Goal: Task Accomplishment & Management: Use online tool/utility

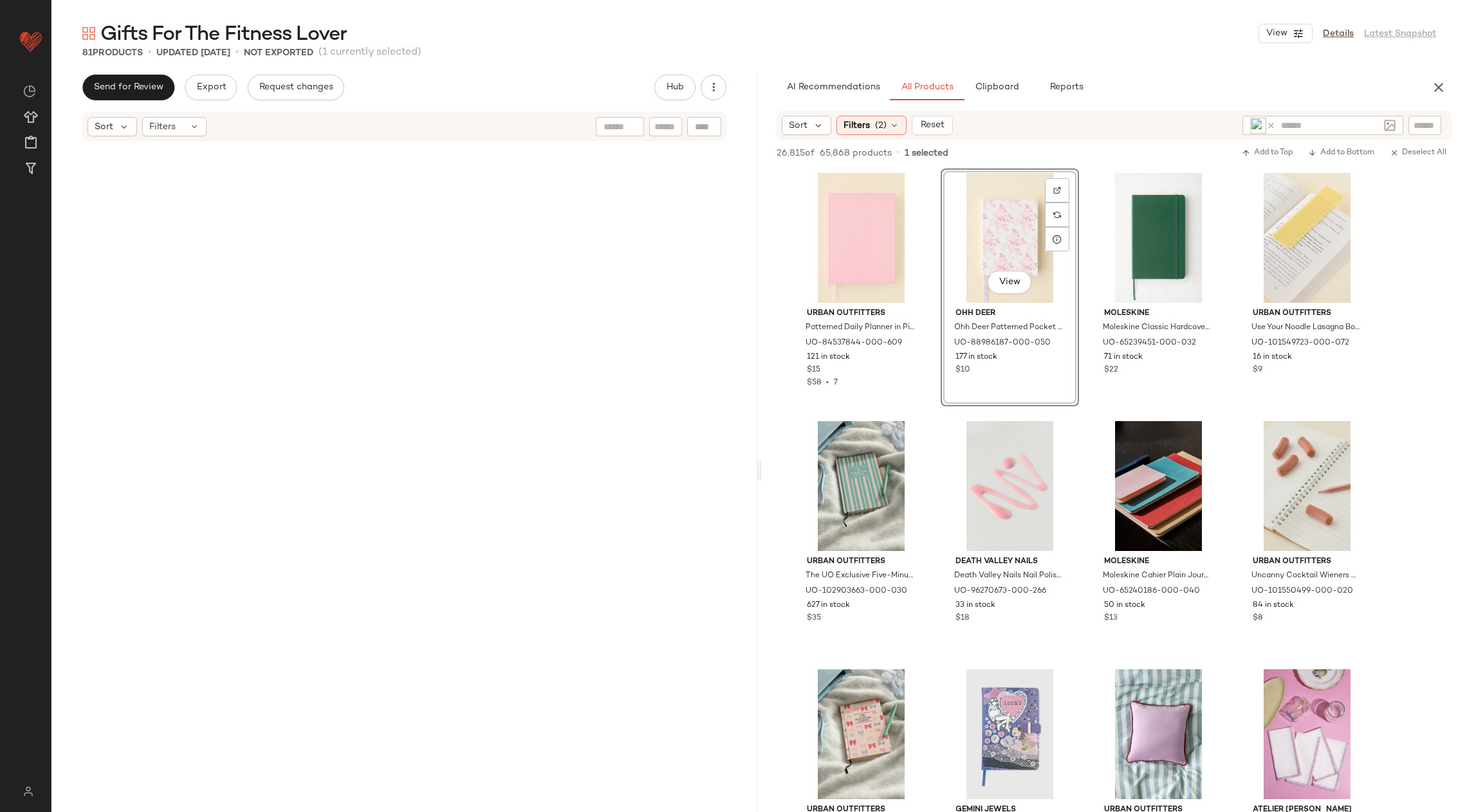
scroll to position [5997, 0]
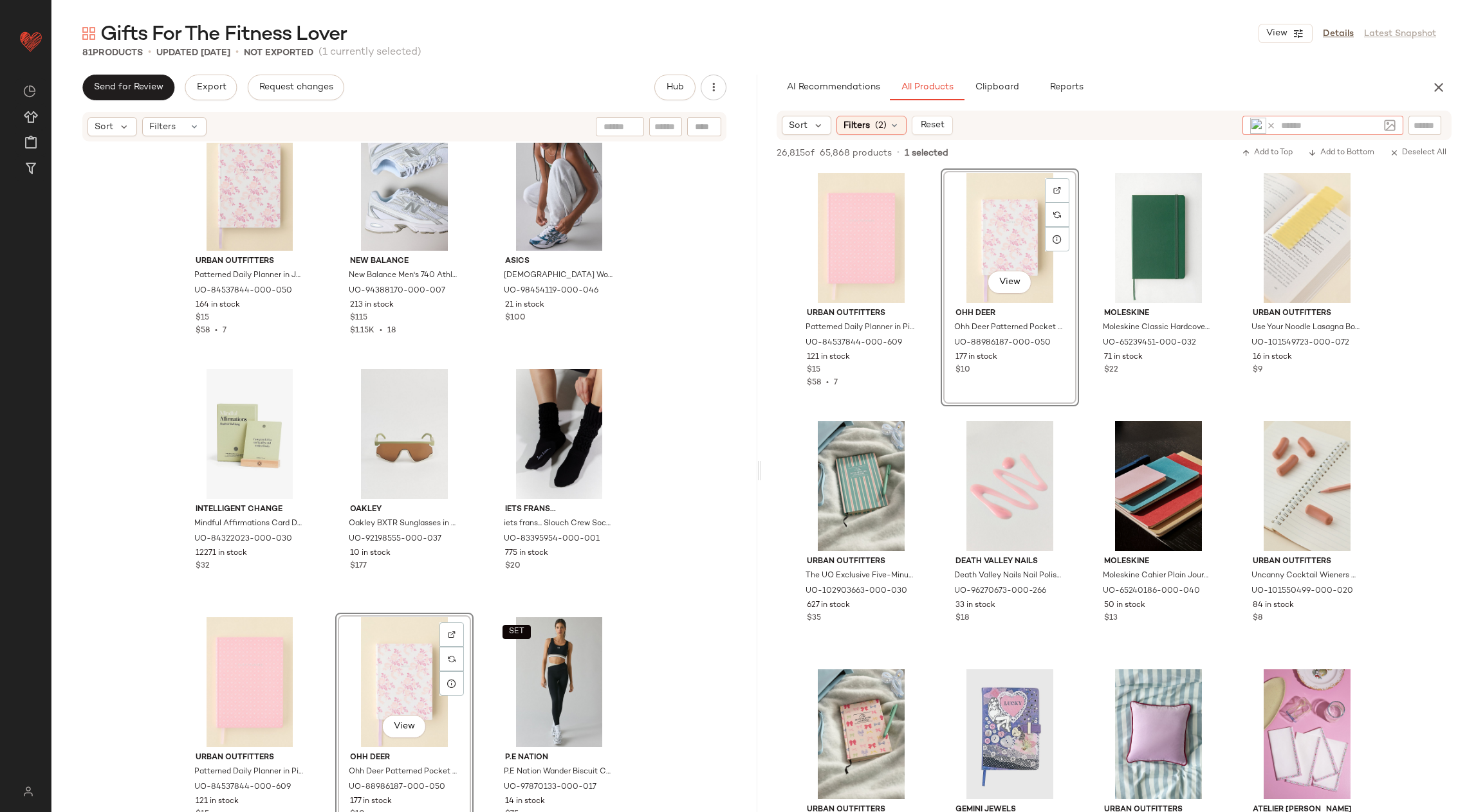
click at [1302, 123] on input "text" at bounding box center [1330, 126] width 98 height 14
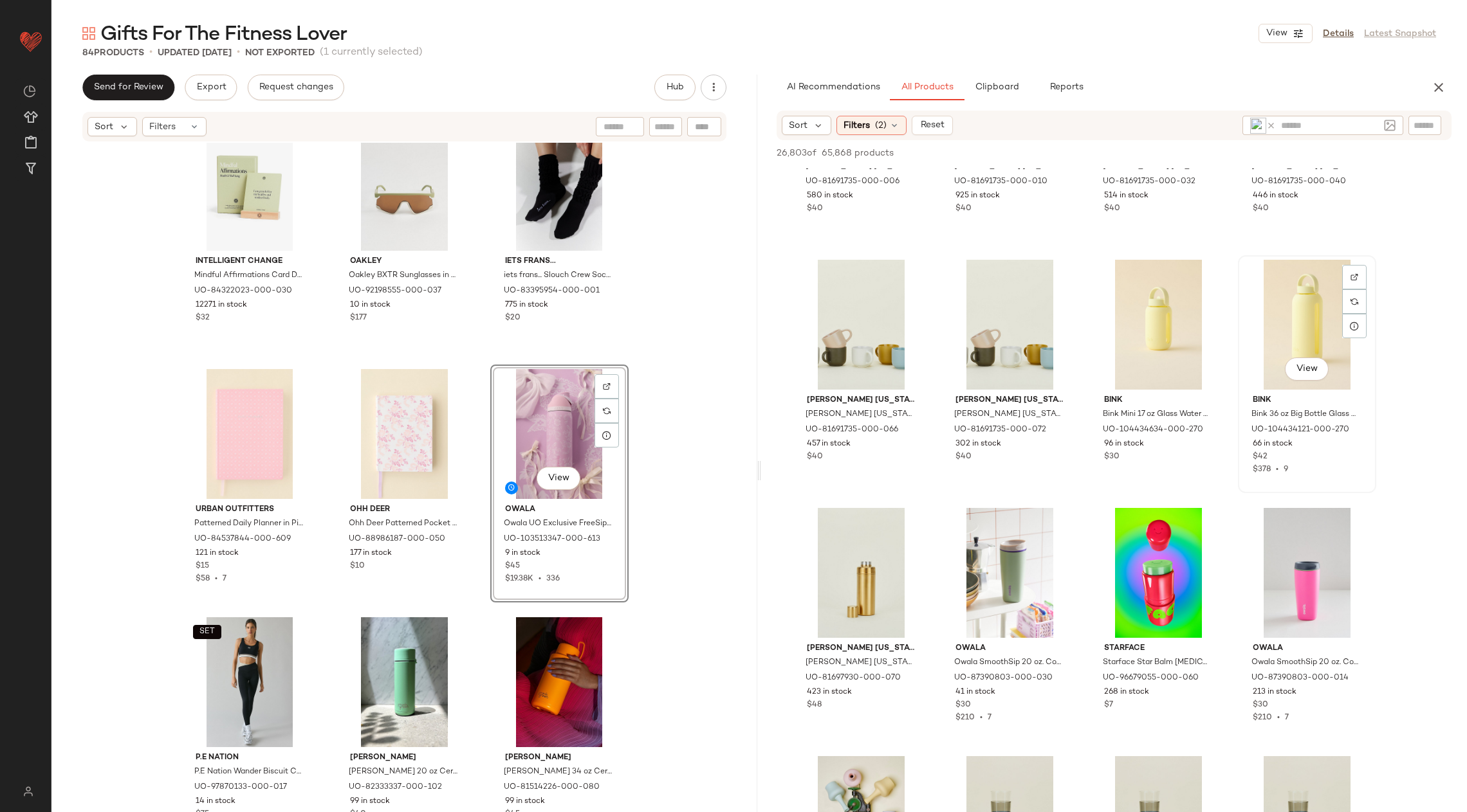
scroll to position [3388, 0]
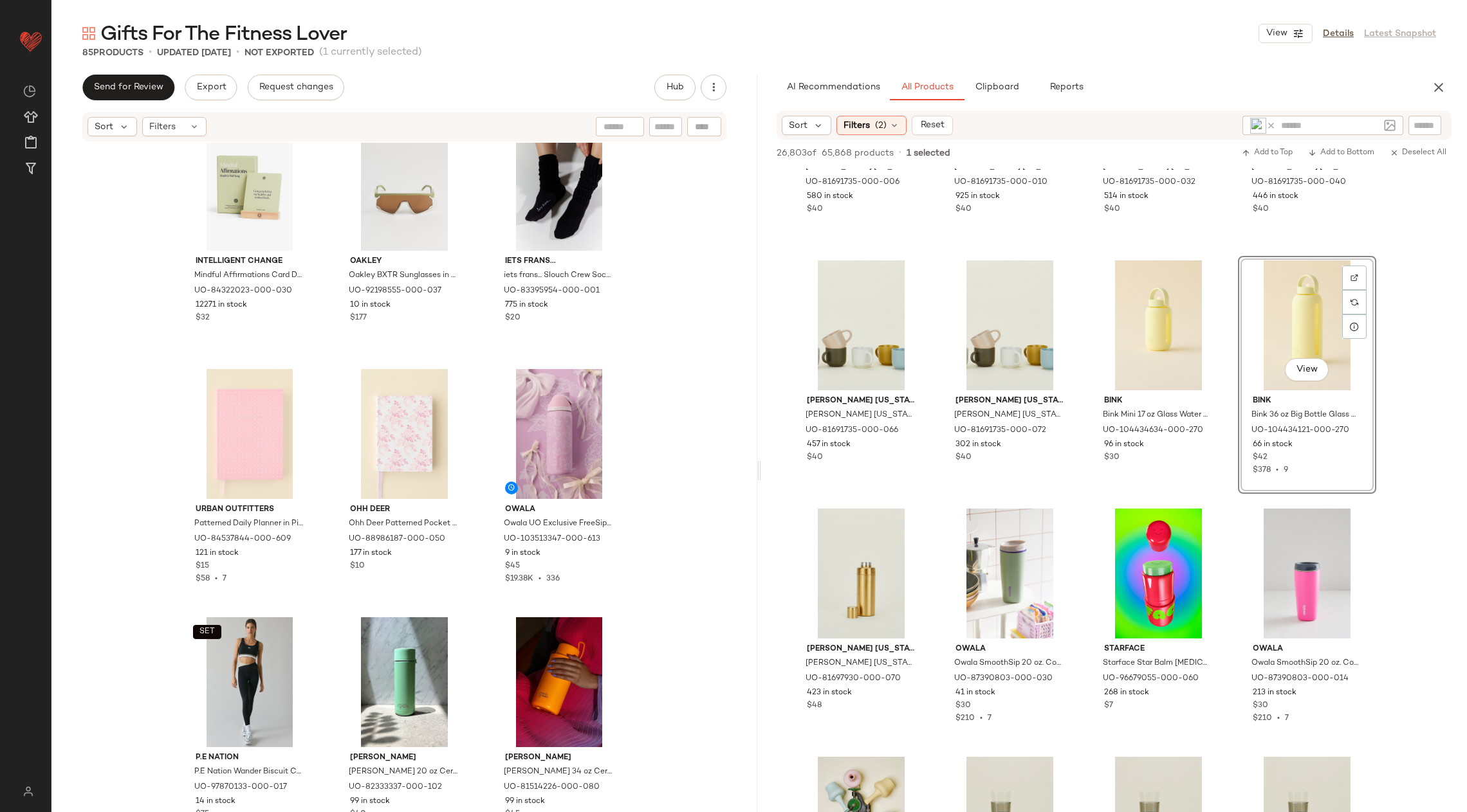
drag, startPoint x: 1319, startPoint y: 315, endPoint x: 958, endPoint y: 0, distance: 479.1
click at [1334, 125] on input "text" at bounding box center [1330, 126] width 98 height 14
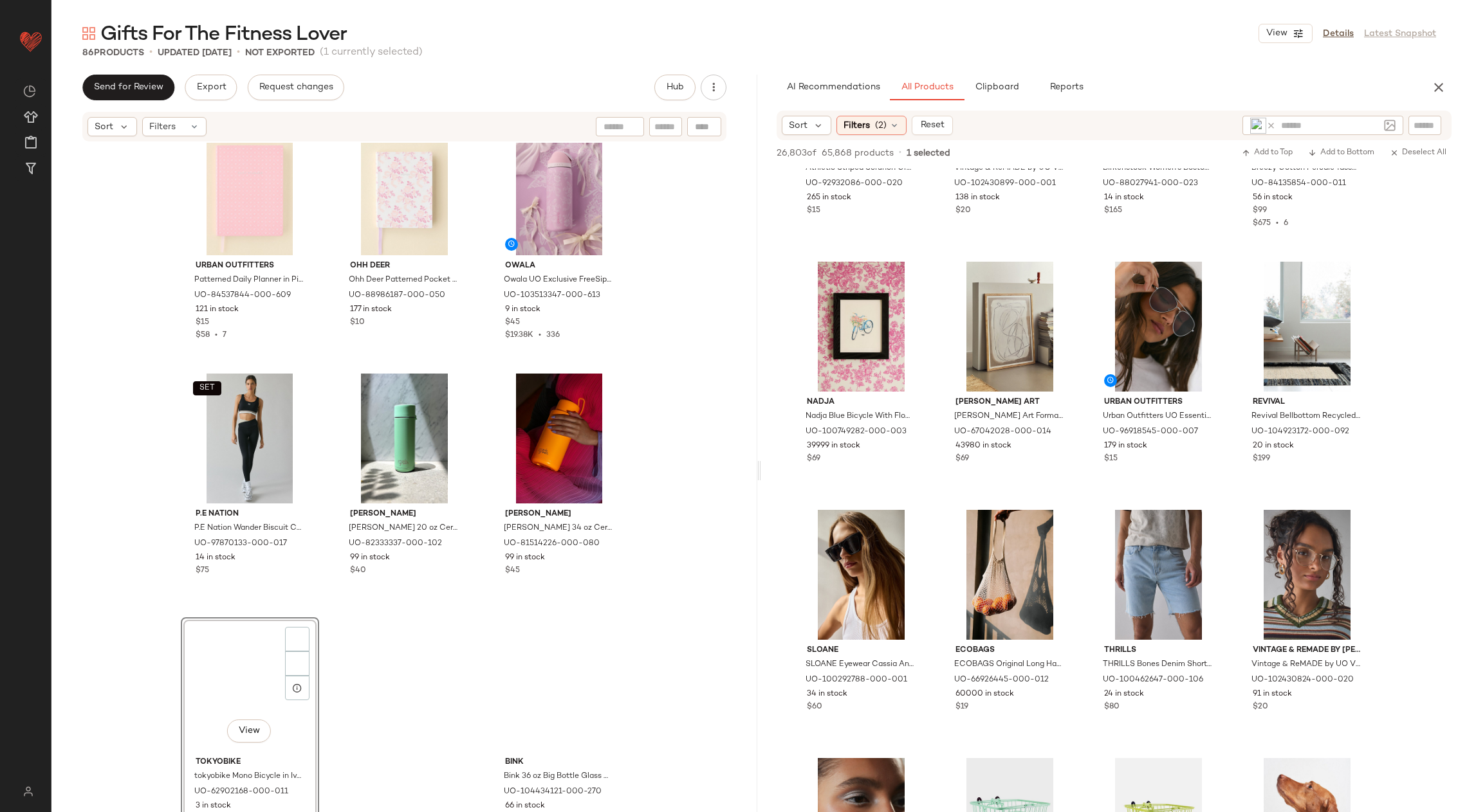
scroll to position [6494, 0]
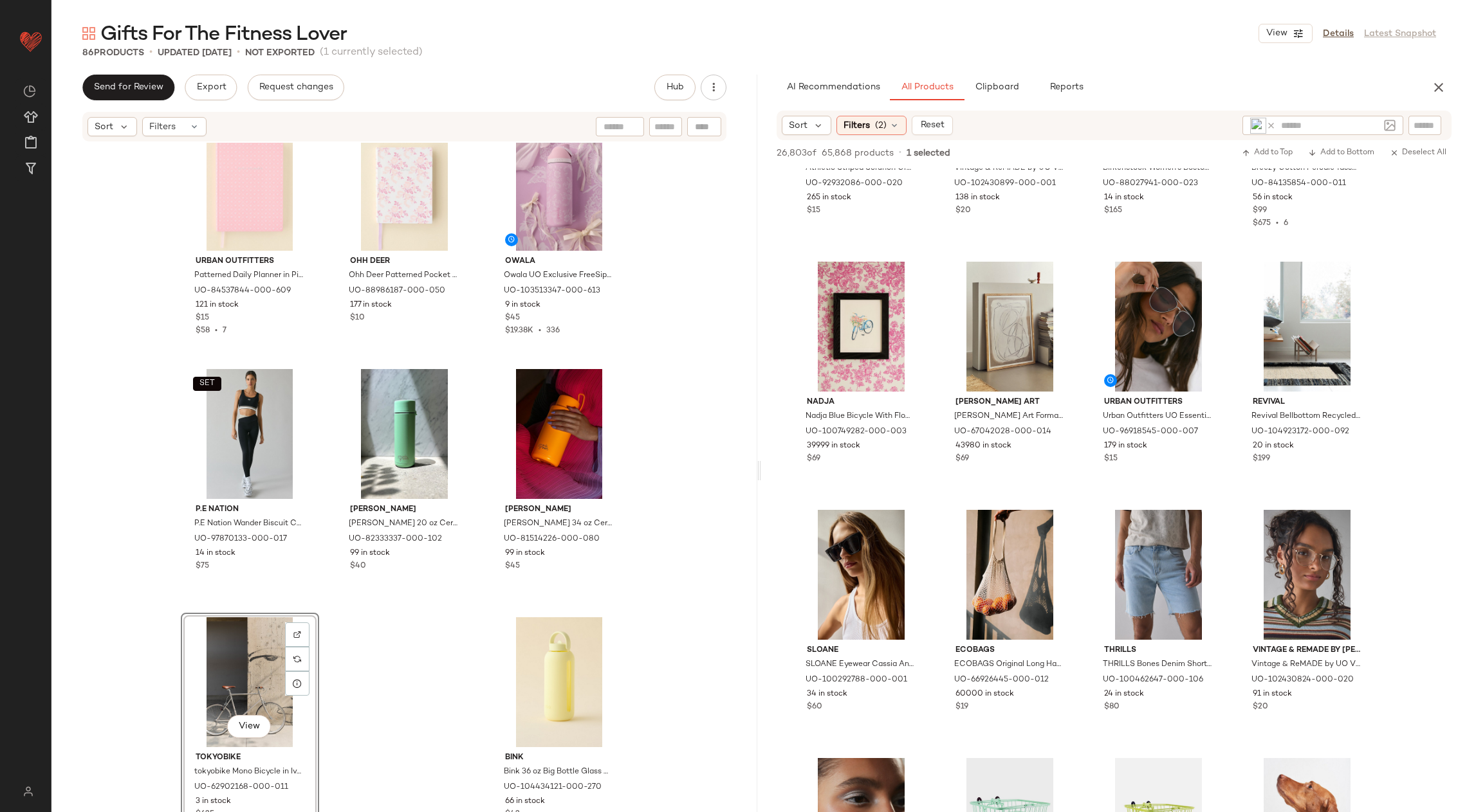
drag, startPoint x: 832, startPoint y: 304, endPoint x: 407, endPoint y: 1, distance: 522.0
click at [1320, 126] on input "text" at bounding box center [1330, 126] width 98 height 14
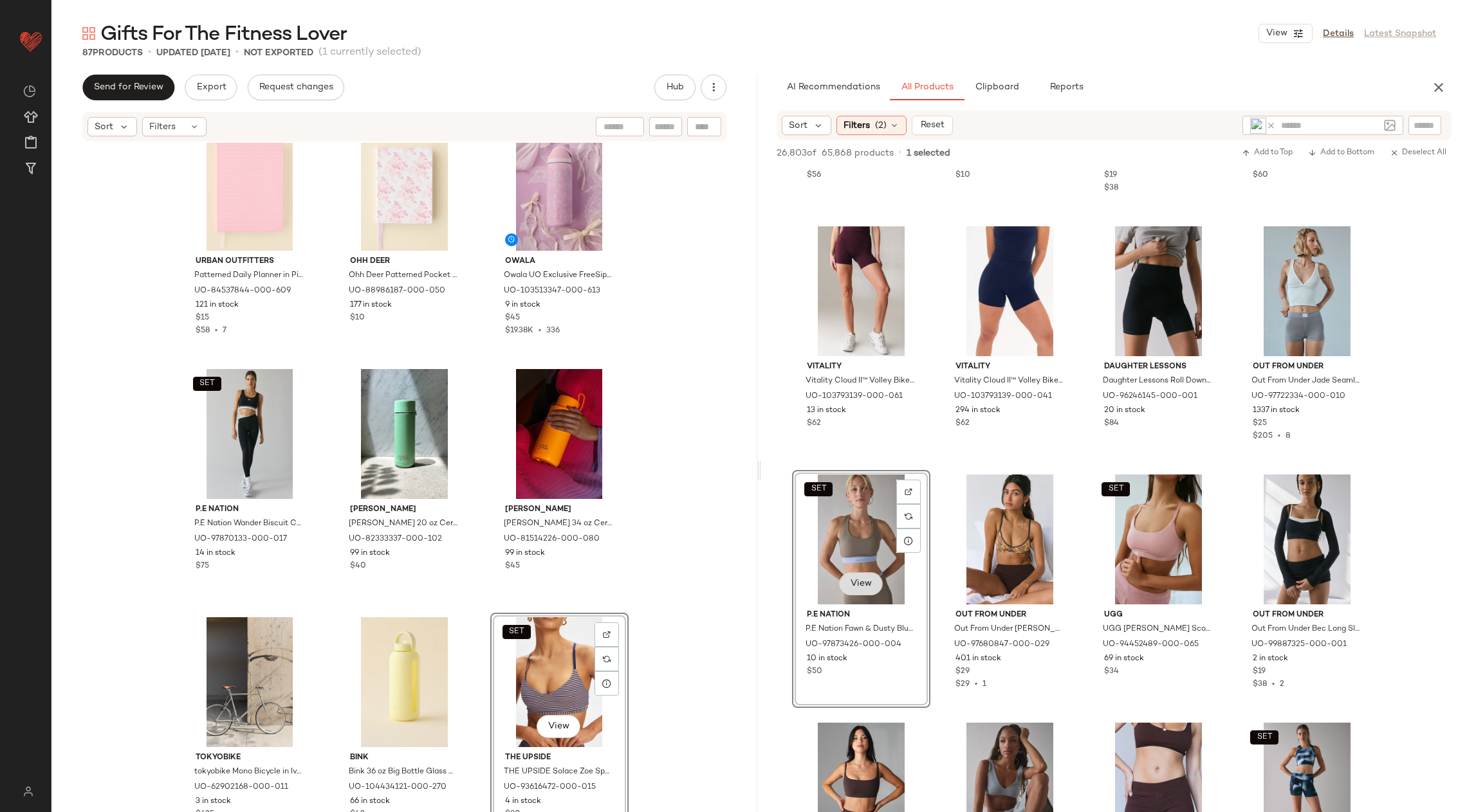
scroll to position [2773, 0]
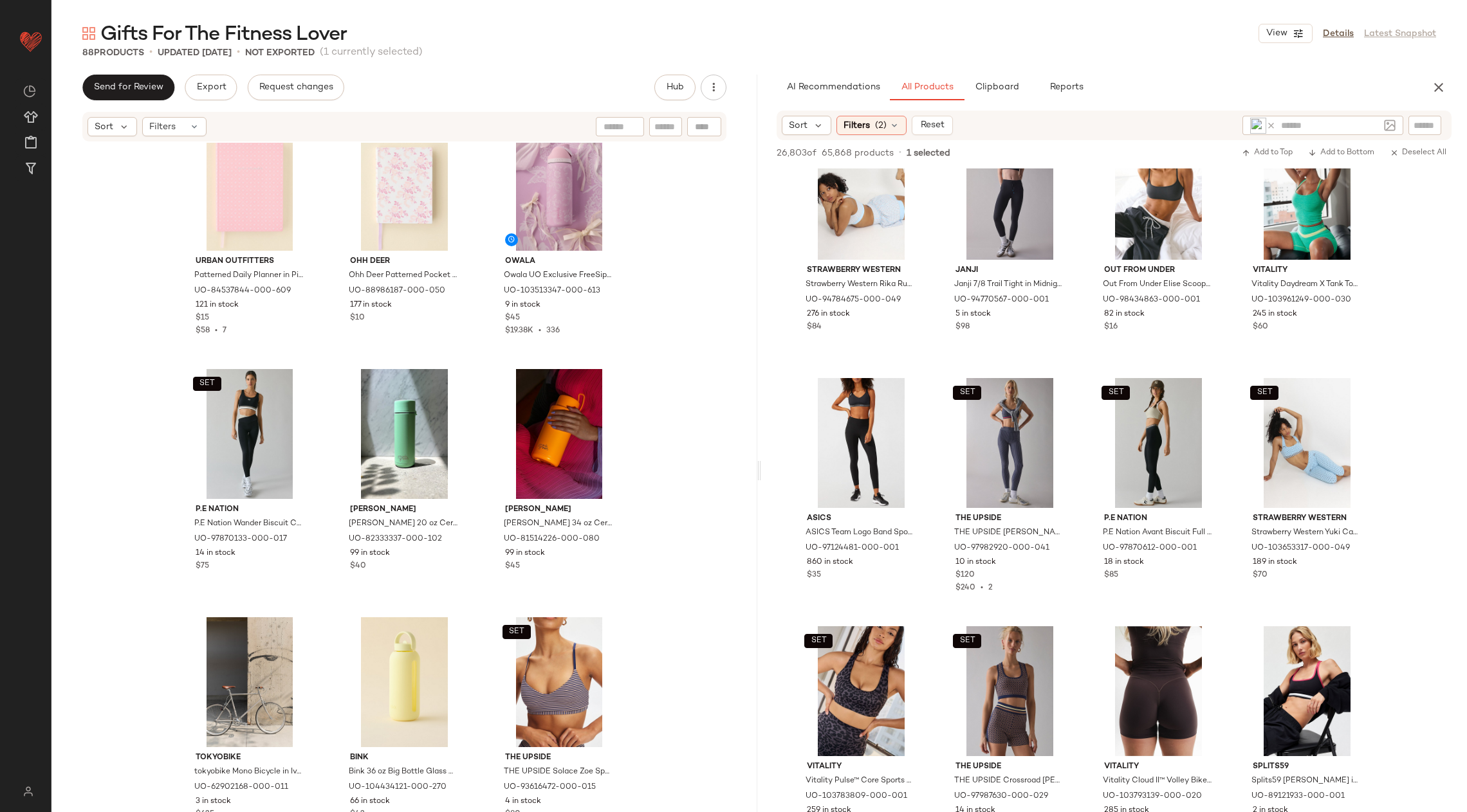
drag, startPoint x: 1192, startPoint y: 257, endPoint x: 419, endPoint y: 35, distance: 804.2
click at [1290, 127] on input "text" at bounding box center [1330, 126] width 98 height 14
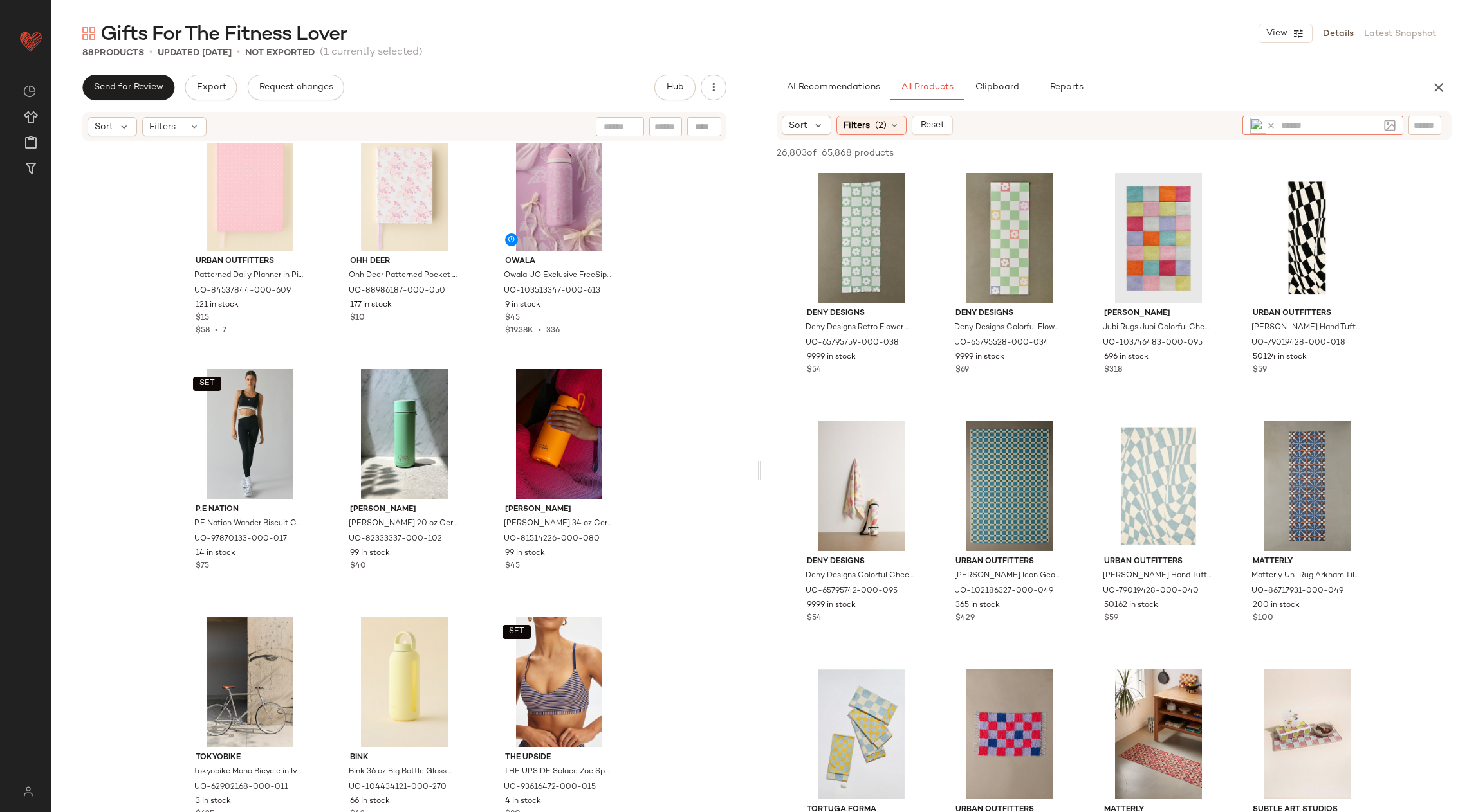
drag, startPoint x: 1290, startPoint y: 127, endPoint x: 330, endPoint y: 0, distance: 968.4
click at [0, 0] on div "Urban Outfitters ** Dashboard All Products Global Clipboards (49) Curations (17…" at bounding box center [733, 406] width 1467 height 812
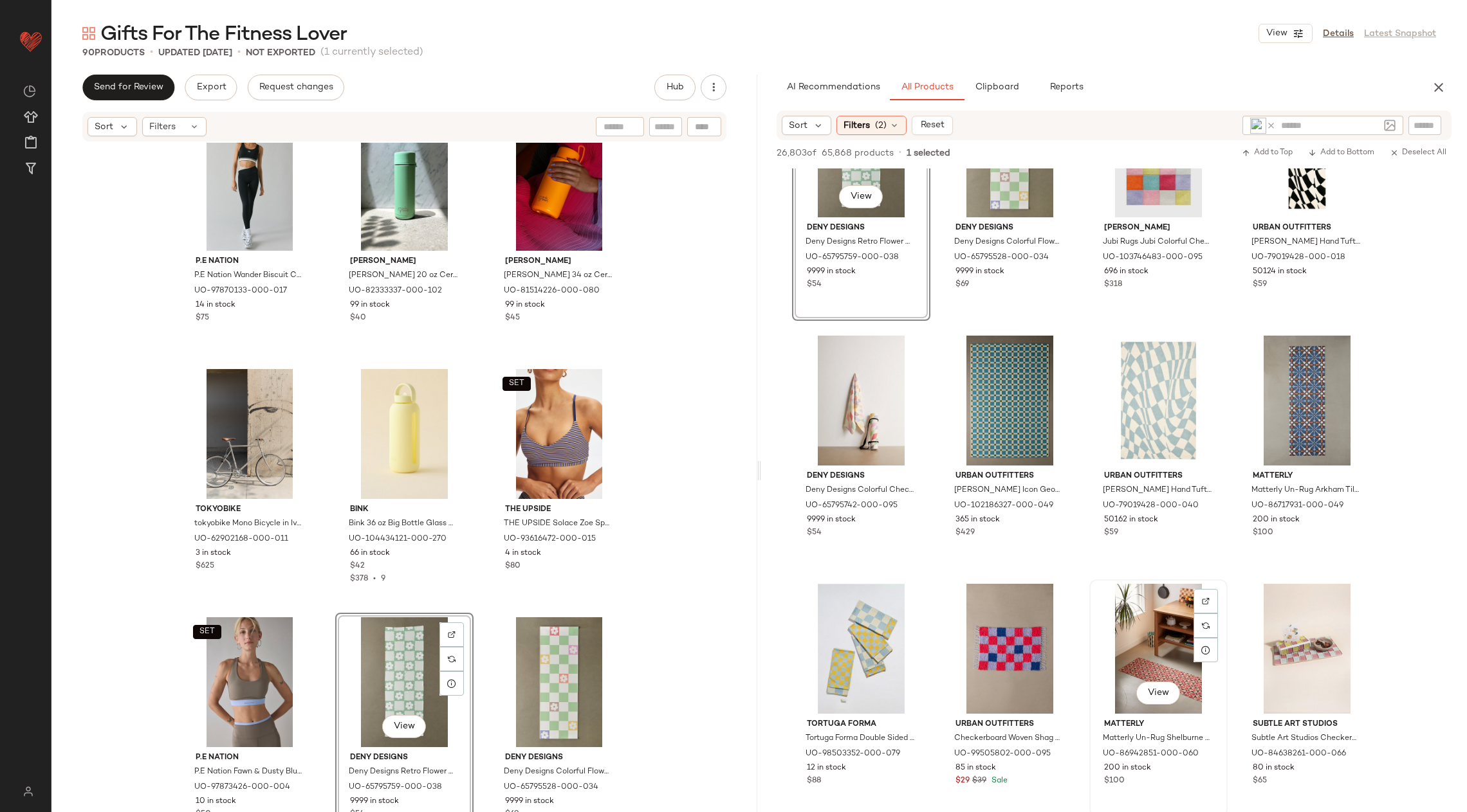
scroll to position [103, 0]
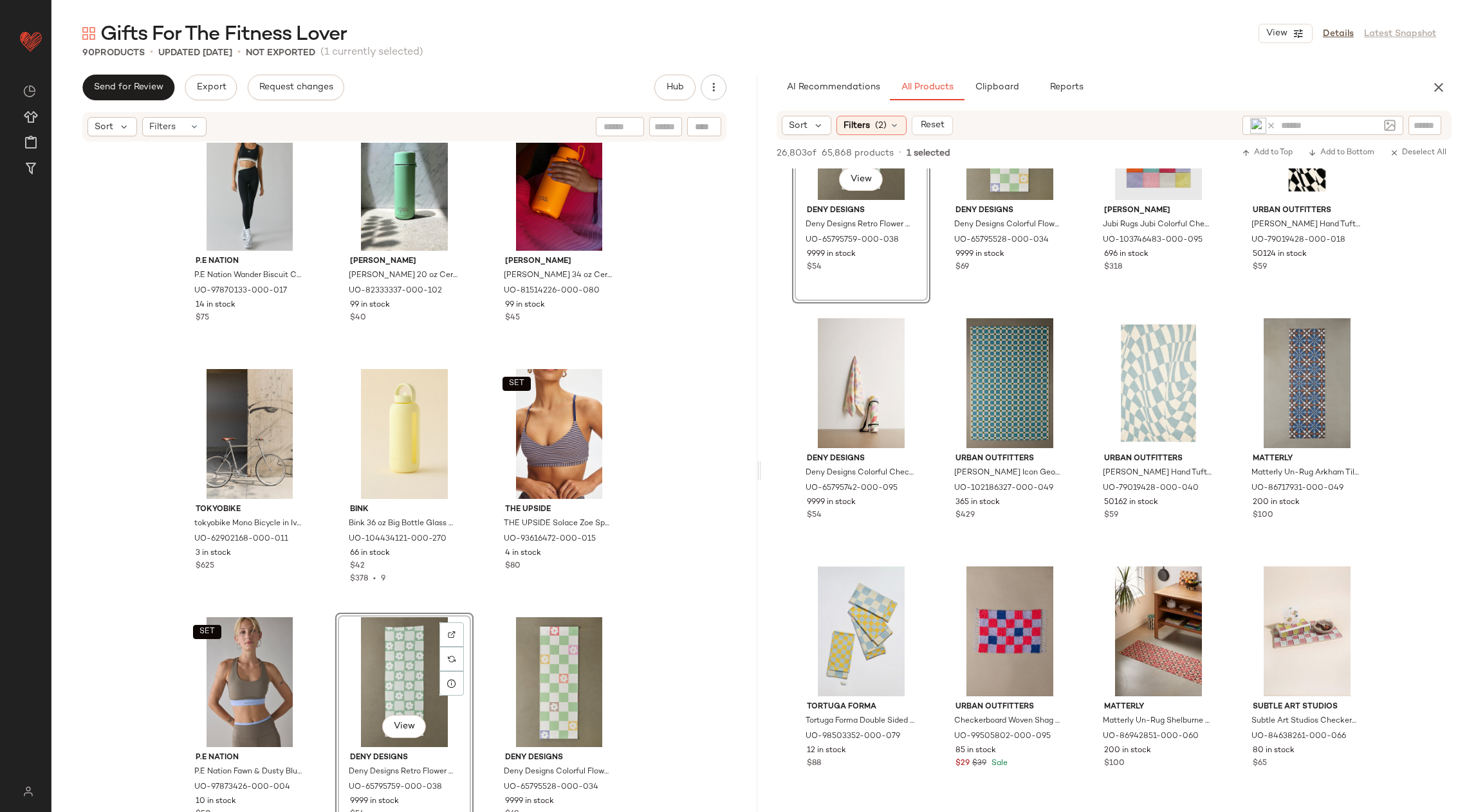
drag, startPoint x: 895, startPoint y: 332, endPoint x: 491, endPoint y: 5, distance: 519.8
click at [1320, 119] on input "text" at bounding box center [1330, 126] width 98 height 14
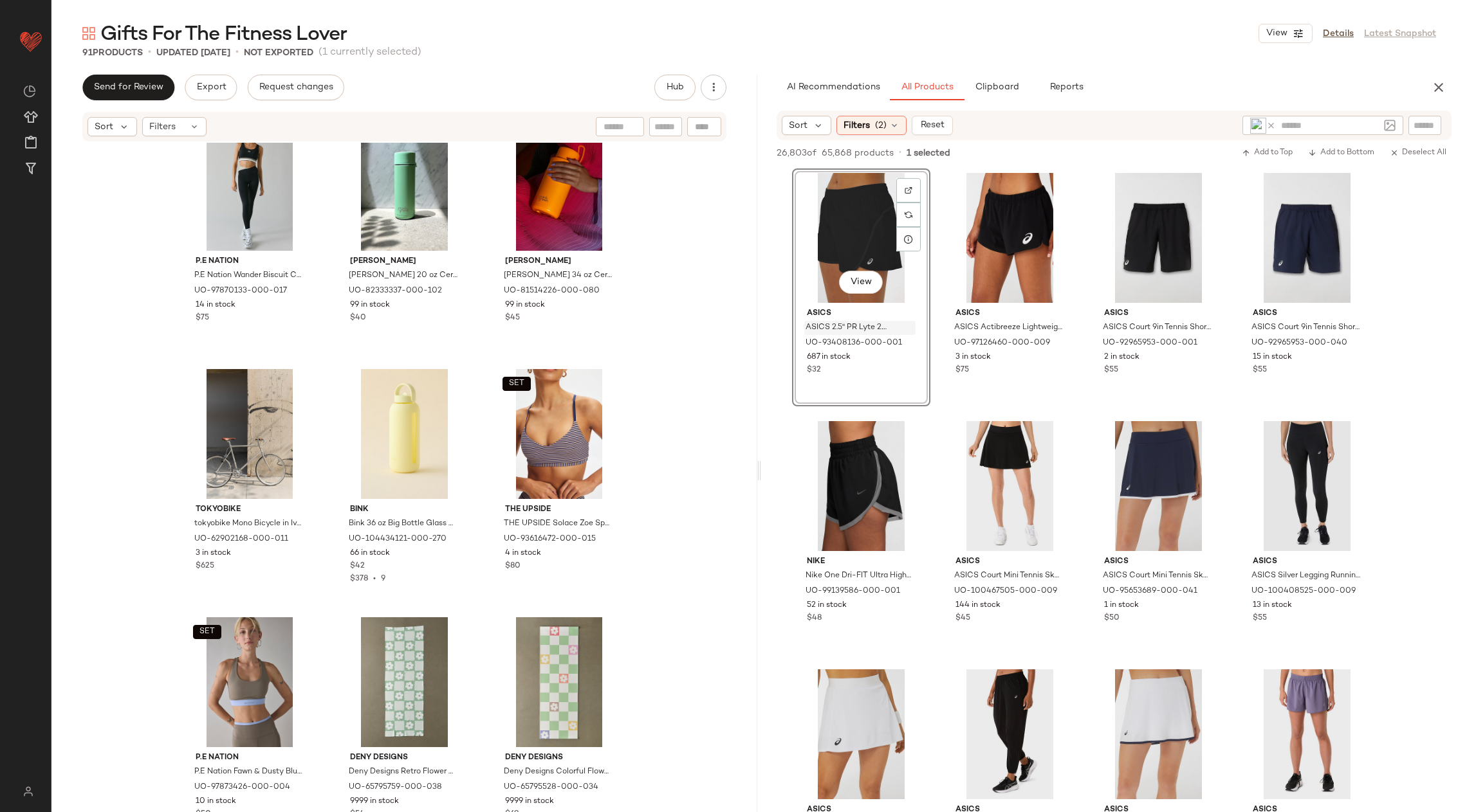
scroll to position [6990, 0]
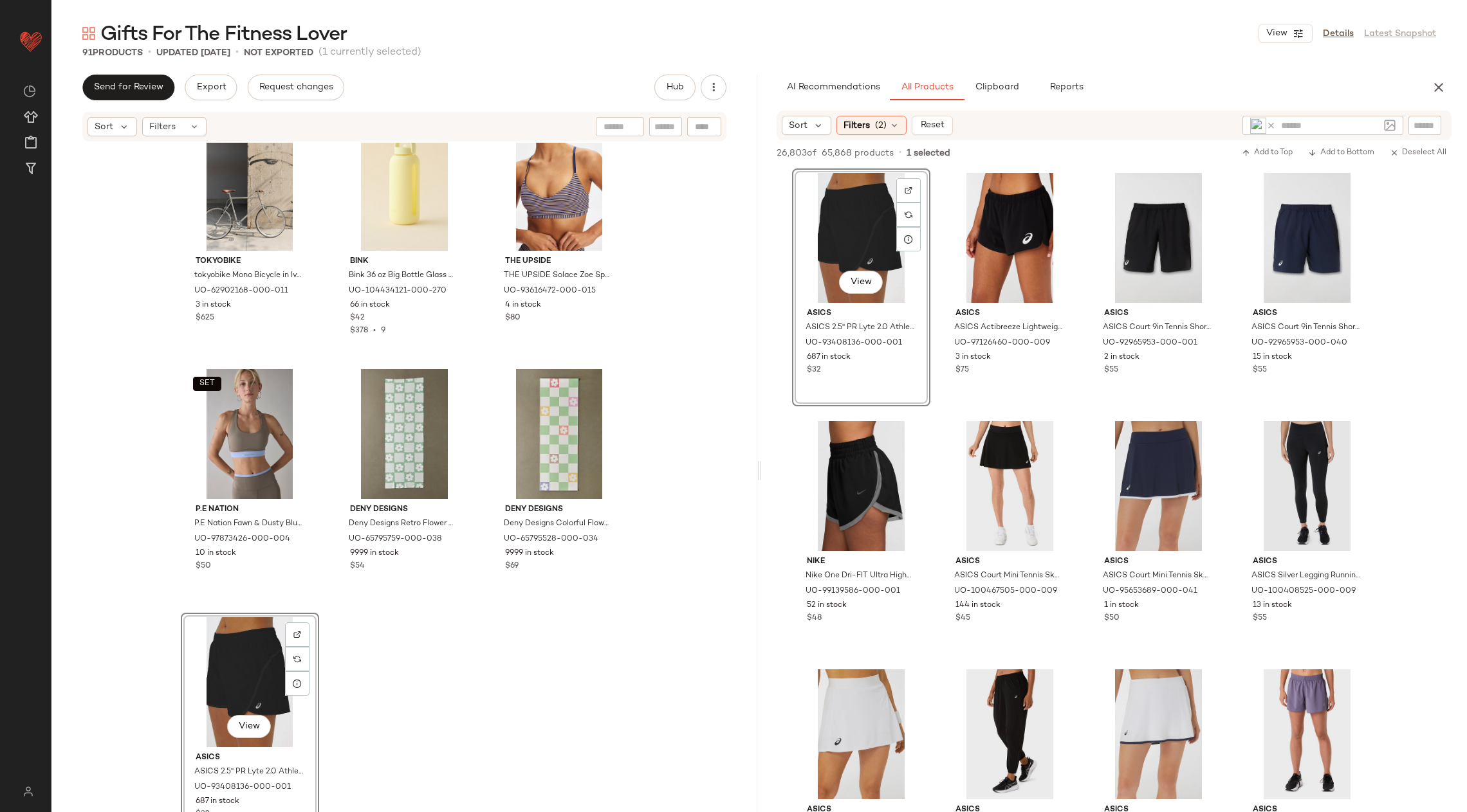
drag, startPoint x: 877, startPoint y: 330, endPoint x: 366, endPoint y: 2, distance: 607.2
click at [1326, 119] on input "text" at bounding box center [1330, 126] width 98 height 14
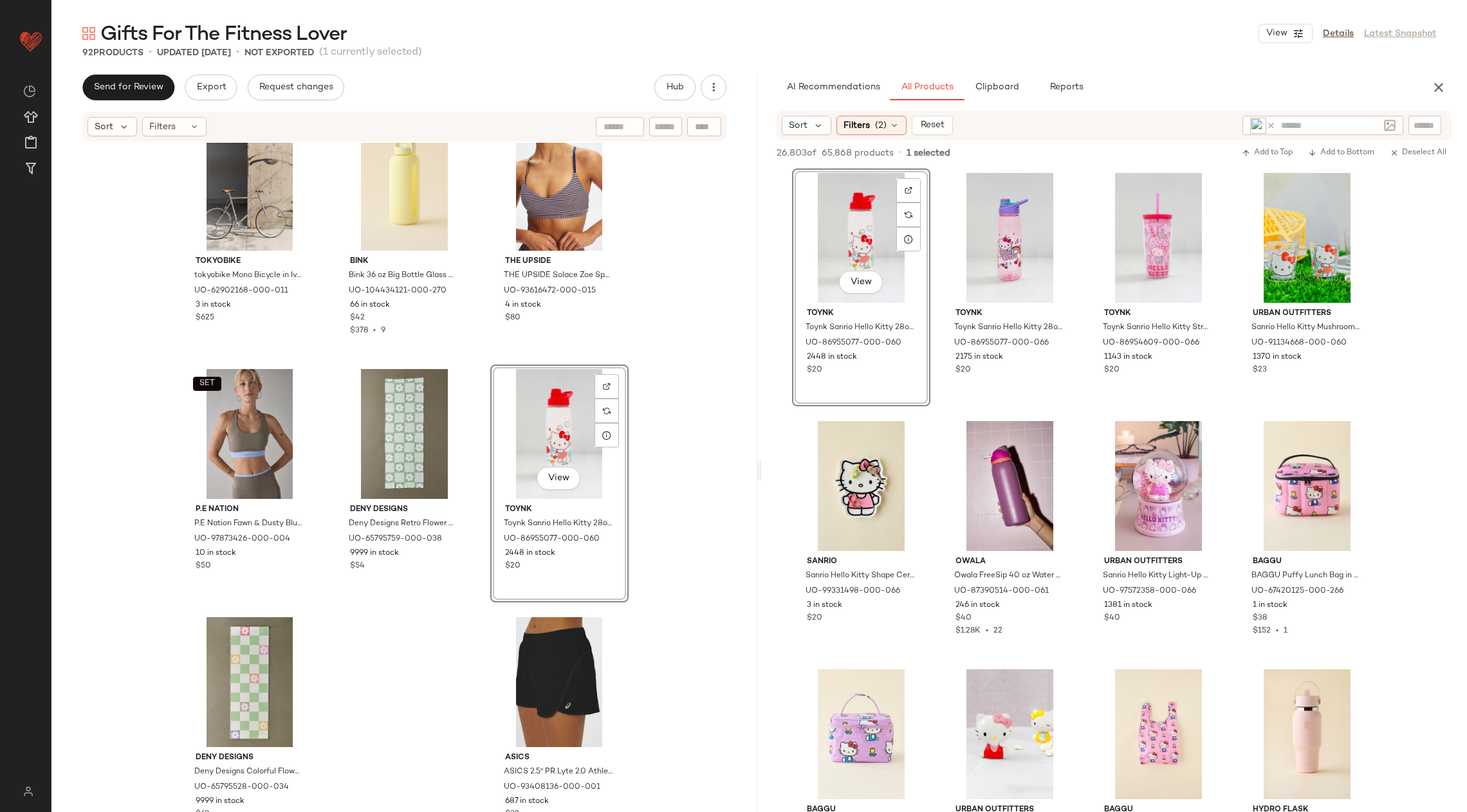
drag, startPoint x: 1326, startPoint y: 119, endPoint x: 749, endPoint y: 16, distance: 586.1
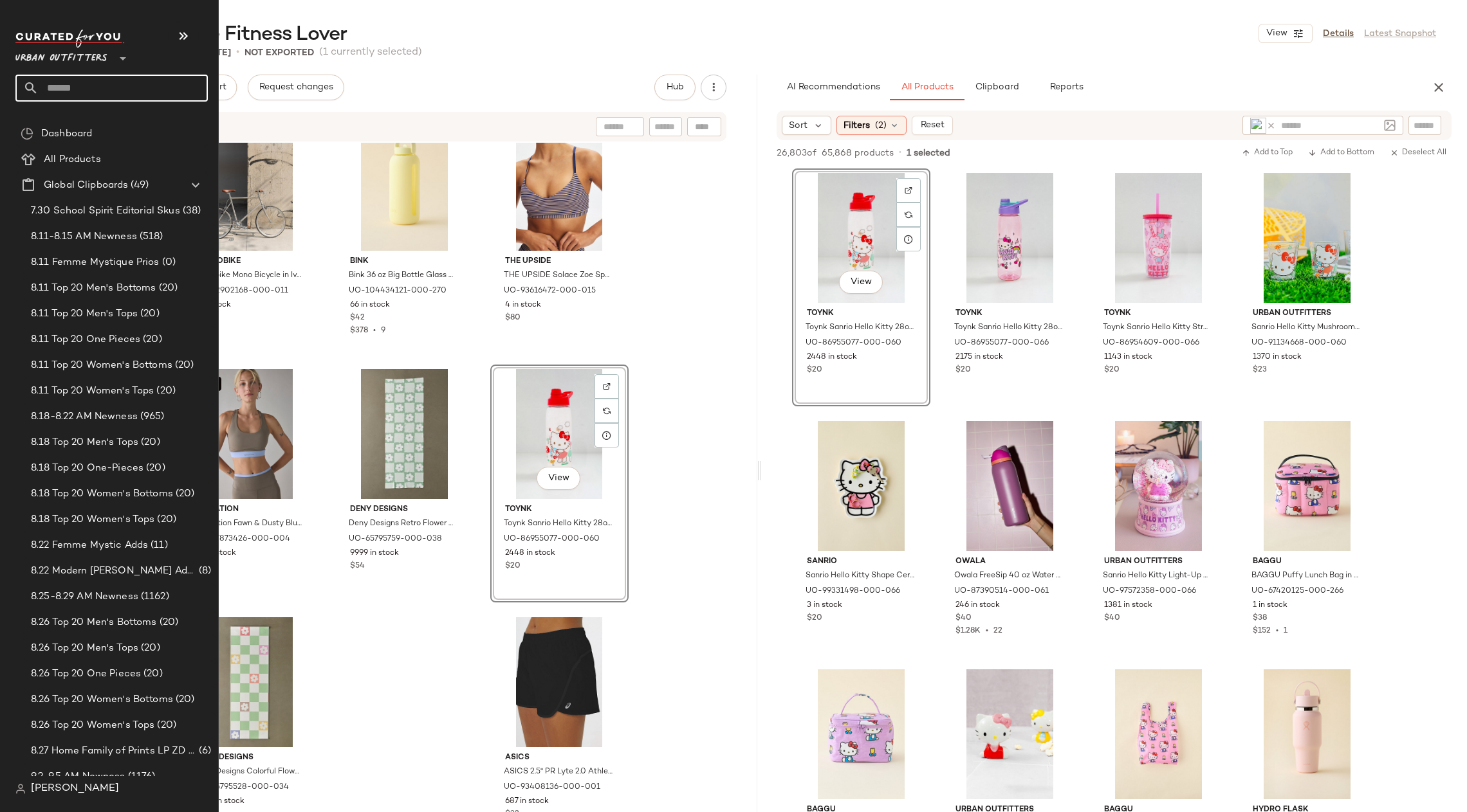
click at [110, 76] on input "text" at bounding box center [123, 87] width 169 height 27
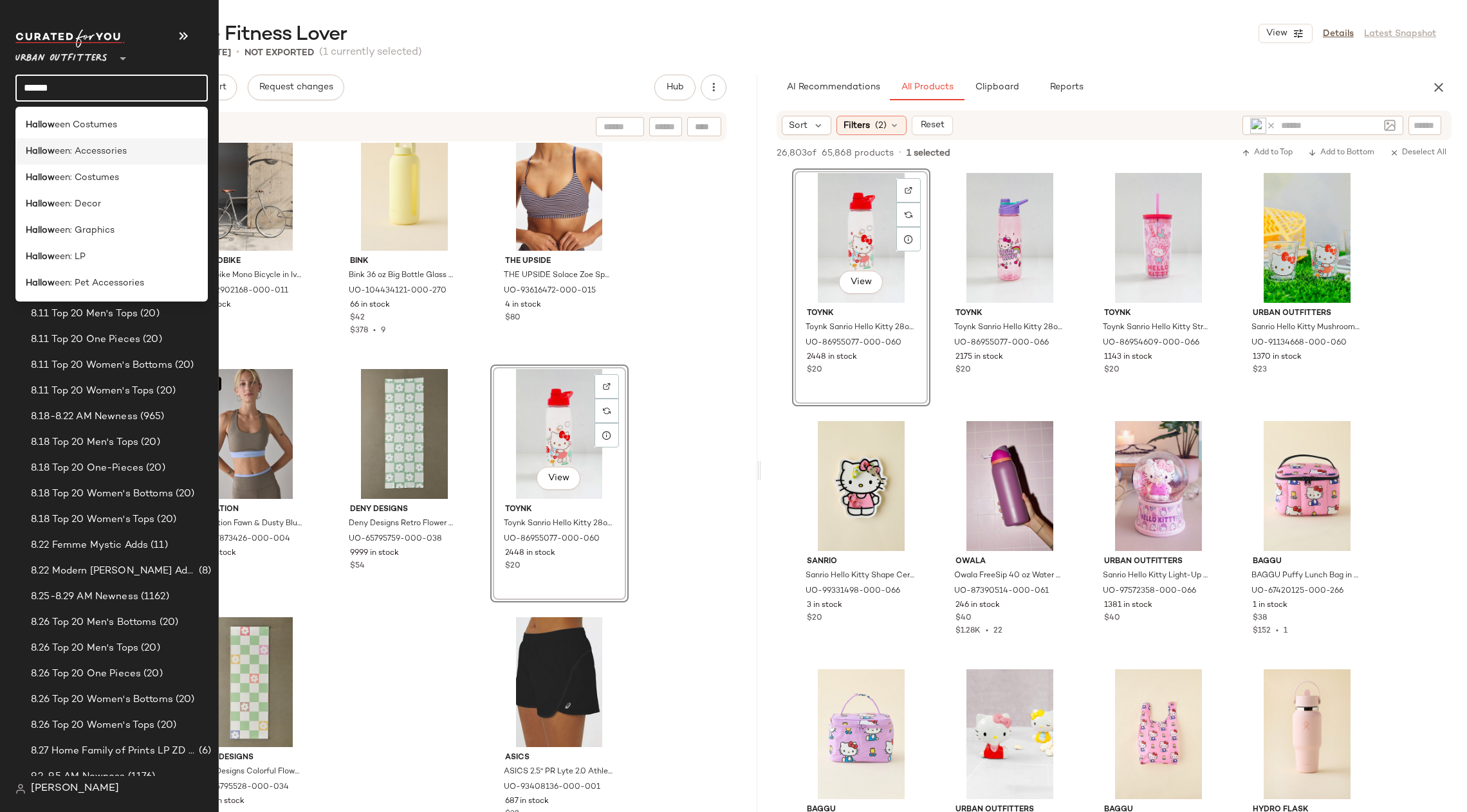
type input "******"
click at [107, 145] on span "een: Accessories" at bounding box center [91, 151] width 72 height 14
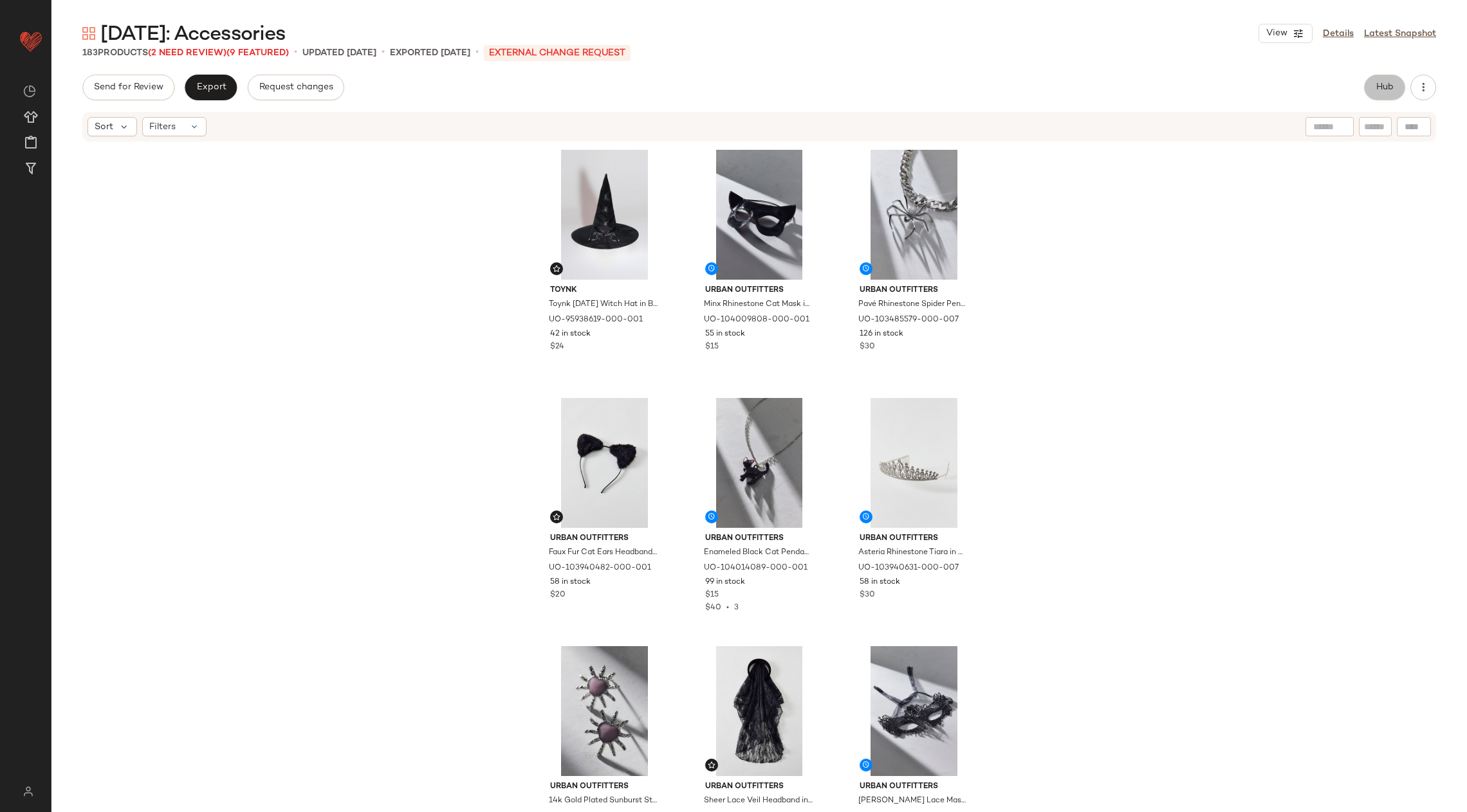
click at [1376, 89] on span "Hub" at bounding box center [1384, 87] width 18 height 11
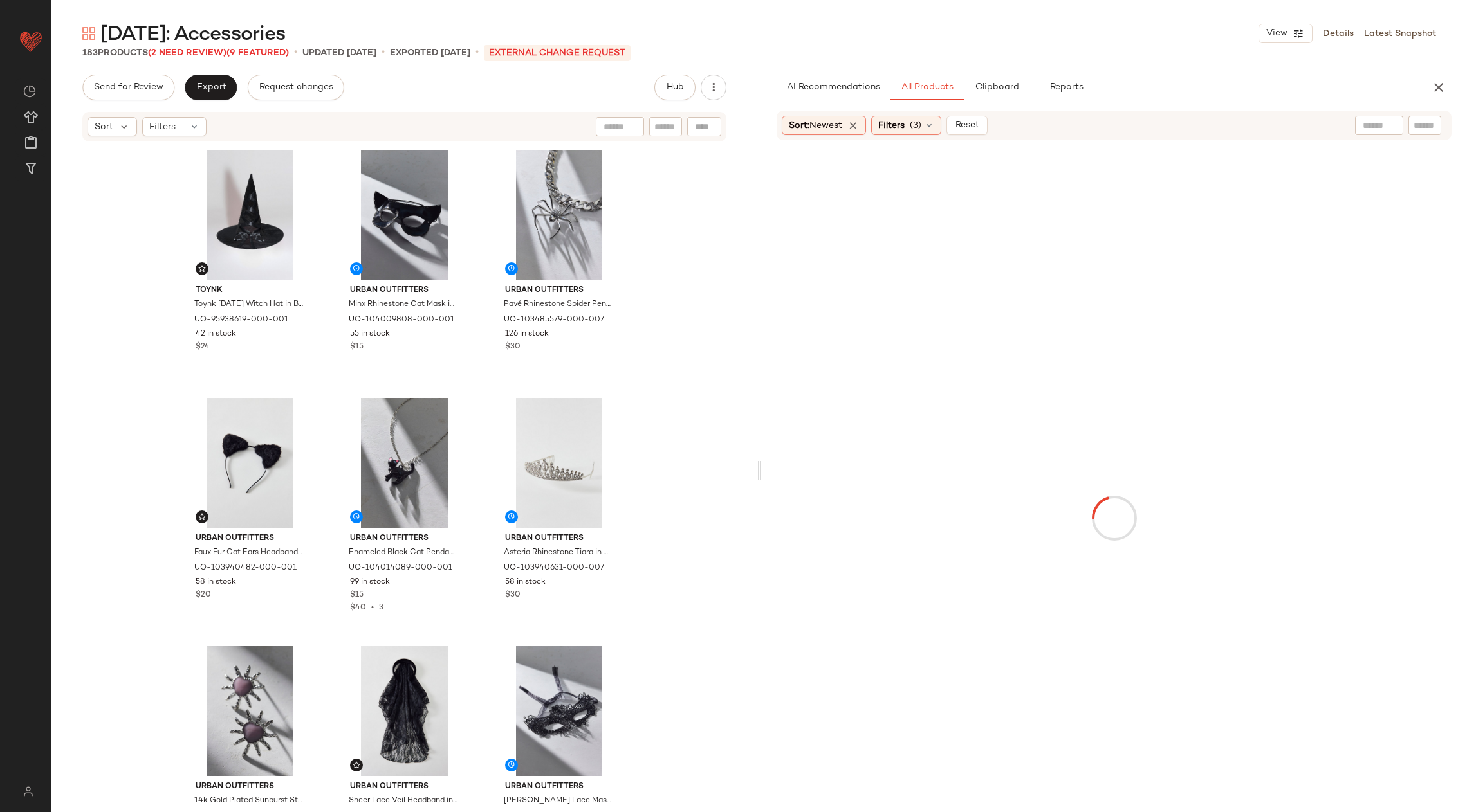
click at [1412, 119] on div at bounding box center [1425, 126] width 33 height 20
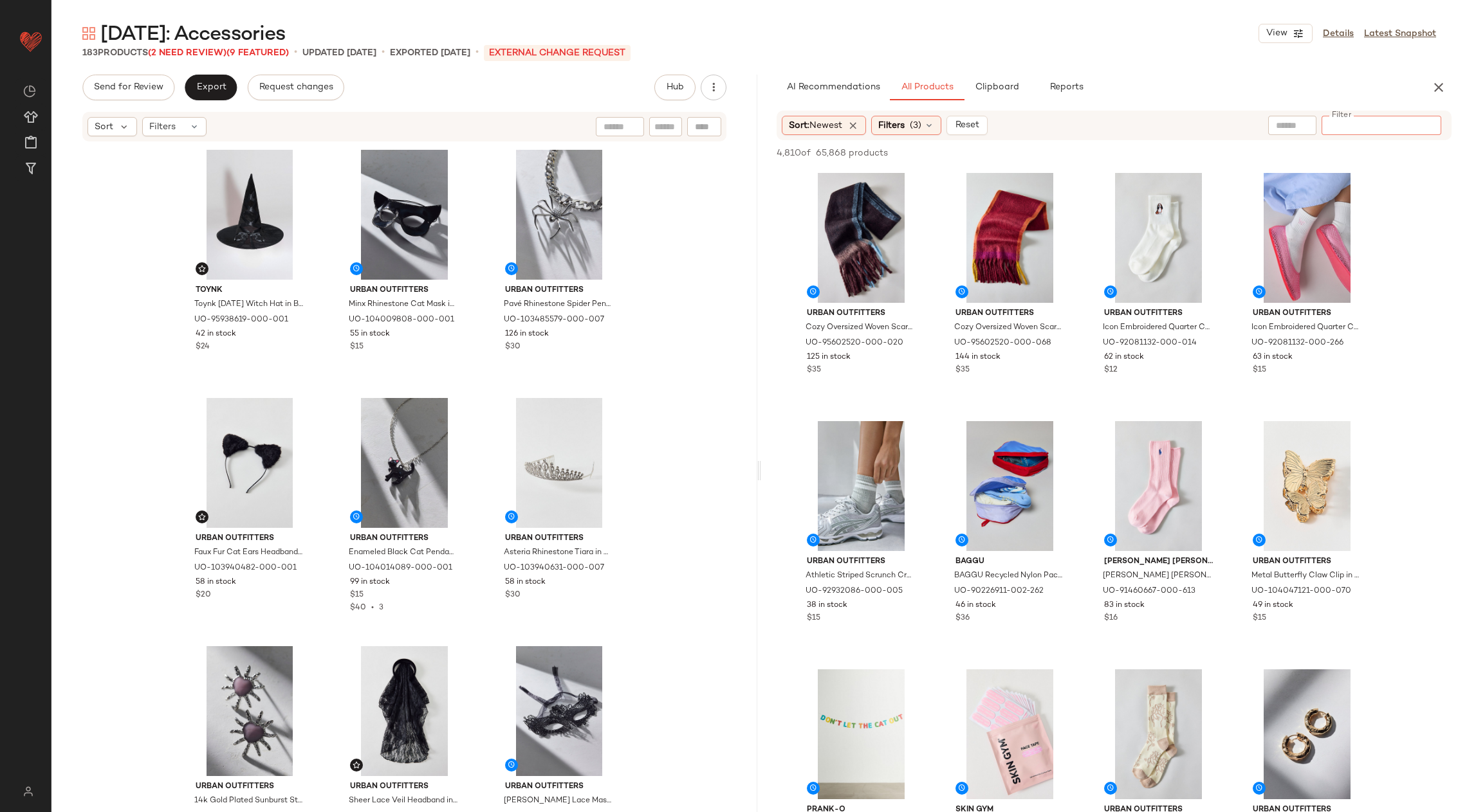
paste input "*********"
type input "*********"
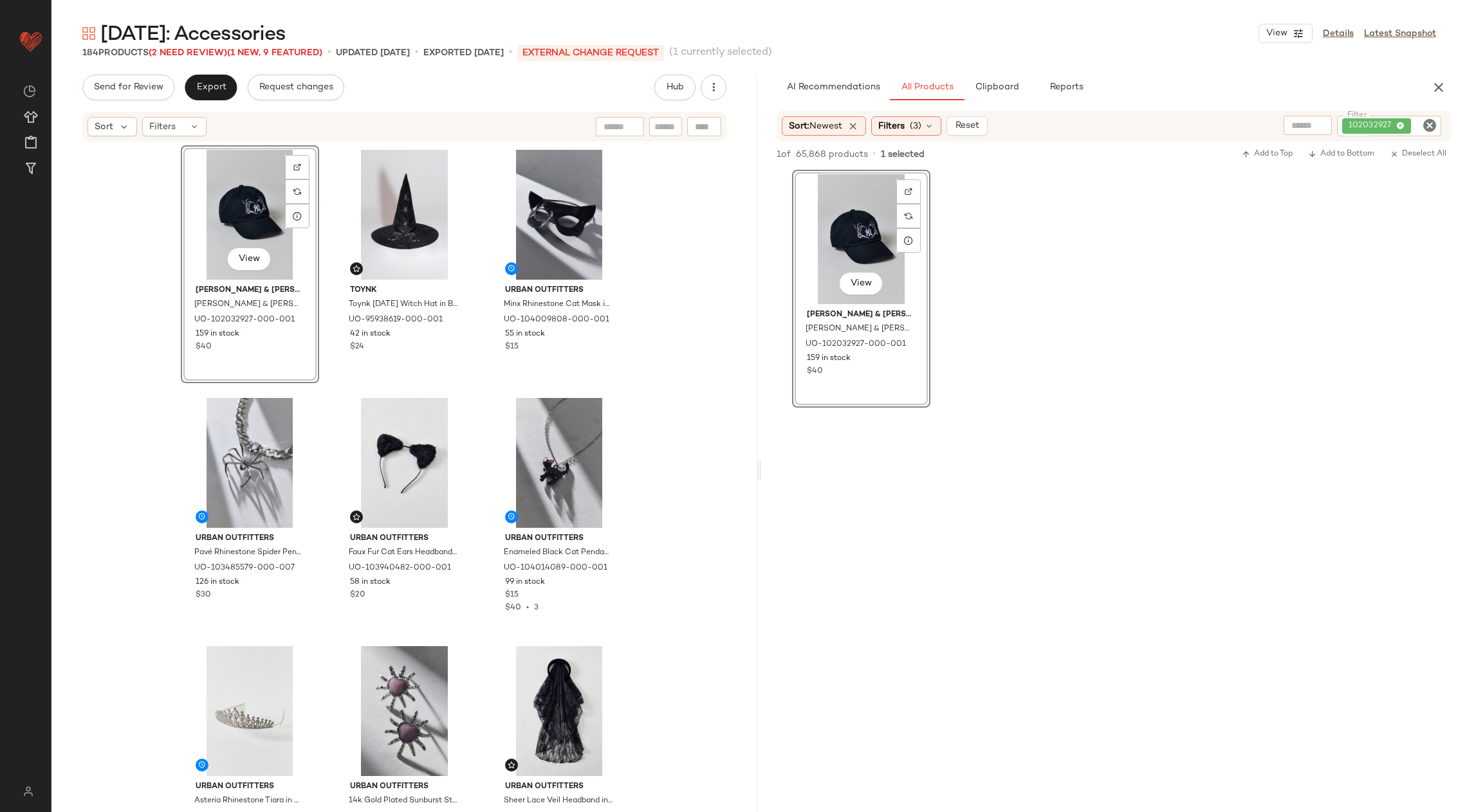
drag, startPoint x: 888, startPoint y: 234, endPoint x: 927, endPoint y: 6, distance: 231.3
click at [1429, 124] on icon "Clear Filter" at bounding box center [1429, 125] width 16 height 16
click at [1391, 124] on input "Filter" at bounding box center [1381, 126] width 110 height 14
paste input "********"
type input "********"
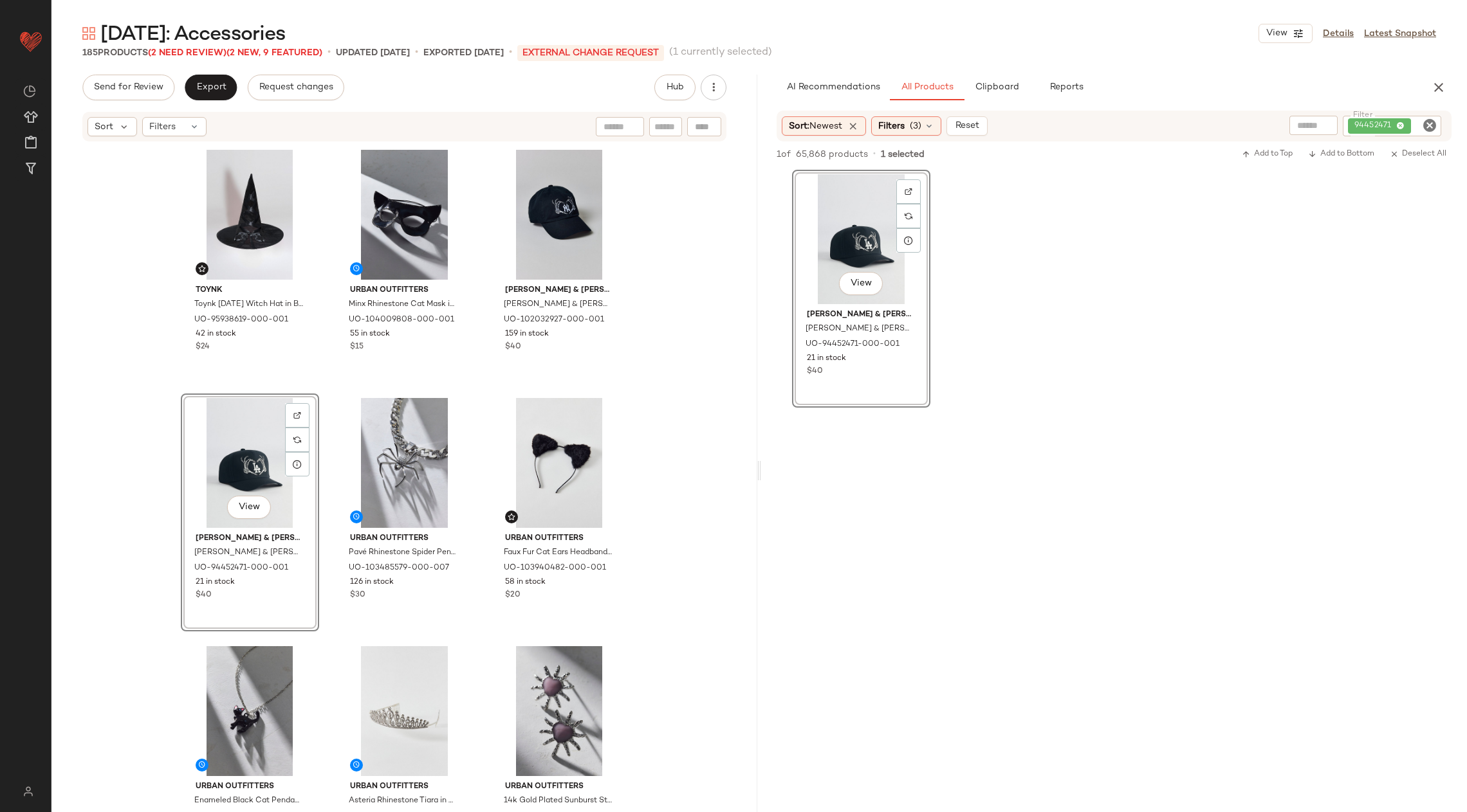
click at [249, 470] on div "View" at bounding box center [250, 462] width 129 height 130
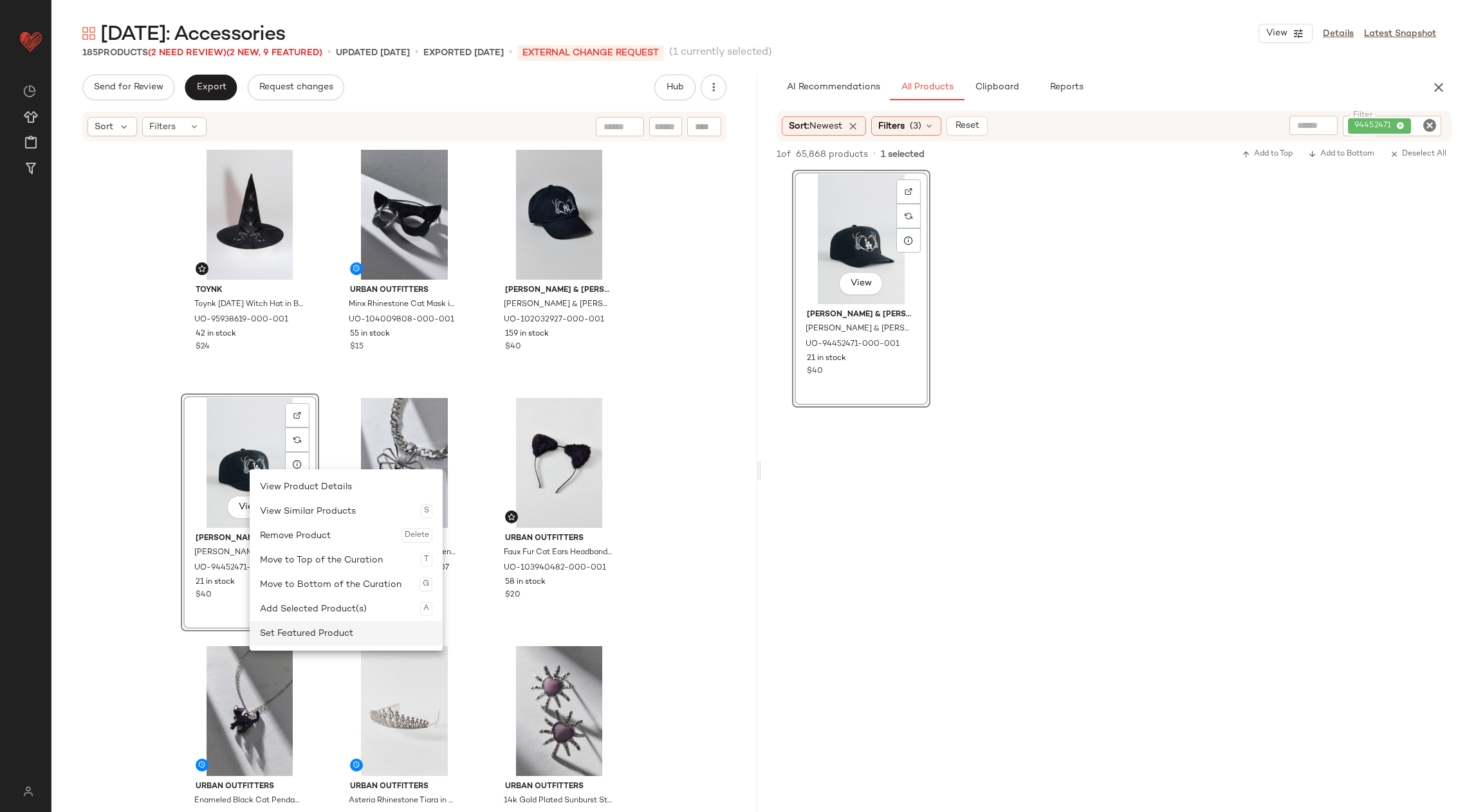
click at [310, 636] on div "Set Featured Product" at bounding box center [346, 633] width 172 height 25
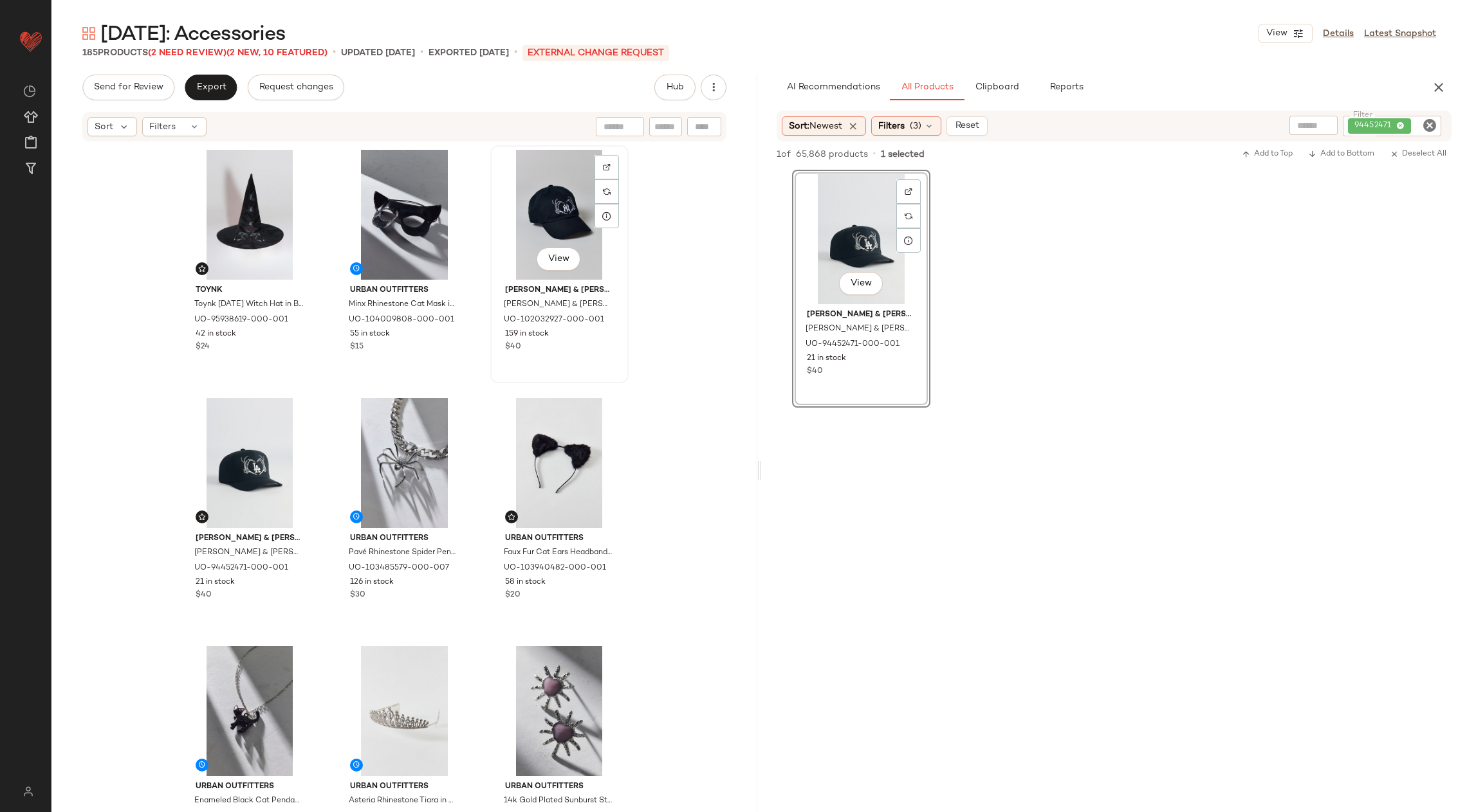
click at [543, 210] on div "View" at bounding box center [559, 214] width 129 height 130
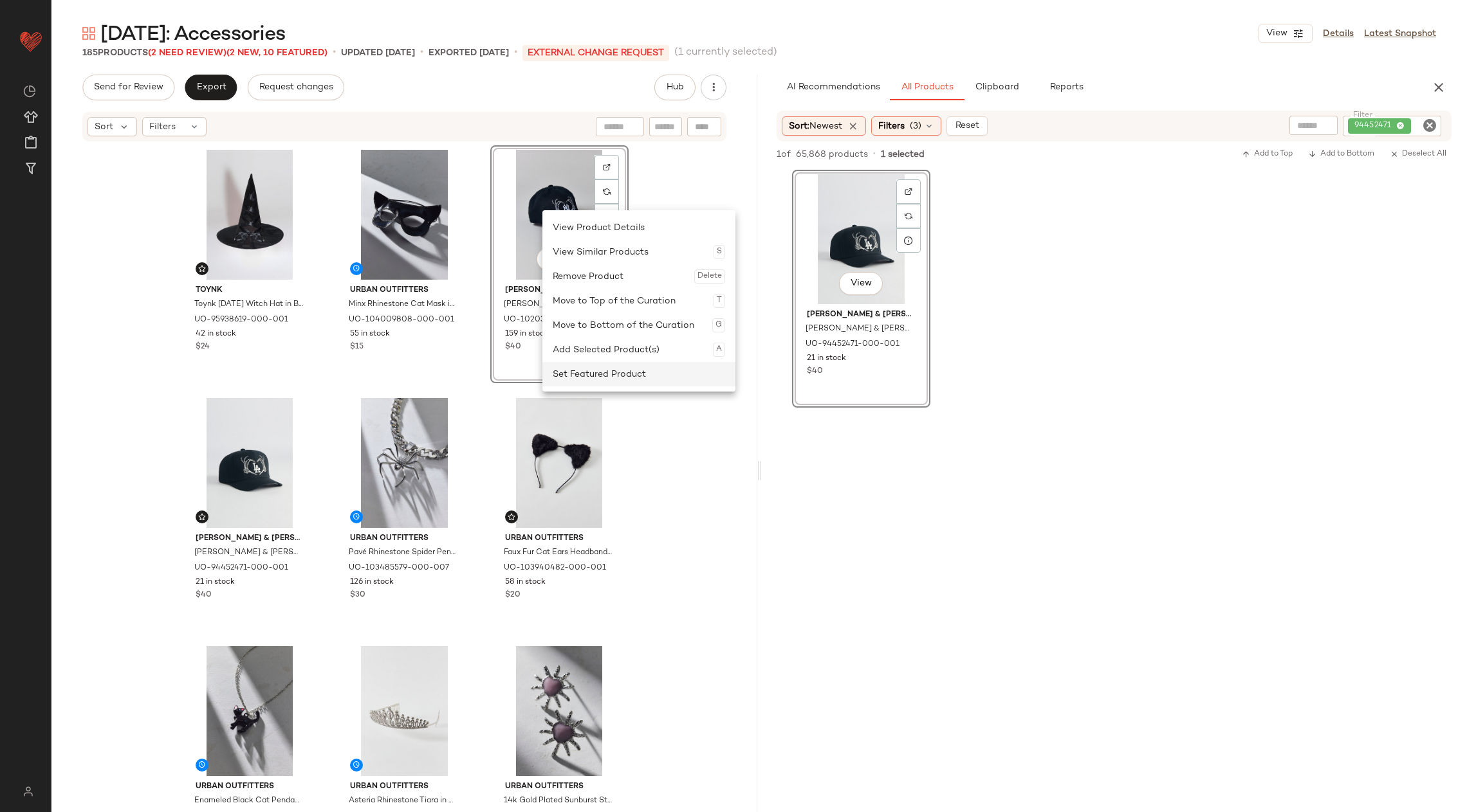
click at [570, 368] on div "Set Featured Product" at bounding box center [638, 374] width 172 height 25
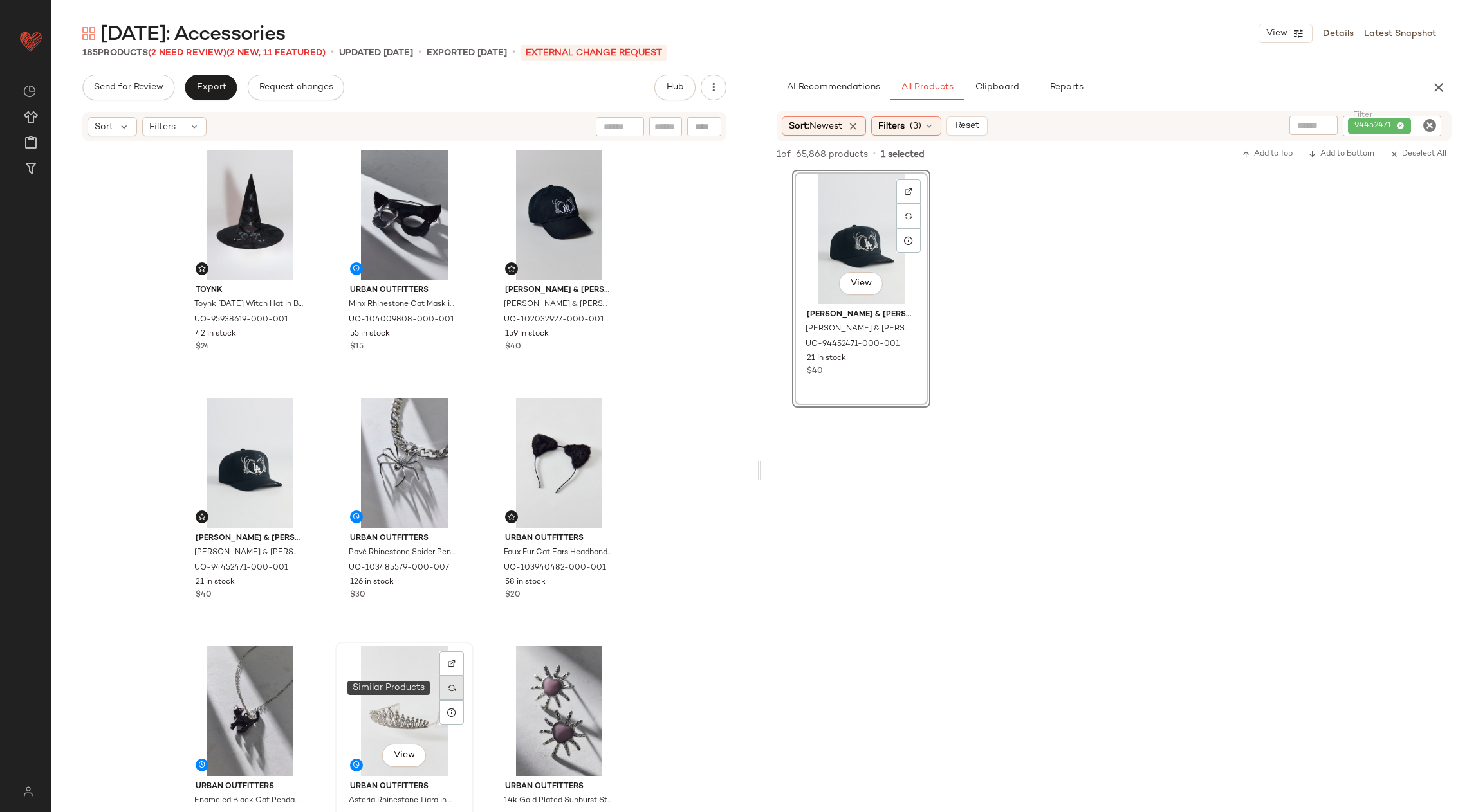
click at [454, 691] on div at bounding box center [452, 688] width 25 height 25
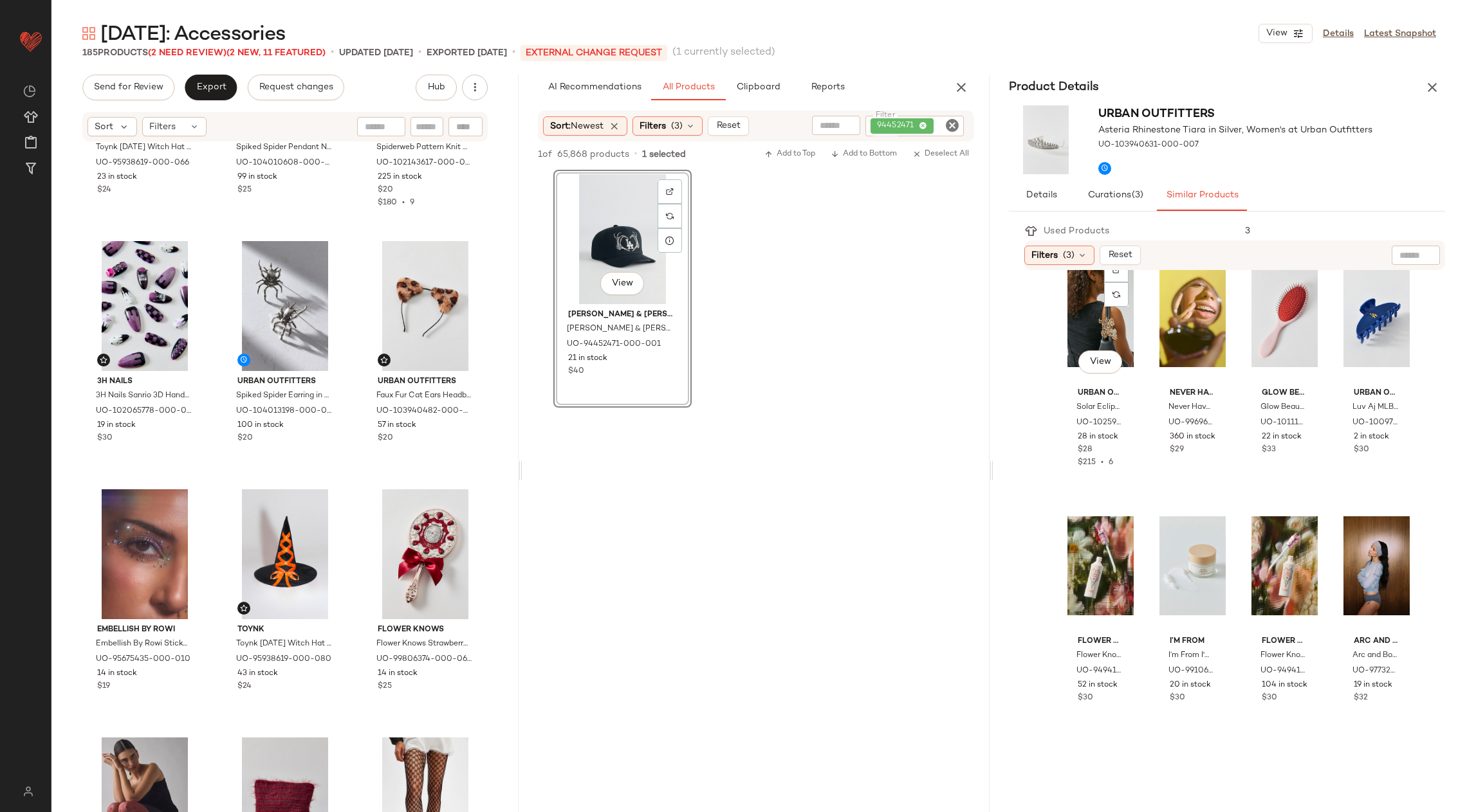
scroll to position [718, 0]
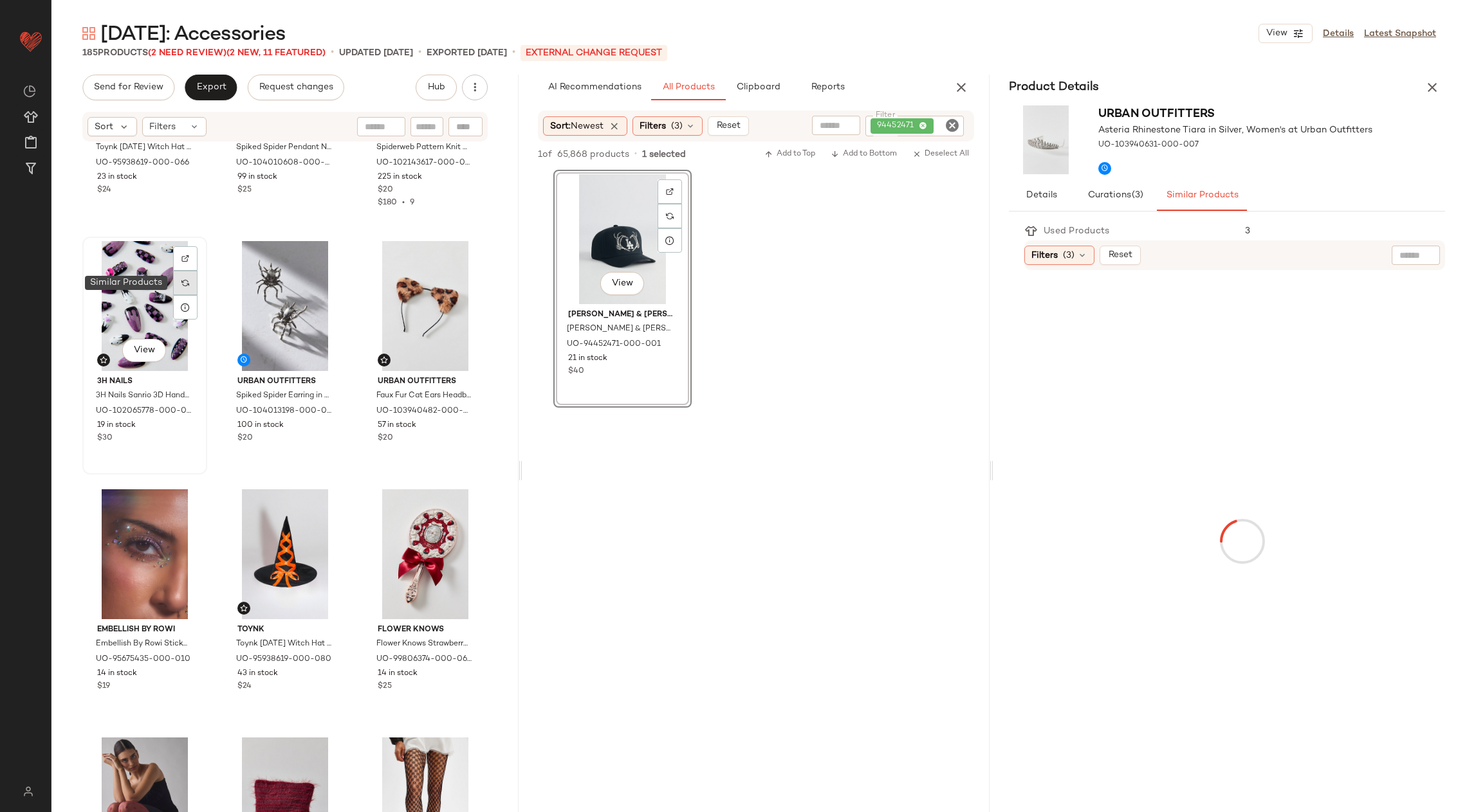
click at [189, 279] on img at bounding box center [185, 283] width 7 height 7
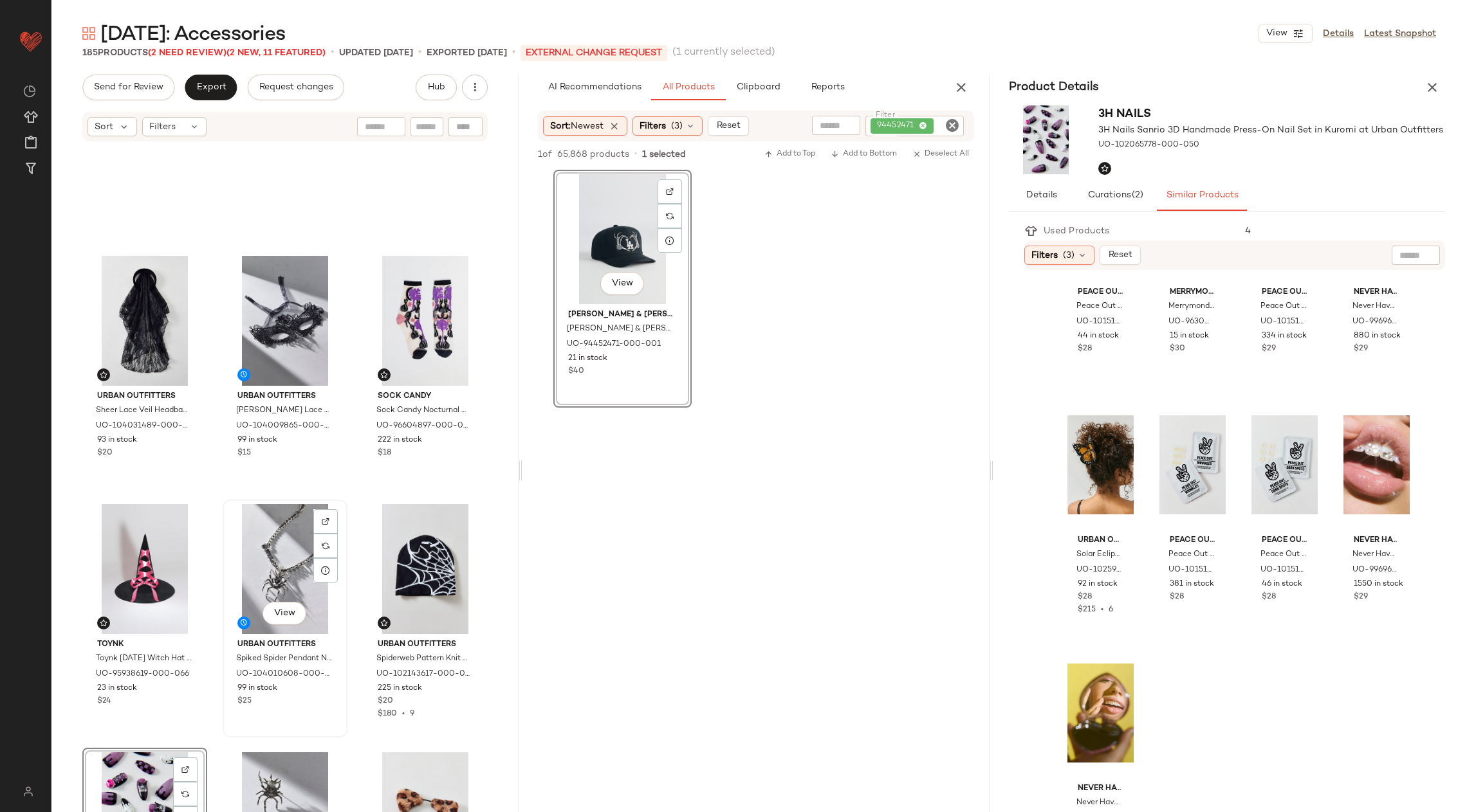
scroll to position [688, 0]
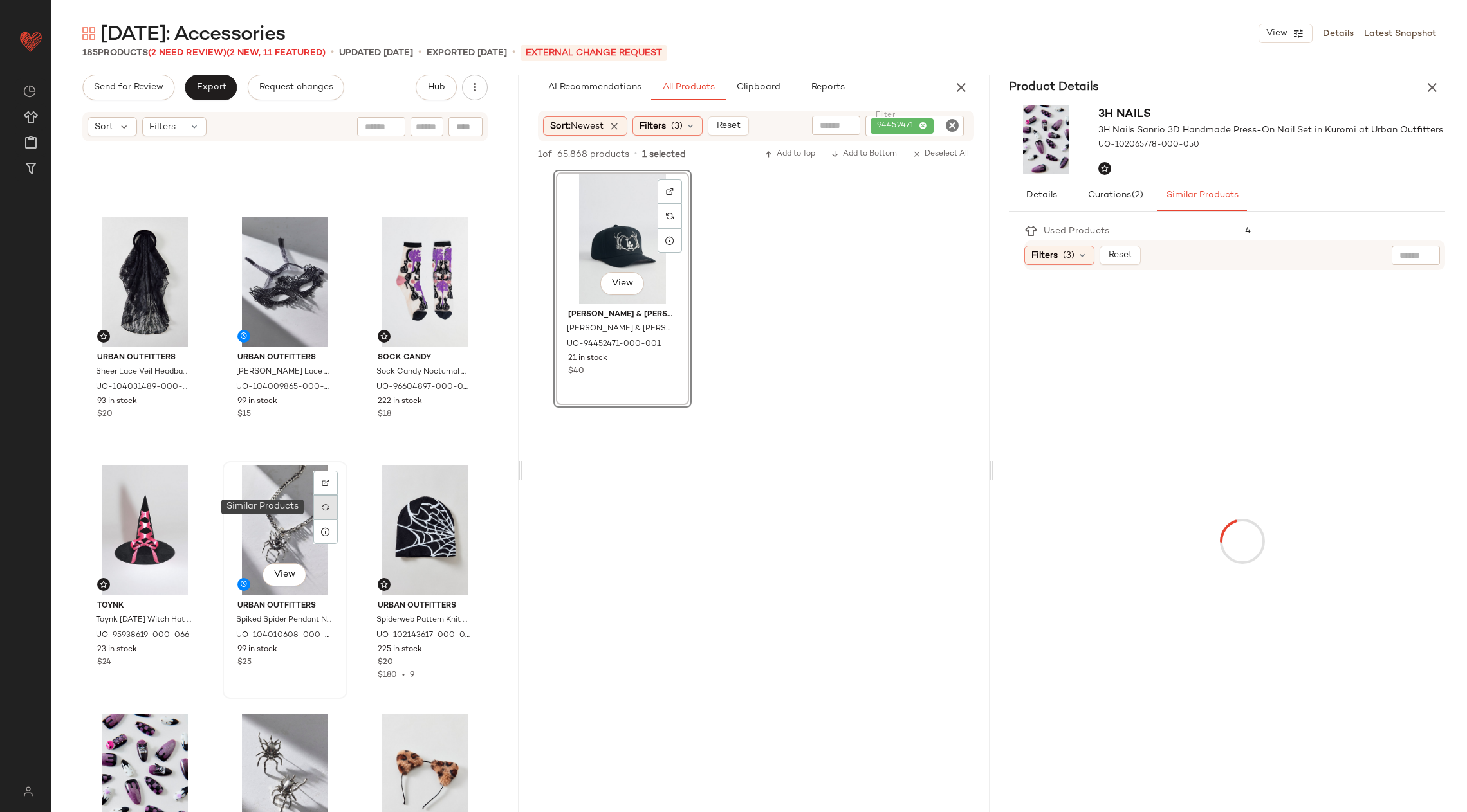
click at [322, 503] on img at bounding box center [325, 506] width 7 height 7
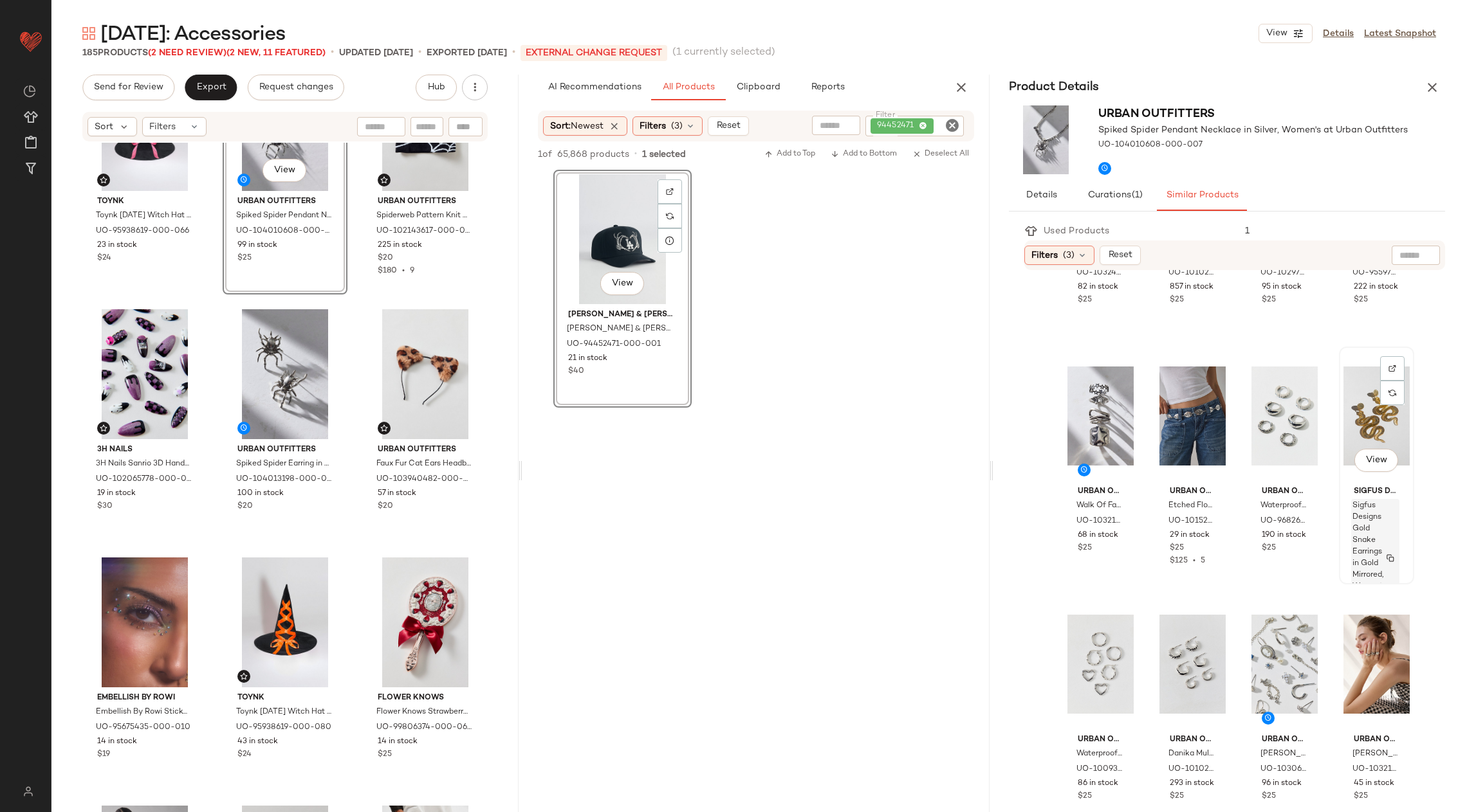
scroll to position [924, 0]
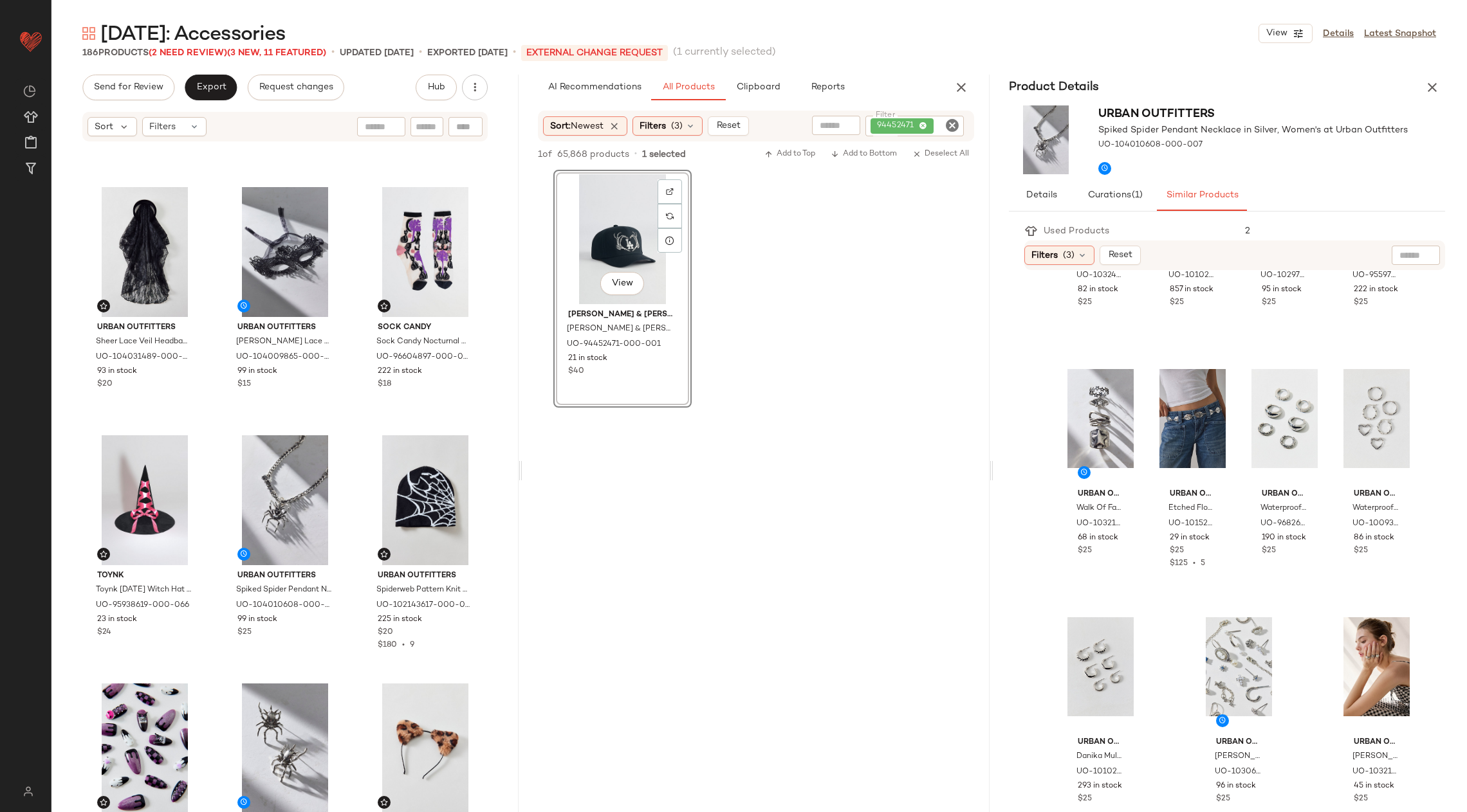
scroll to position [641, 0]
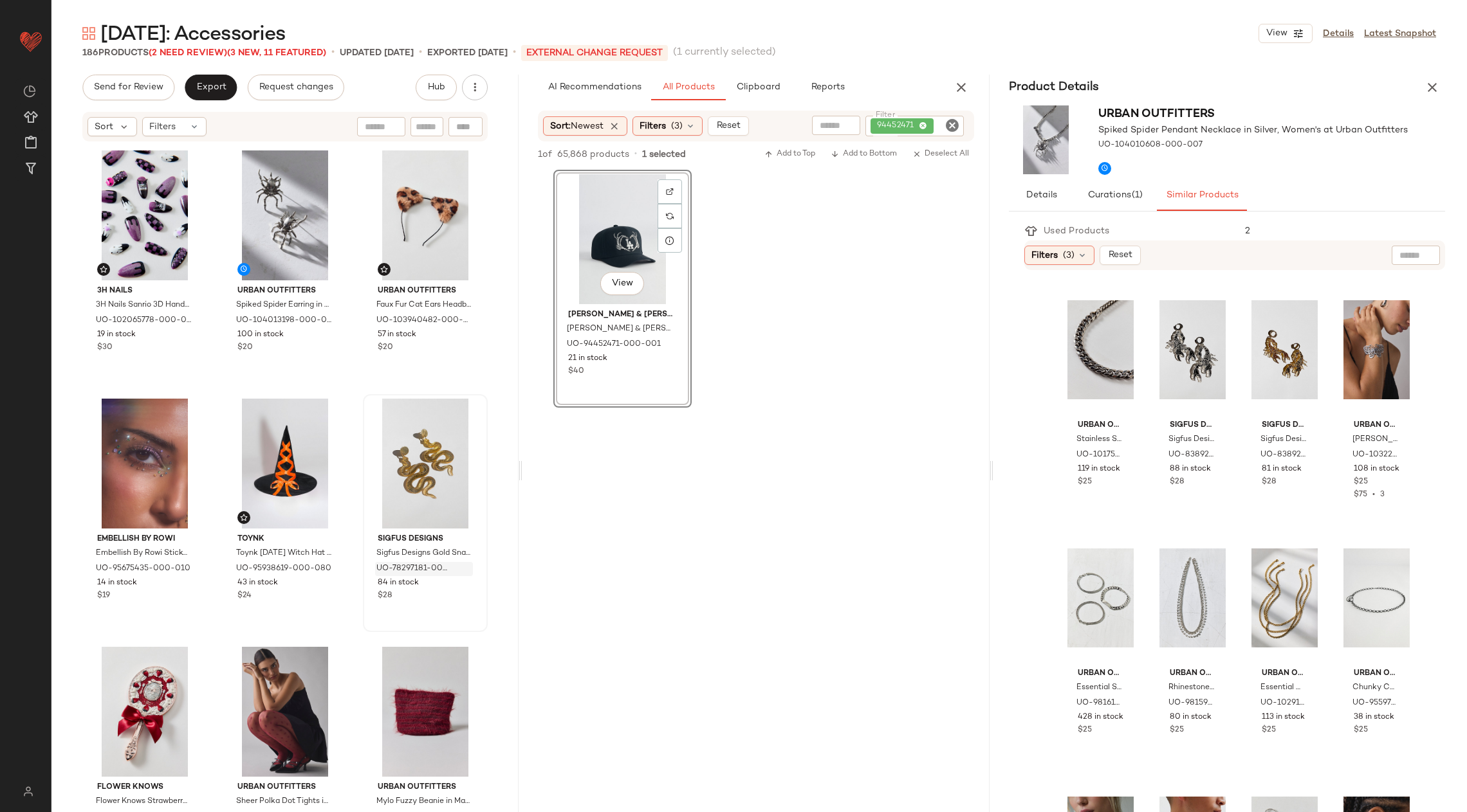
scroll to position [1248, 0]
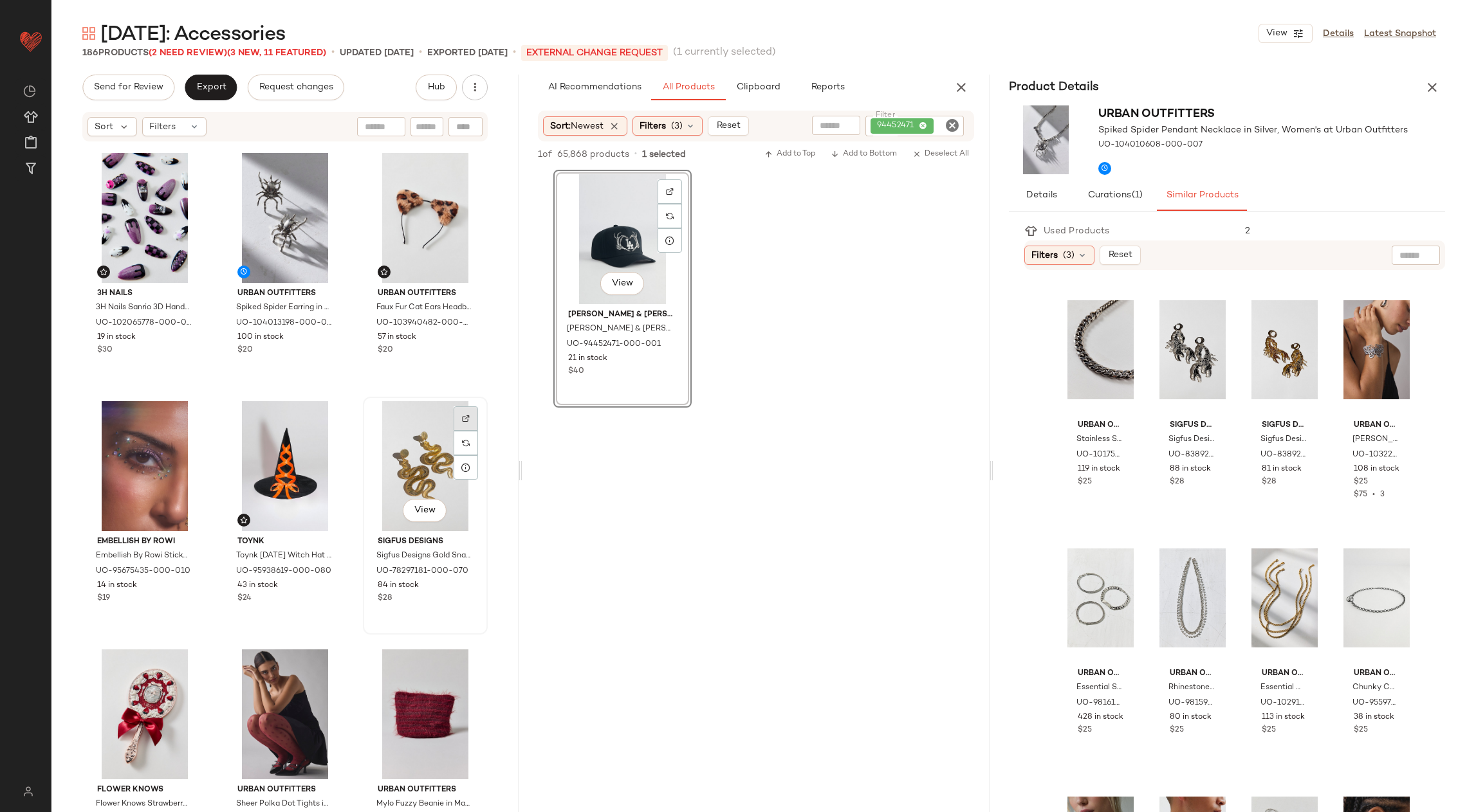
click at [462, 421] on div at bounding box center [466, 419] width 25 height 25
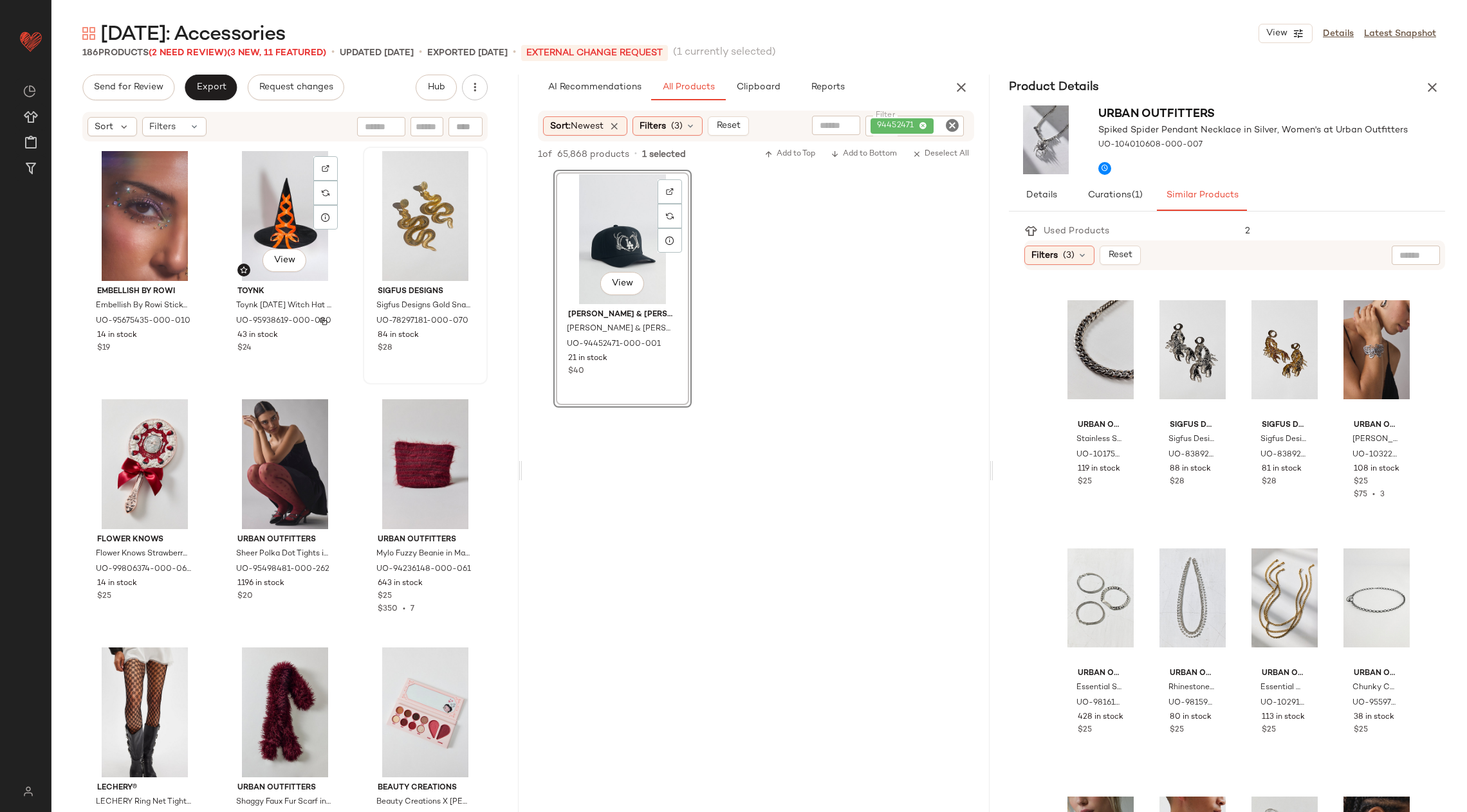
scroll to position [1444, 0]
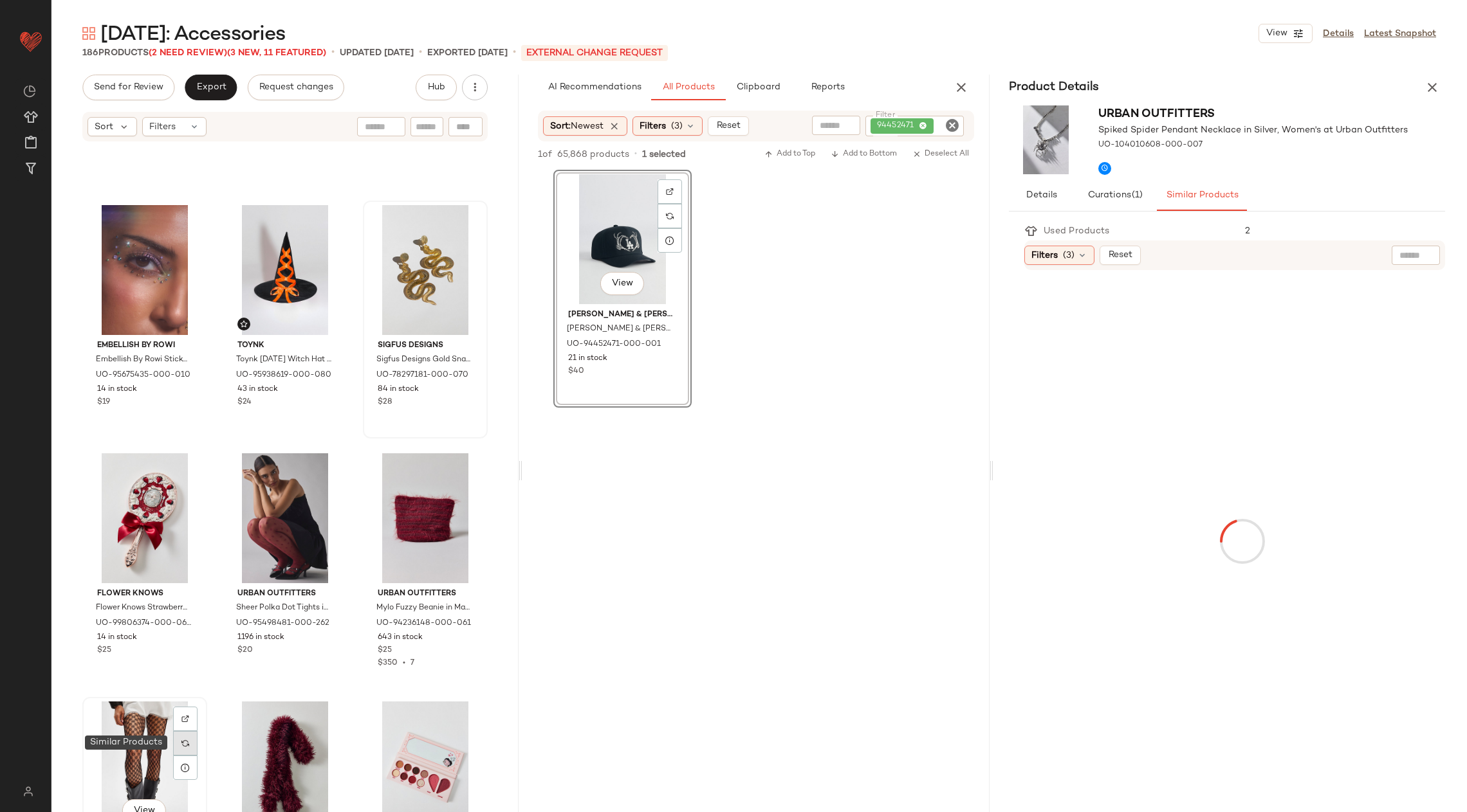
click at [173, 739] on div at bounding box center [186, 743] width 25 height 25
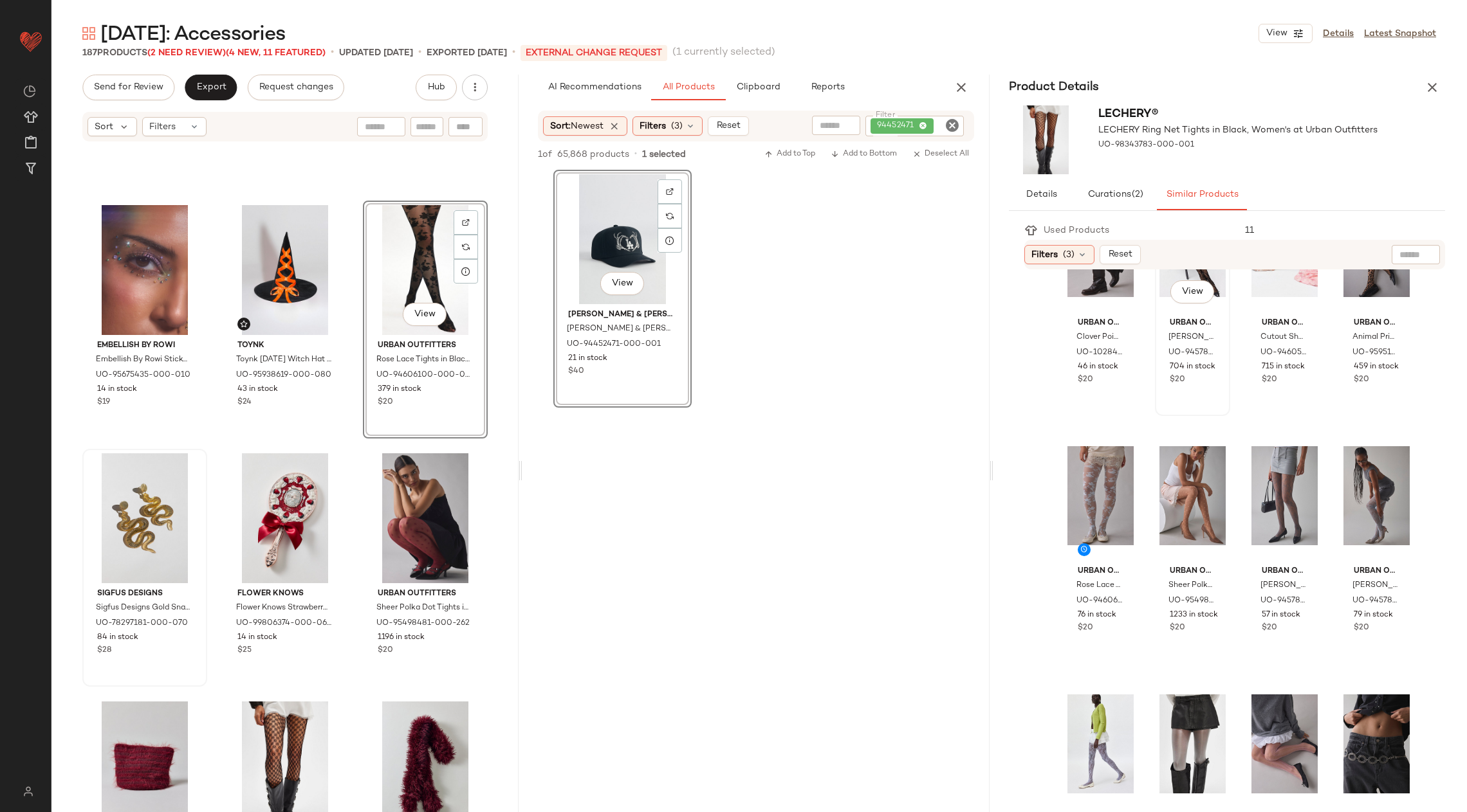
scroll to position [277, 0]
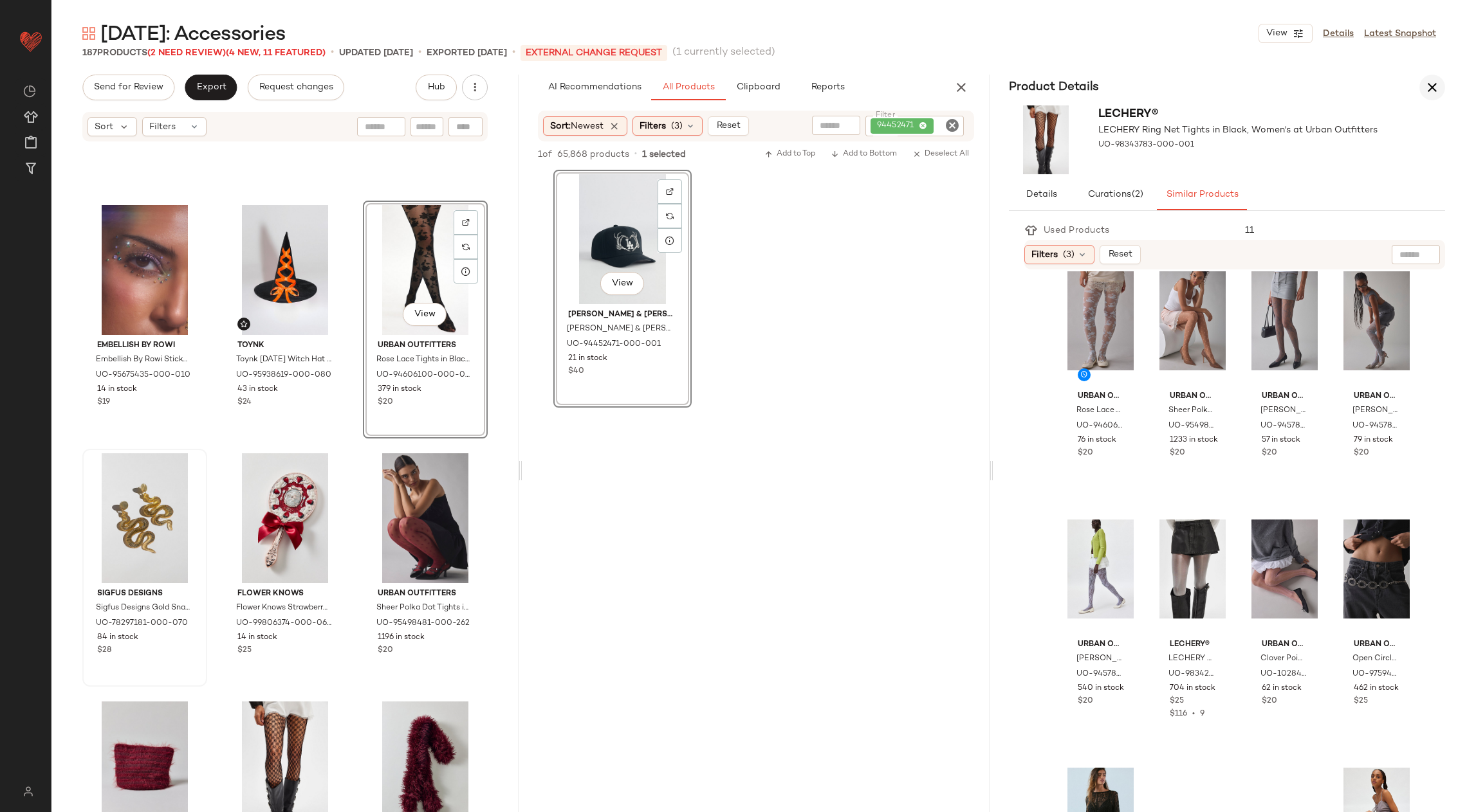
click at [1441, 89] on button "button" at bounding box center [1432, 87] width 25 height 25
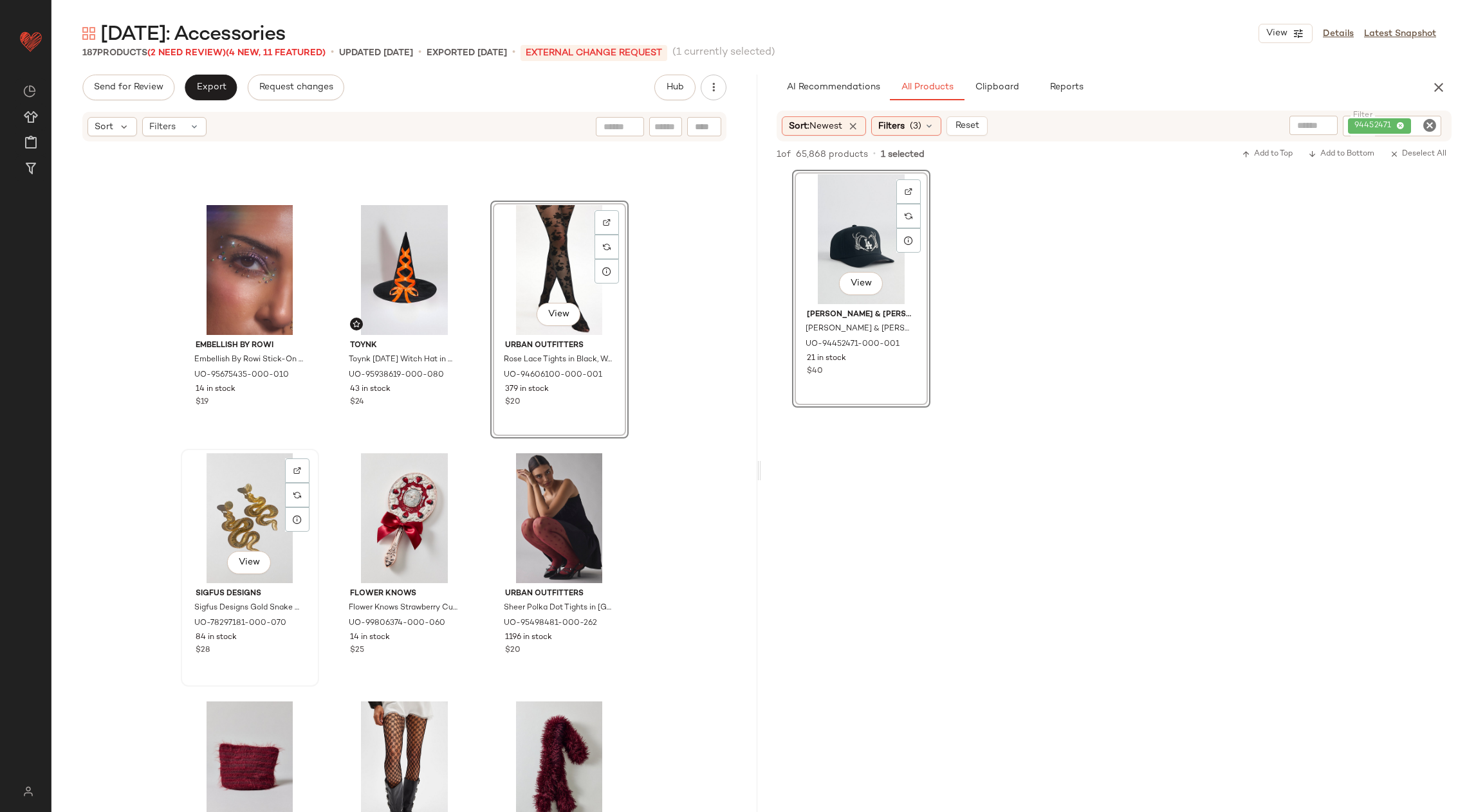
click at [228, 491] on div "View" at bounding box center [250, 518] width 129 height 130
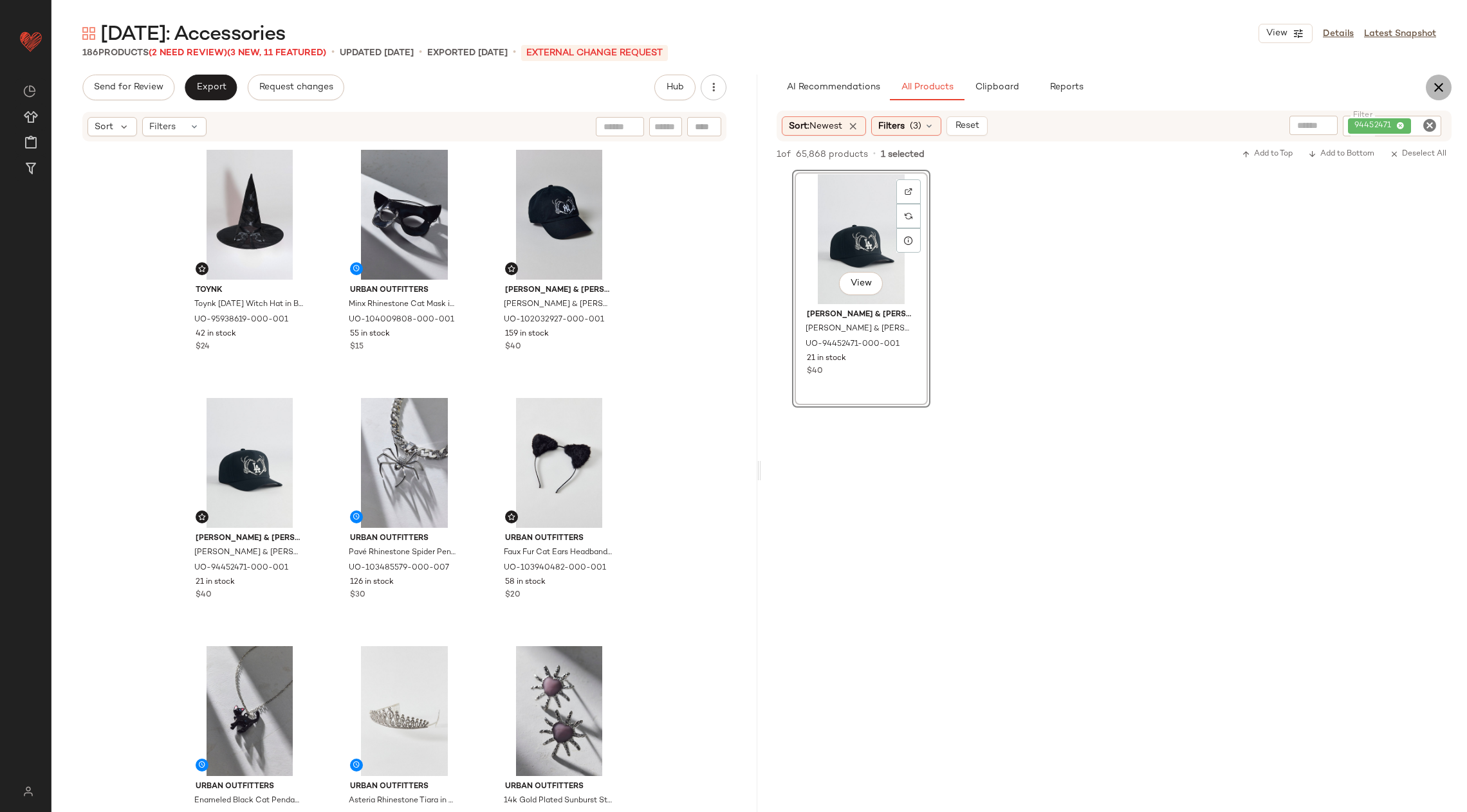
click at [1433, 99] on button "button" at bounding box center [1438, 87] width 25 height 25
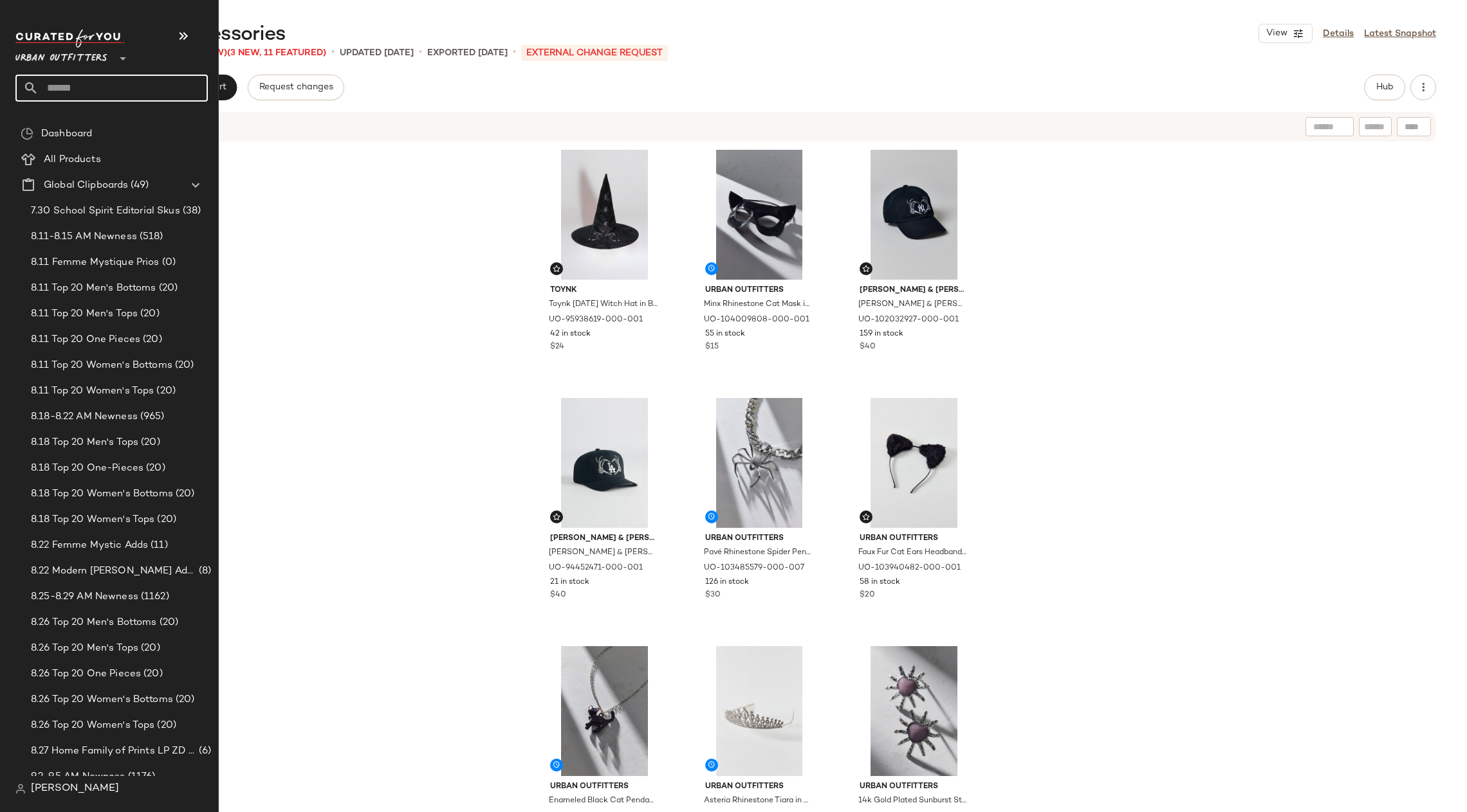
click at [105, 86] on input "text" at bounding box center [123, 87] width 169 height 27
type input "*****"
click at [100, 105] on div "Gifts For The Fitne ss Lover" at bounding box center [111, 122] width 192 height 42
click at [76, 77] on input "*****" at bounding box center [111, 87] width 192 height 27
click at [90, 125] on b "Fitne" at bounding box center [93, 125] width 22 height 14
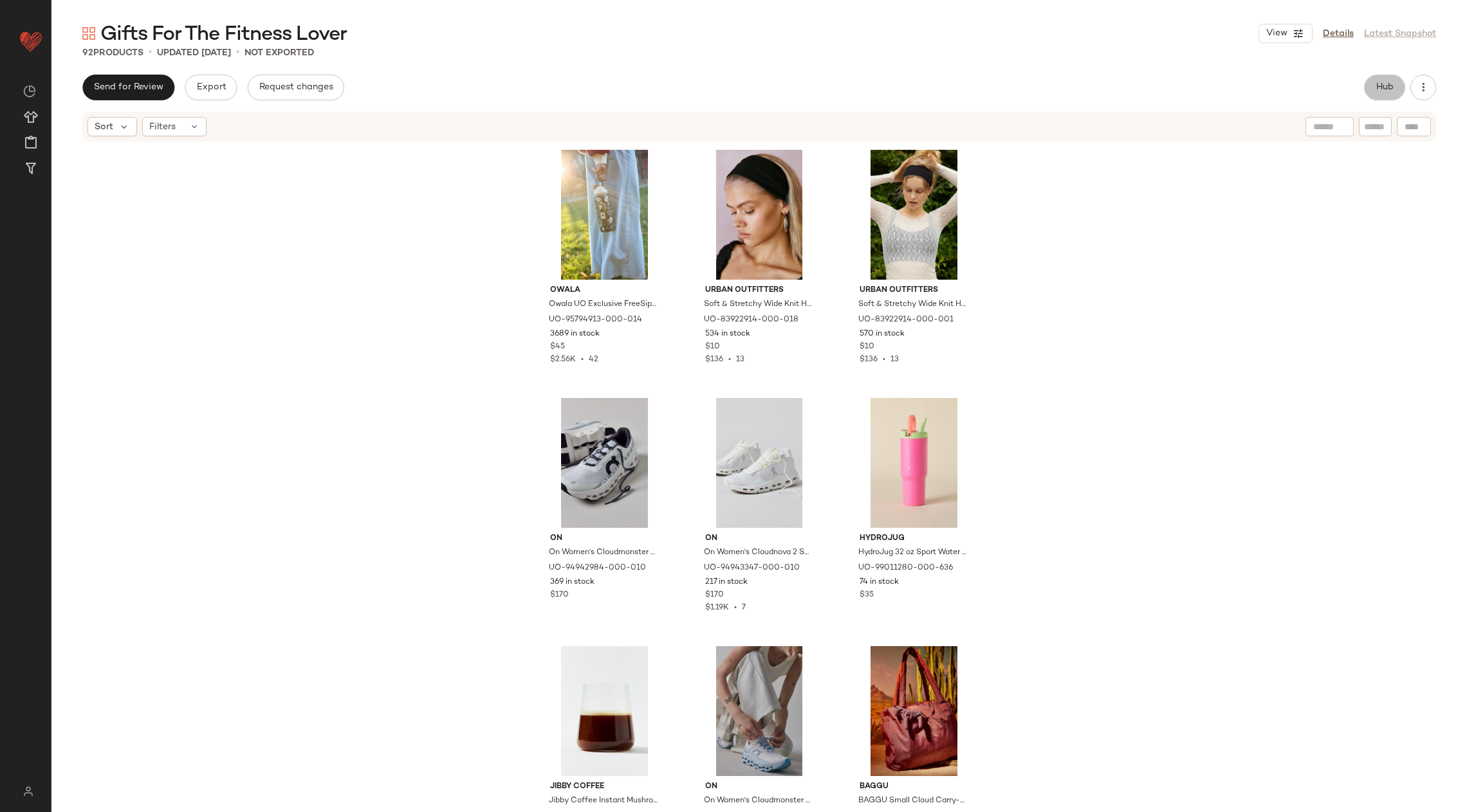
click at [1375, 78] on button "Hub" at bounding box center [1384, 87] width 41 height 25
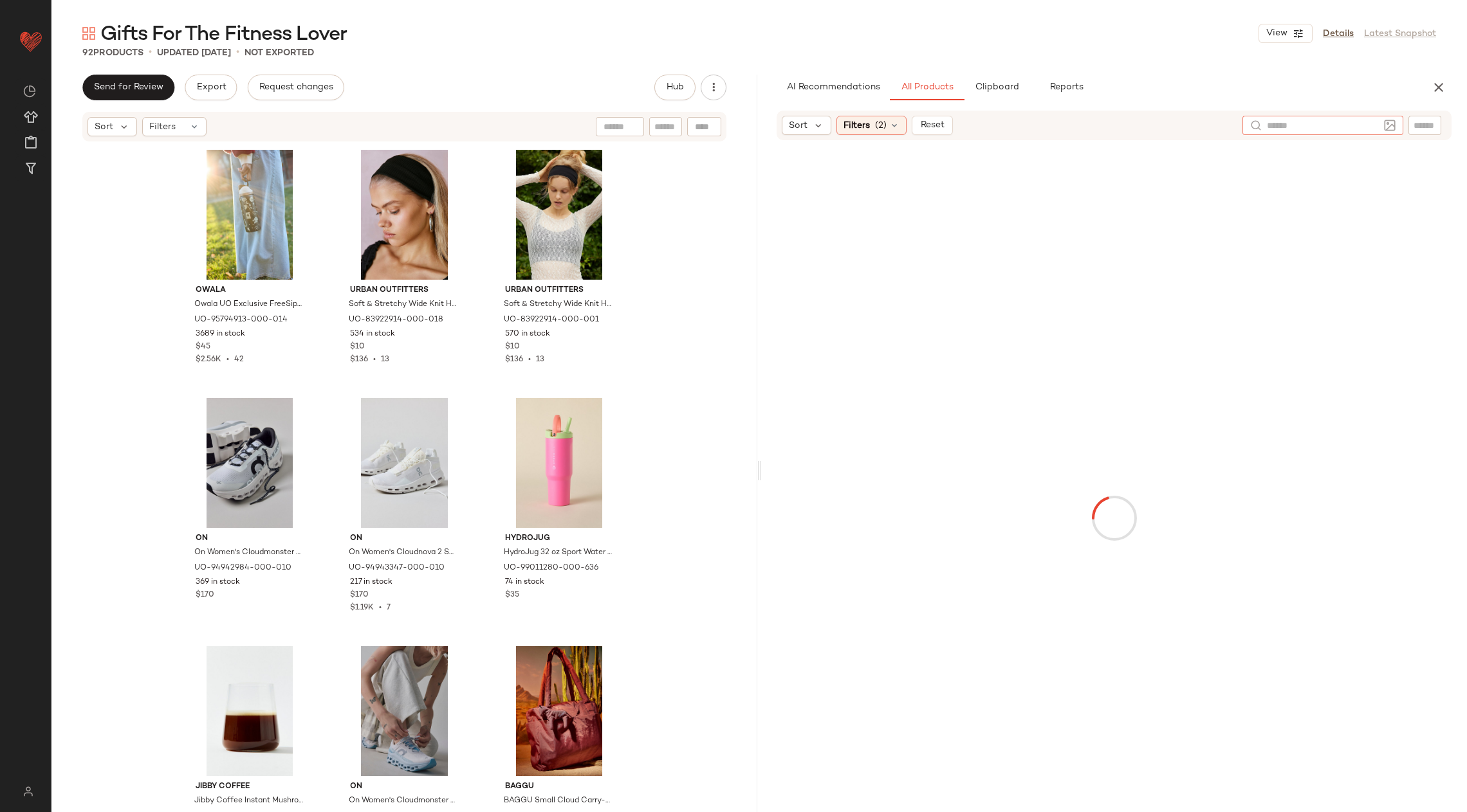
click at [1375, 119] on input "text" at bounding box center [1322, 126] width 112 height 14
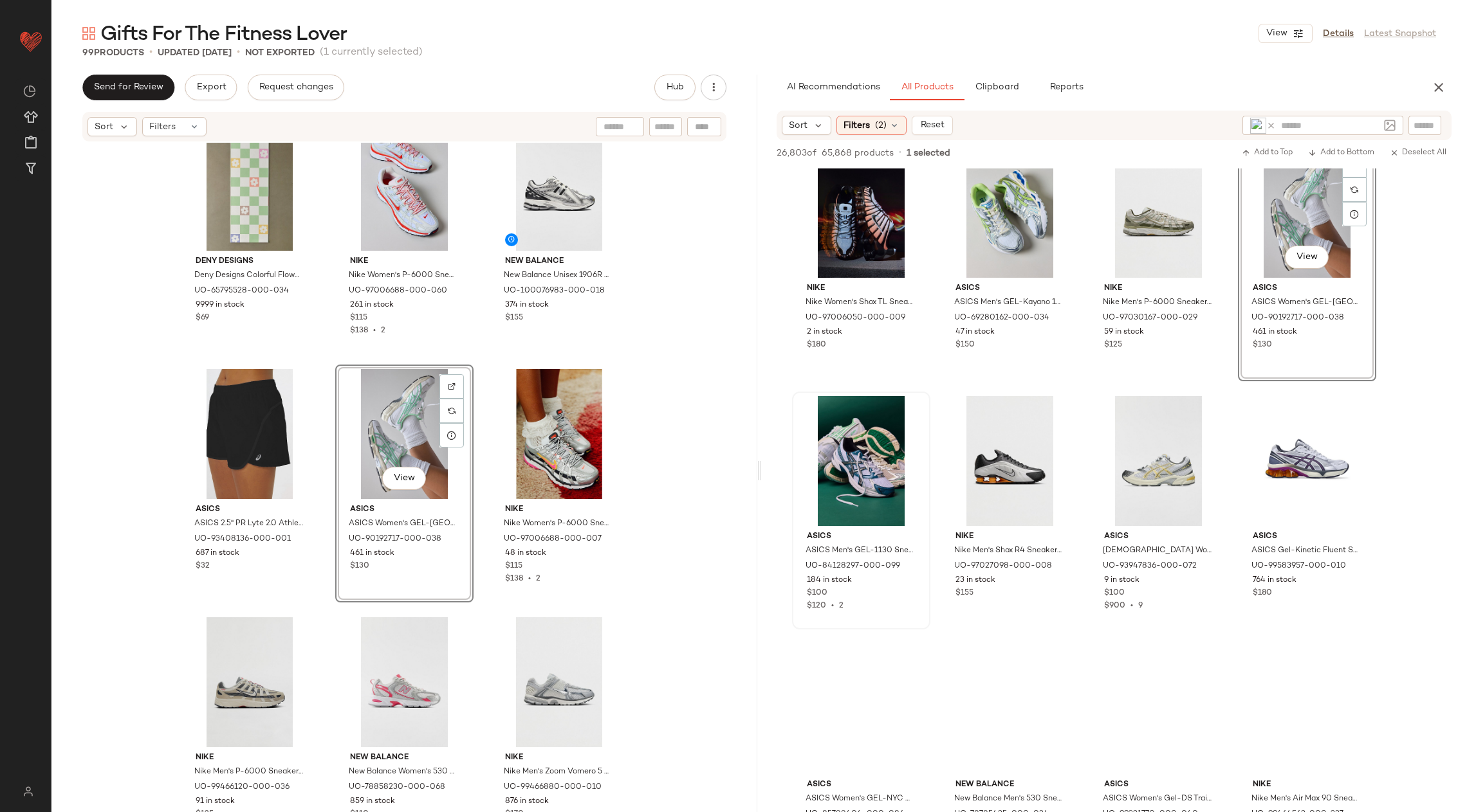
scroll to position [2599, 0]
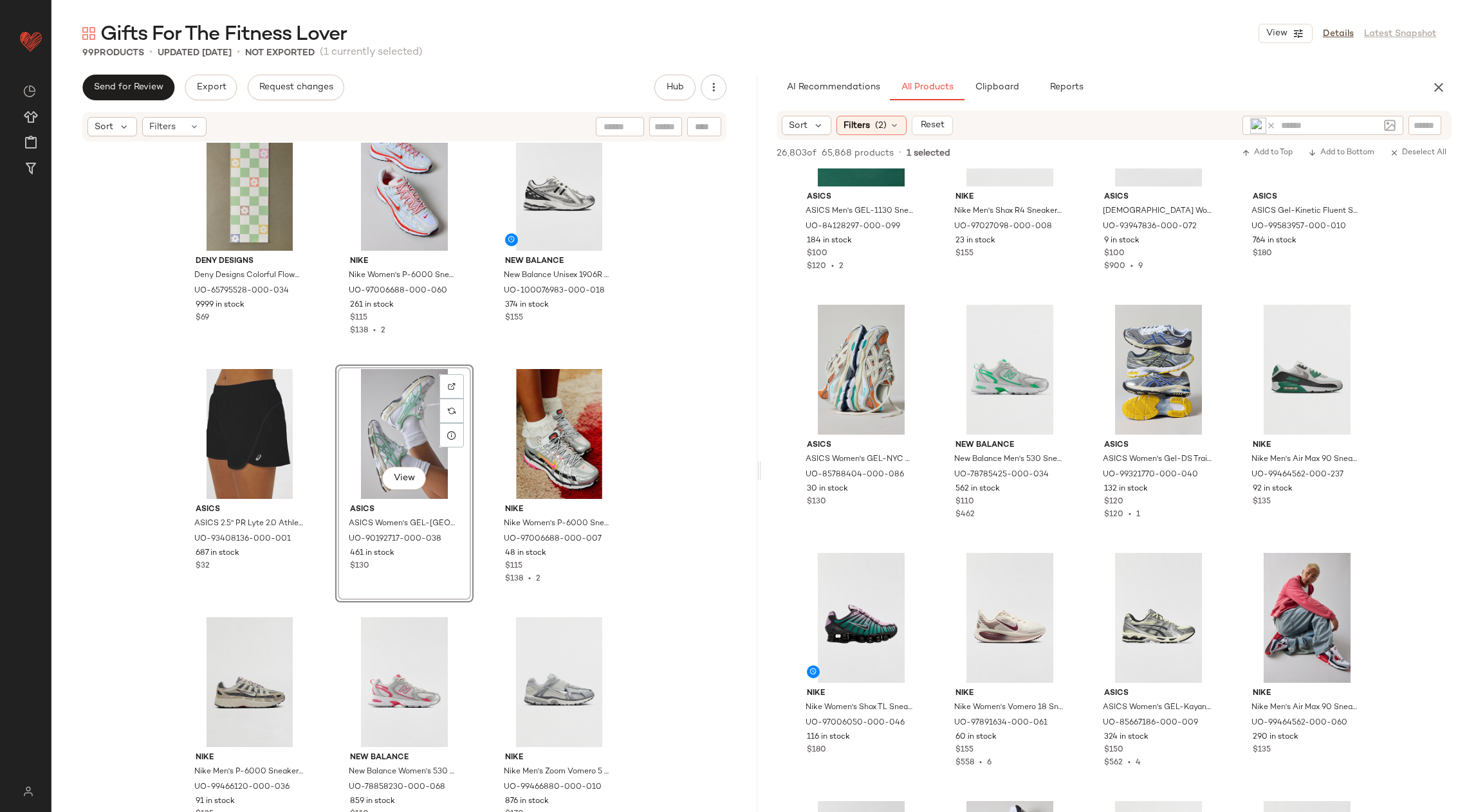
drag, startPoint x: 1288, startPoint y: 551, endPoint x: 470, endPoint y: 0, distance: 986.3
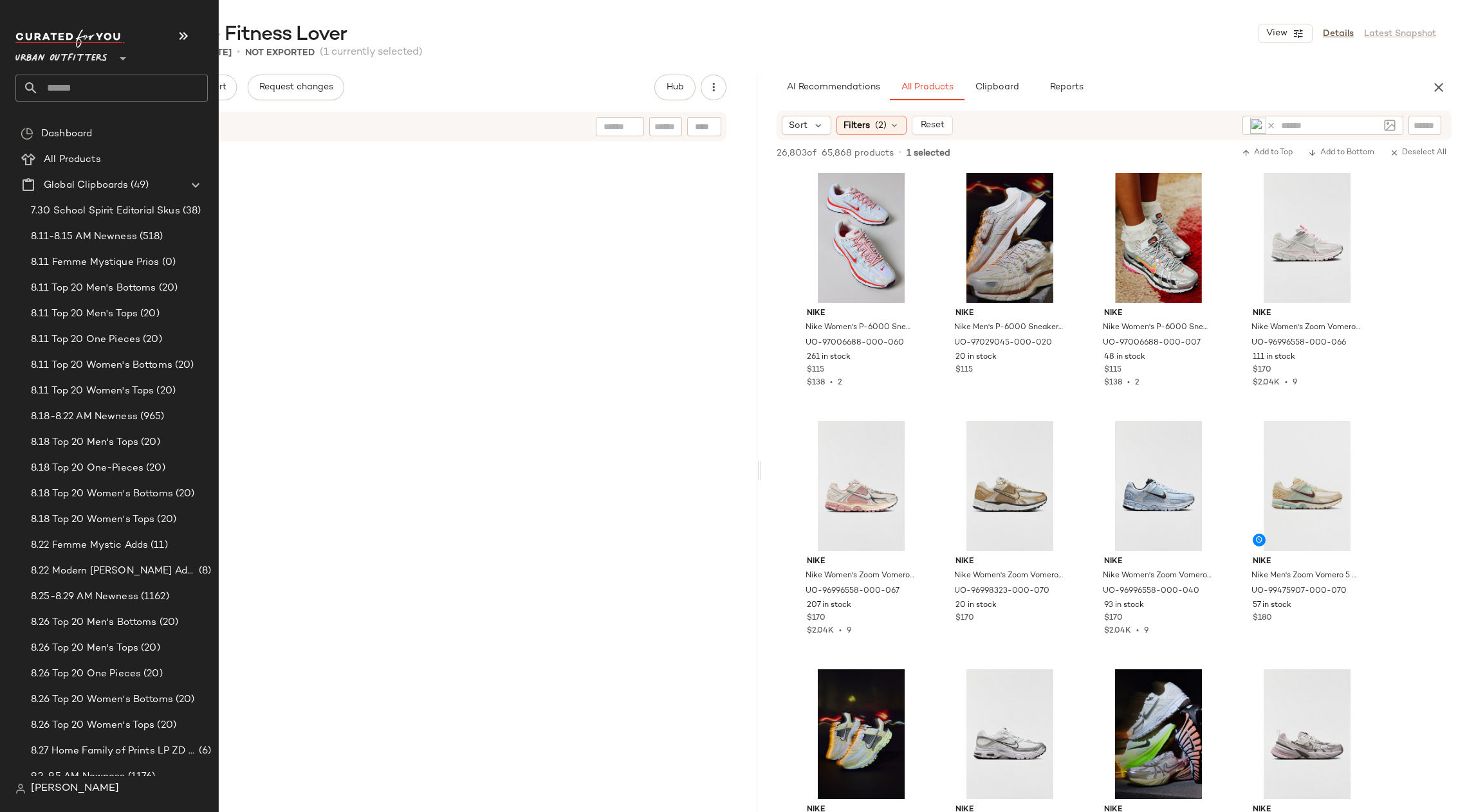
scroll to position [2599, 0]
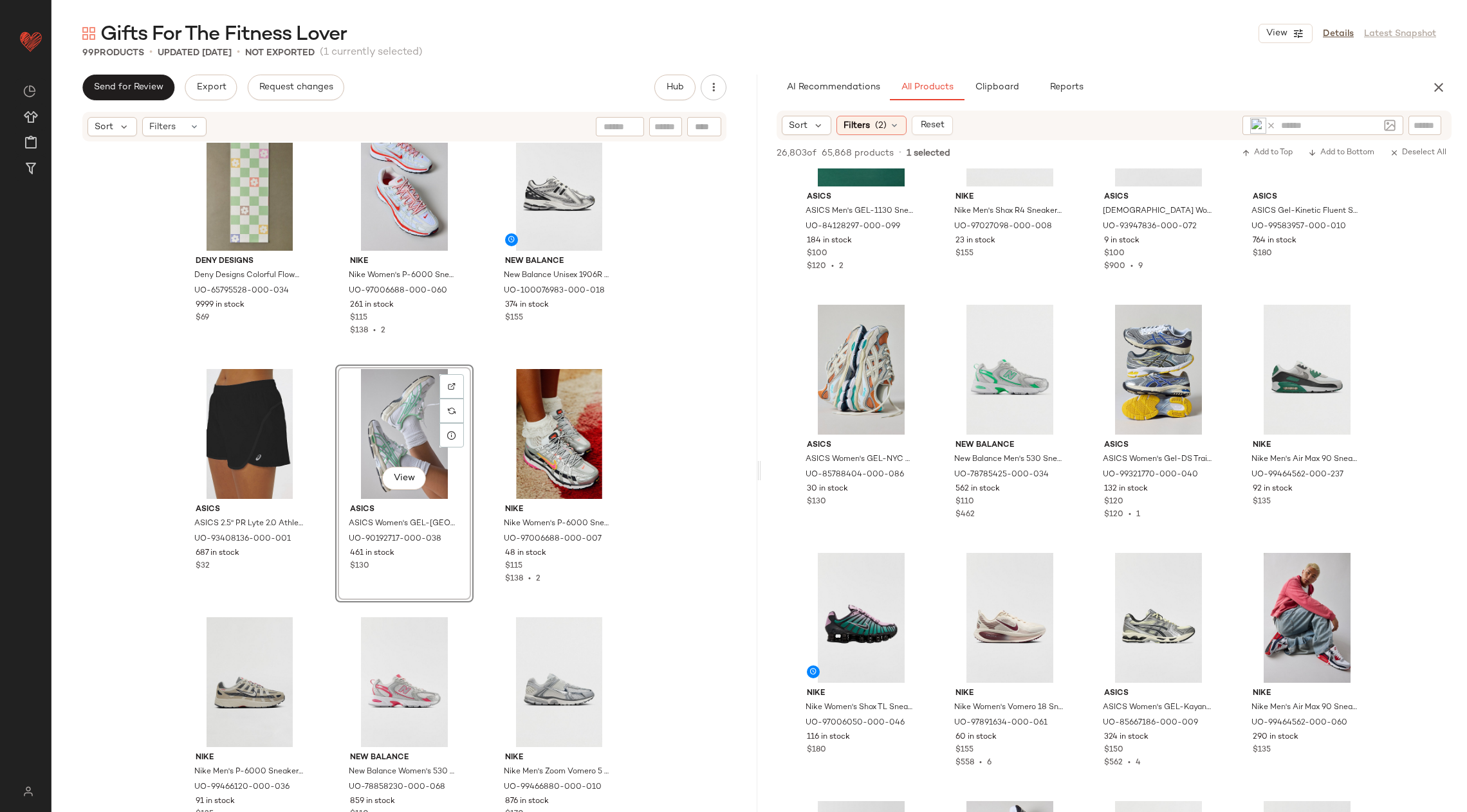
click at [1313, 135] on div at bounding box center [1330, 126] width 98 height 20
click at [617, 399] on div "View" at bounding box center [559, 434] width 129 height 130
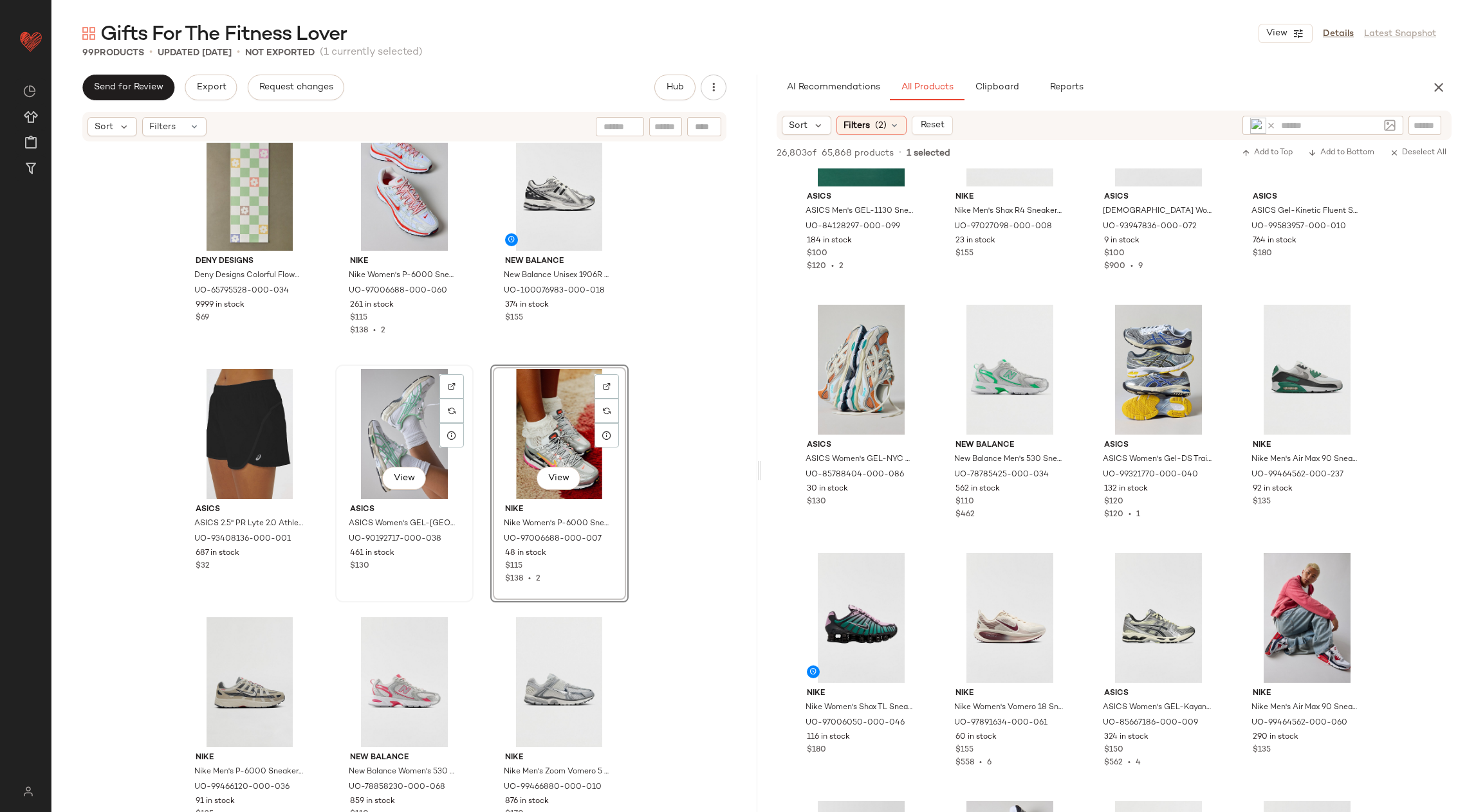
drag, startPoint x: 617, startPoint y: 399, endPoint x: 449, endPoint y: 460, distance: 178.7
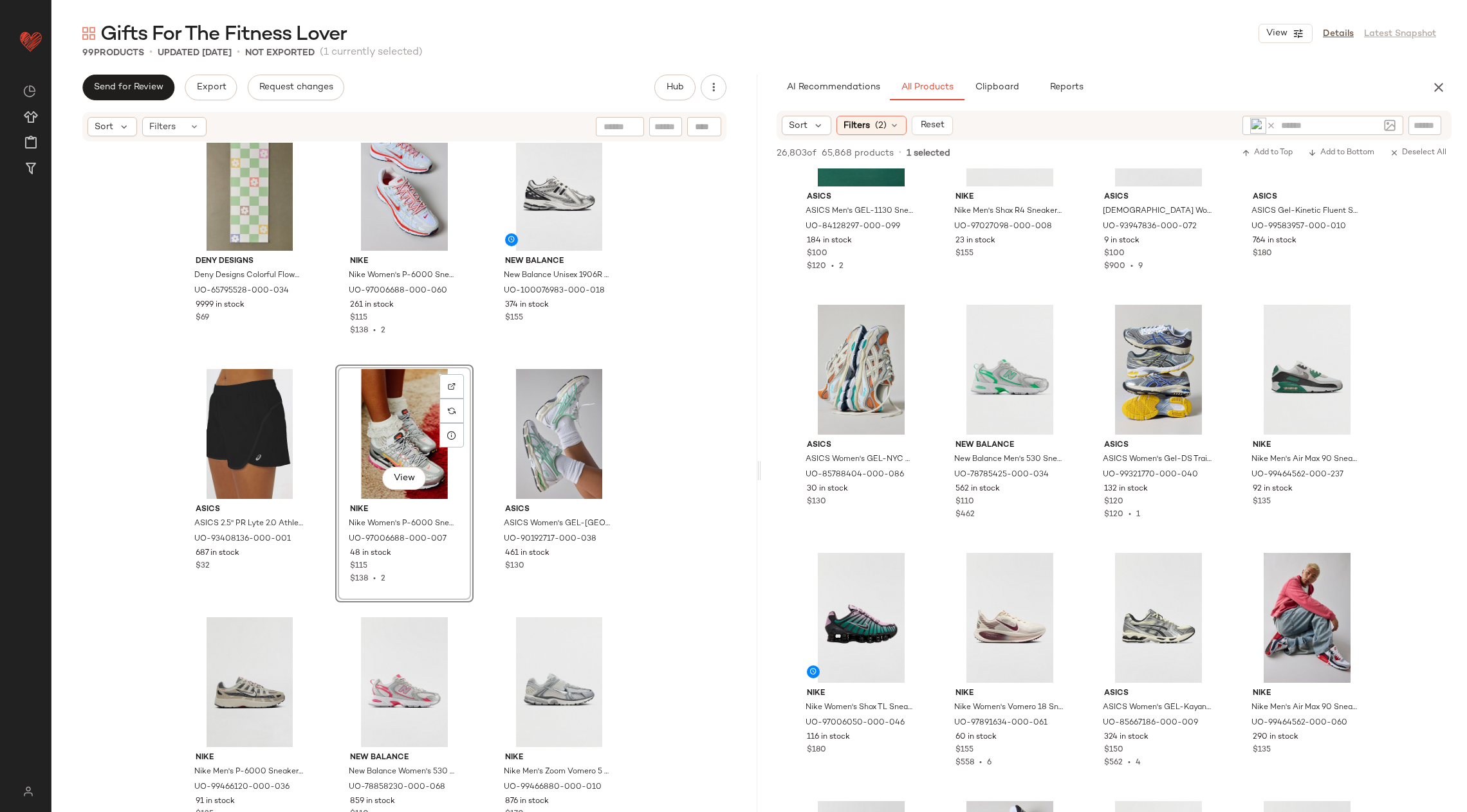
click at [1337, 124] on input "text" at bounding box center [1330, 126] width 98 height 14
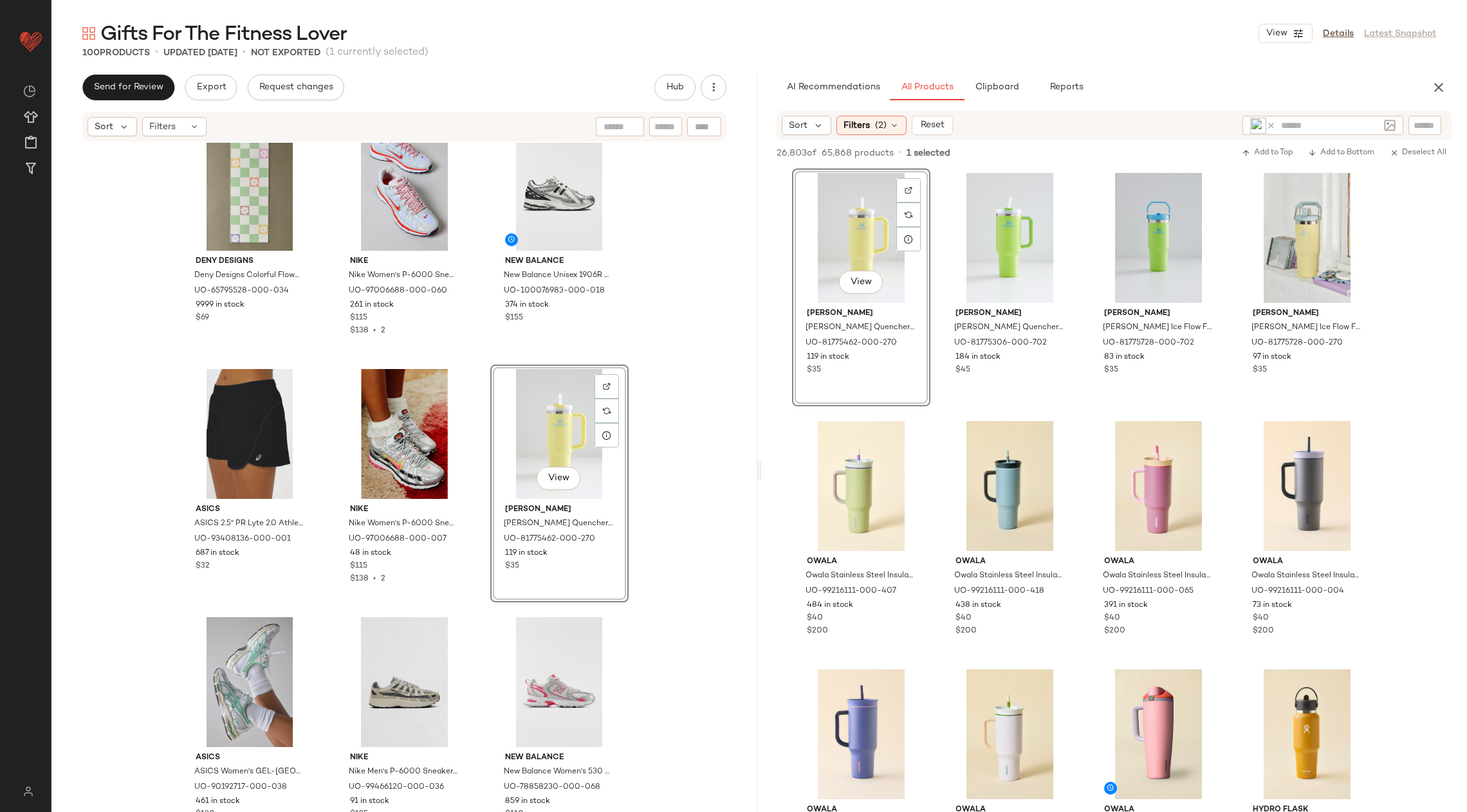
drag, startPoint x: 900, startPoint y: 328, endPoint x: 364, endPoint y: 15, distance: 620.7
click at [1302, 124] on input "text" at bounding box center [1330, 126] width 98 height 14
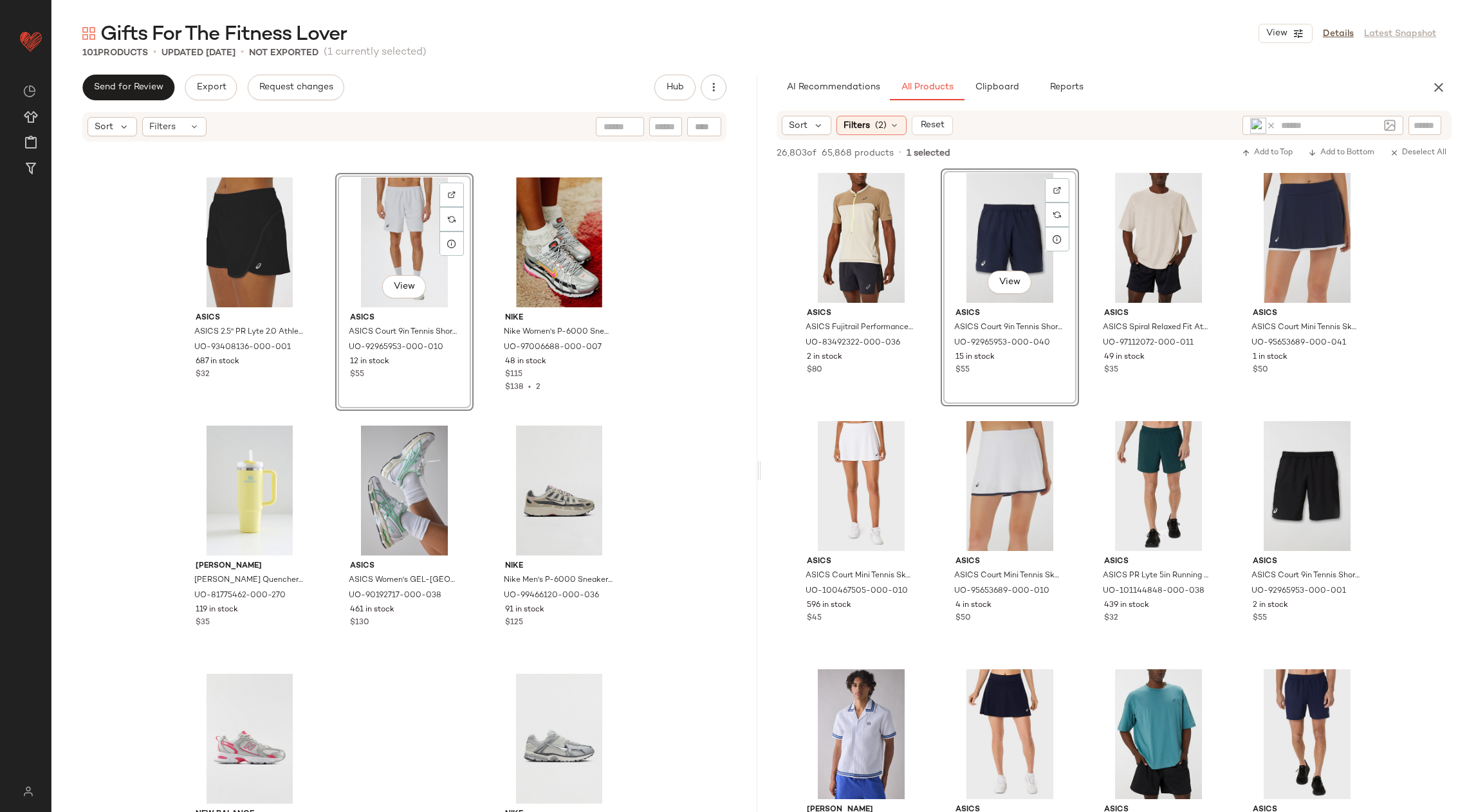
scroll to position [3, 0]
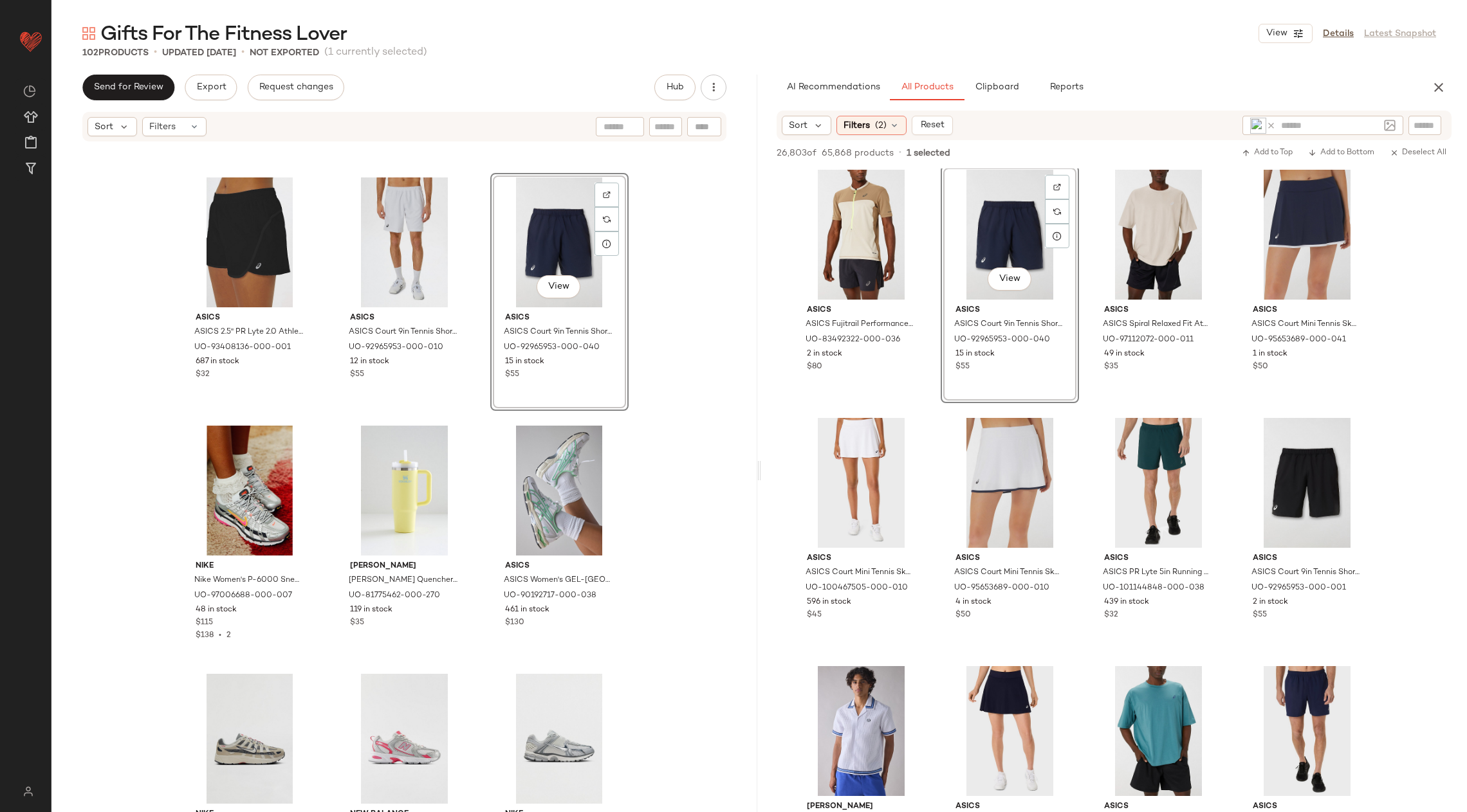
drag, startPoint x: 985, startPoint y: 279, endPoint x: 319, endPoint y: 4, distance: 720.5
click at [1342, 127] on input "text" at bounding box center [1330, 126] width 98 height 14
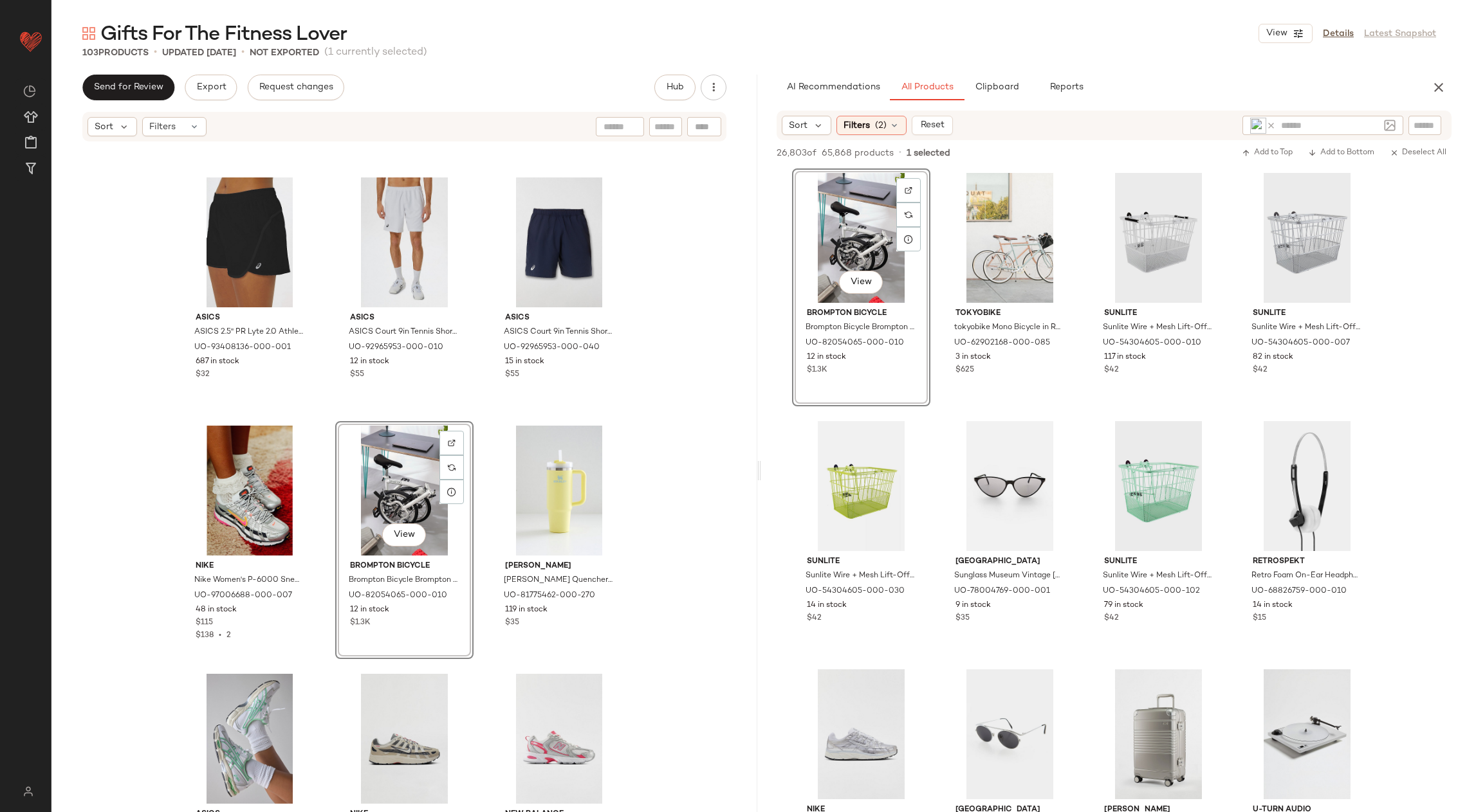
drag, startPoint x: 239, startPoint y: 711, endPoint x: 353, endPoint y: 13, distance: 707.2
click at [1305, 120] on input "text" at bounding box center [1330, 126] width 98 height 14
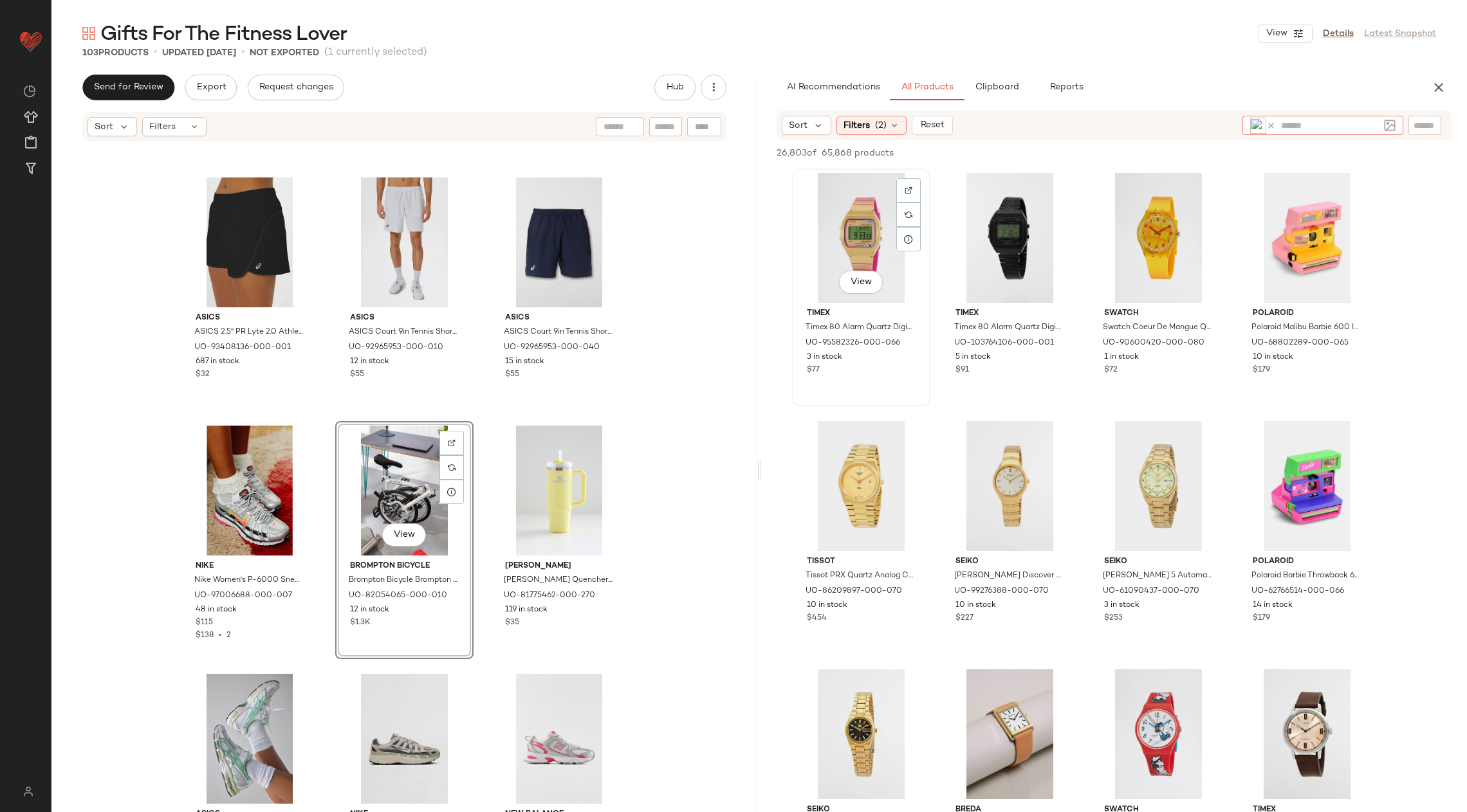
scroll to position [1, 0]
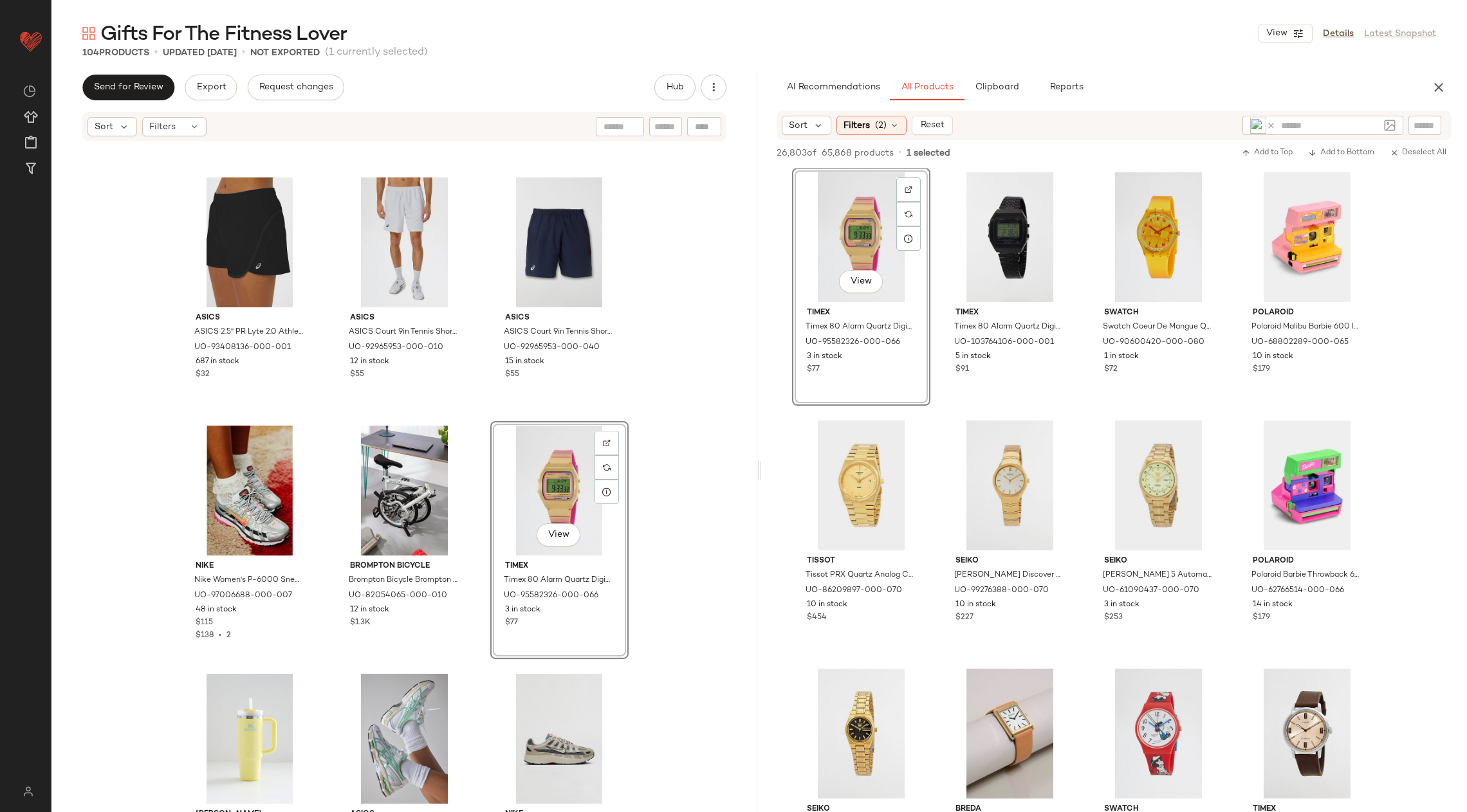
drag, startPoint x: 851, startPoint y: 299, endPoint x: 364, endPoint y: 38, distance: 552.5
click at [1332, 131] on input "text" at bounding box center [1330, 126] width 98 height 14
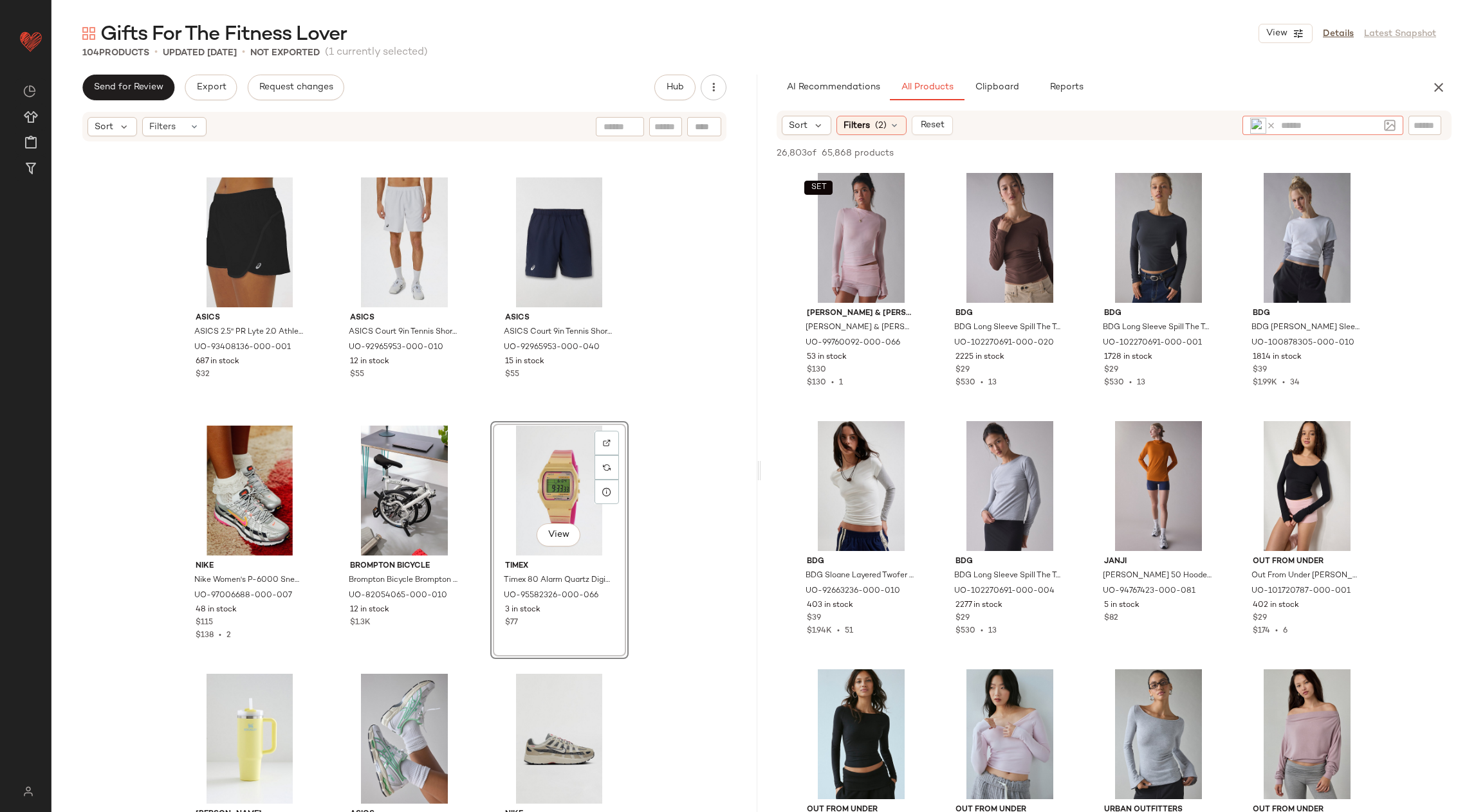
drag, startPoint x: 1332, startPoint y: 131, endPoint x: 317, endPoint y: 10, distance: 1022.2
click at [0, 0] on div "Urban Outfitters ** Dashboard All Products Global Clipboards (49) Curations (17…" at bounding box center [733, 406] width 1467 height 812
click at [1271, 126] on icon at bounding box center [1271, 126] width 10 height 10
click at [1420, 119] on input "text" at bounding box center [1425, 126] width 23 height 14
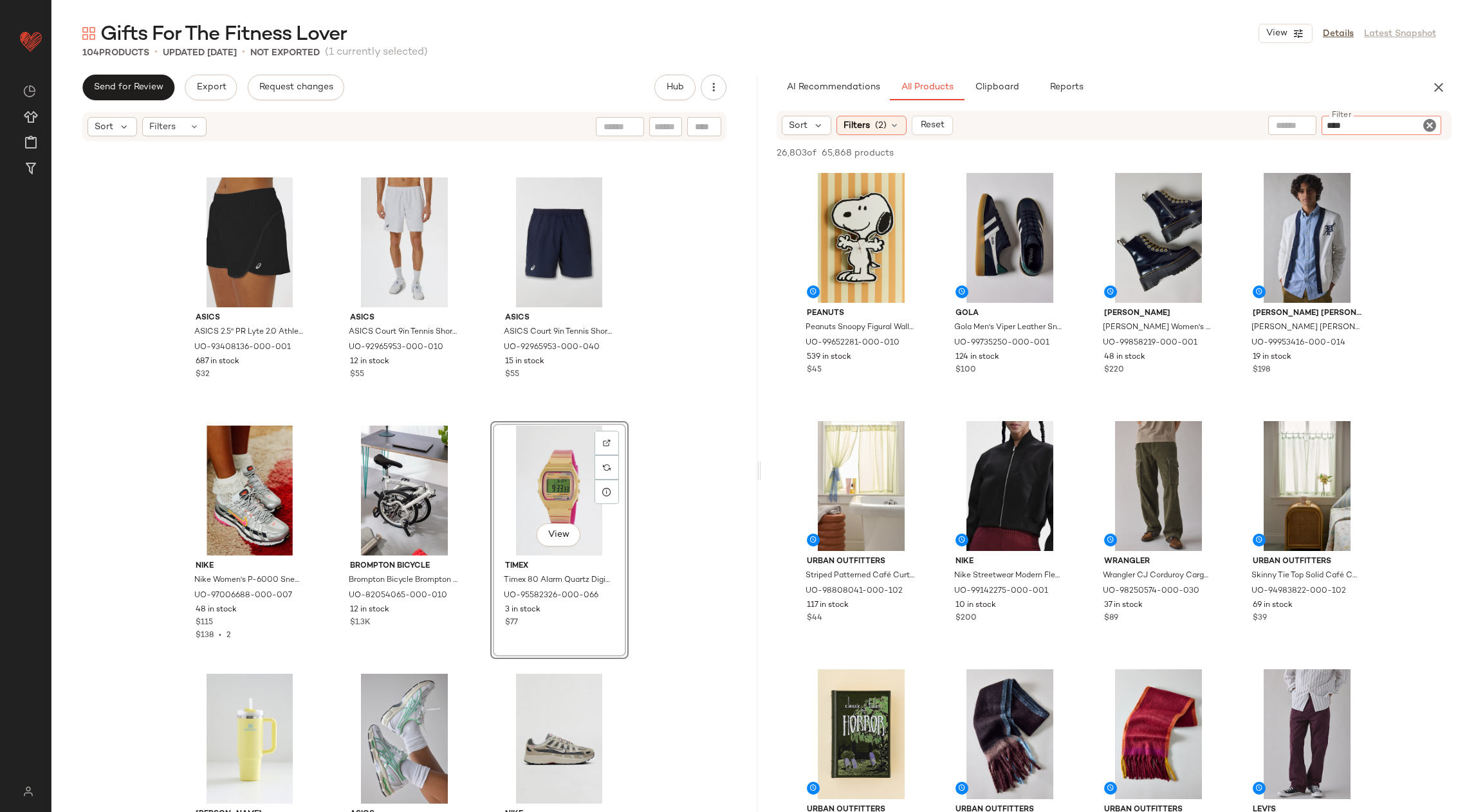
type input "*****"
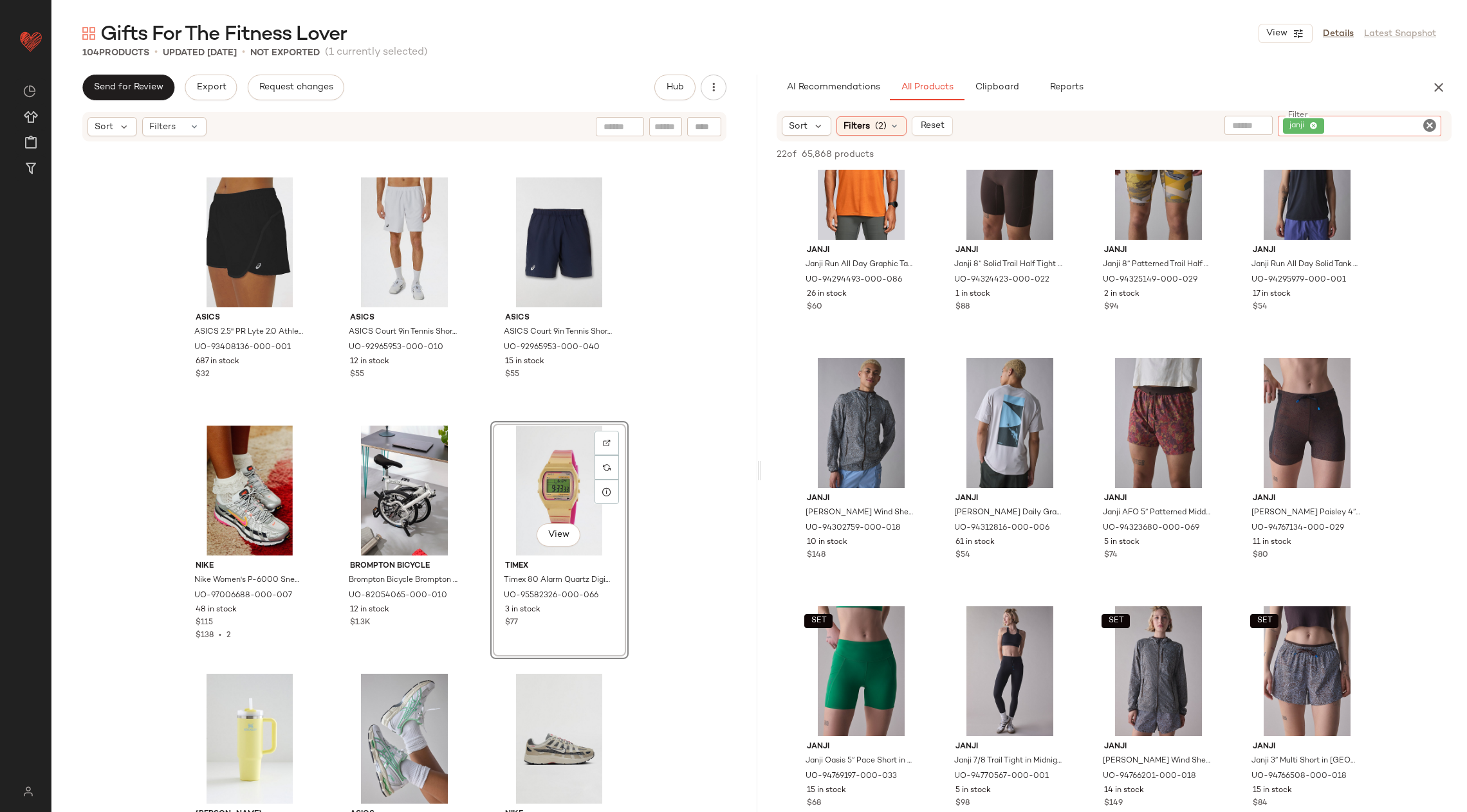
scroll to position [0, 0]
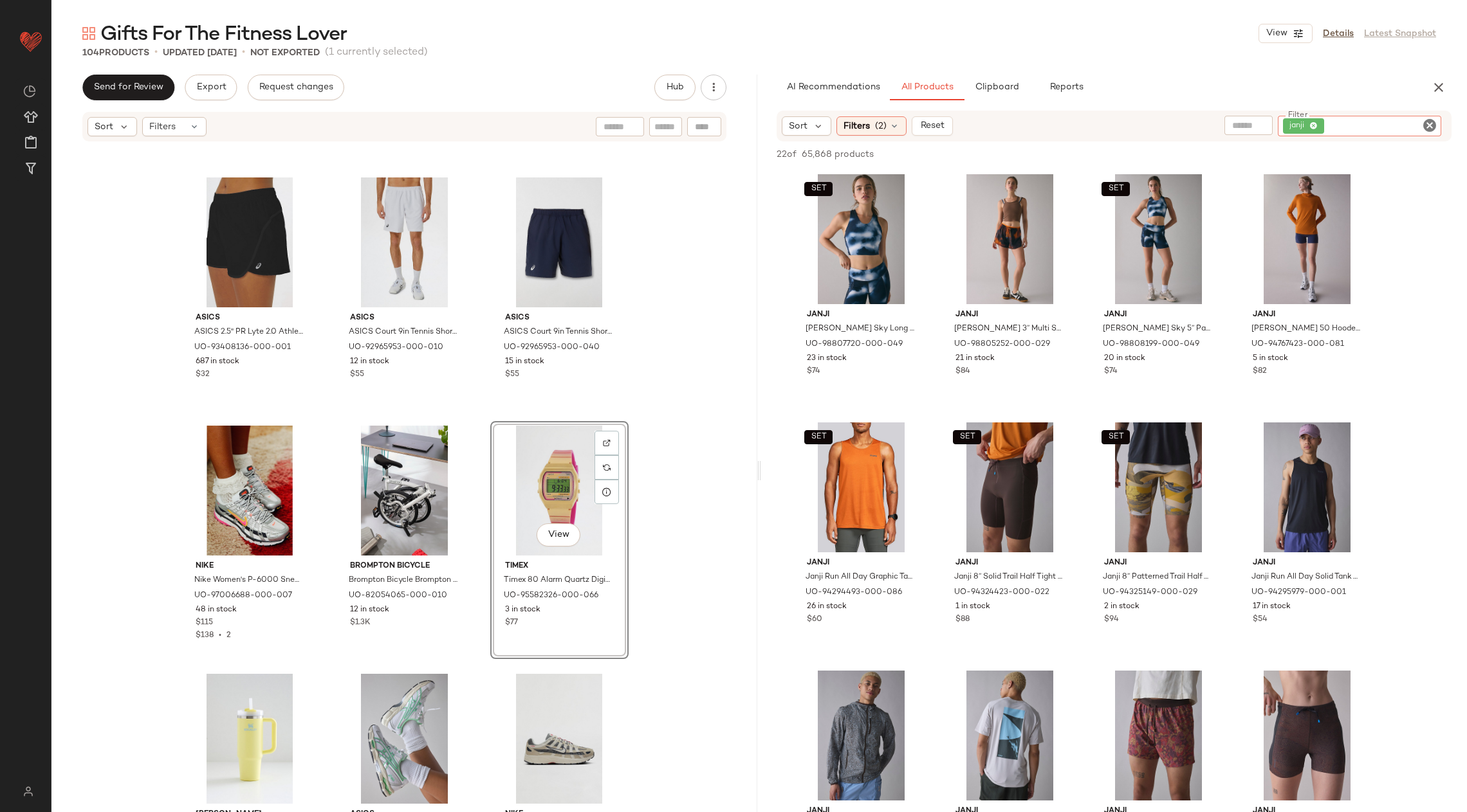
click at [1426, 123] on icon "Clear Filter" at bounding box center [1429, 125] width 16 height 16
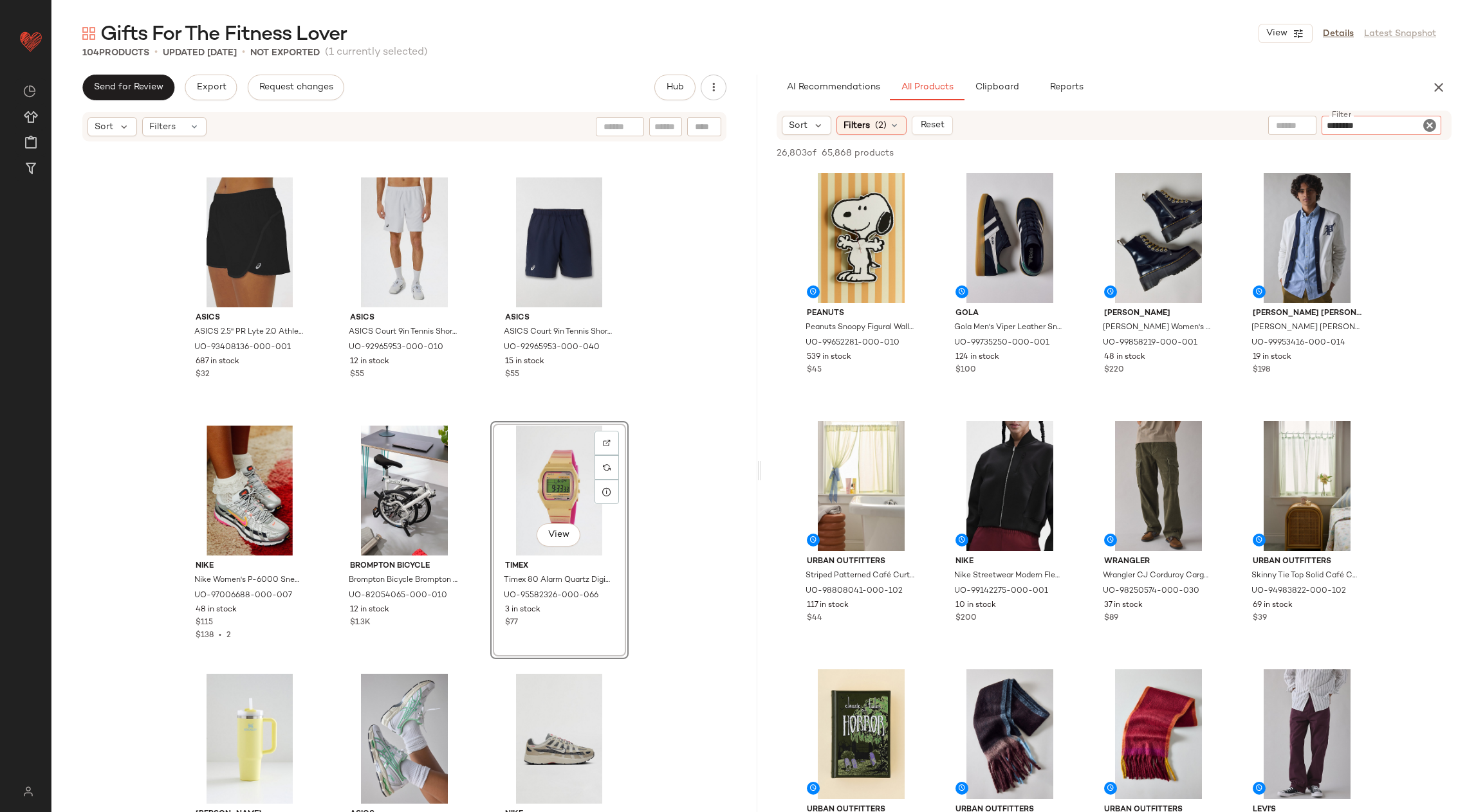
type input "*********"
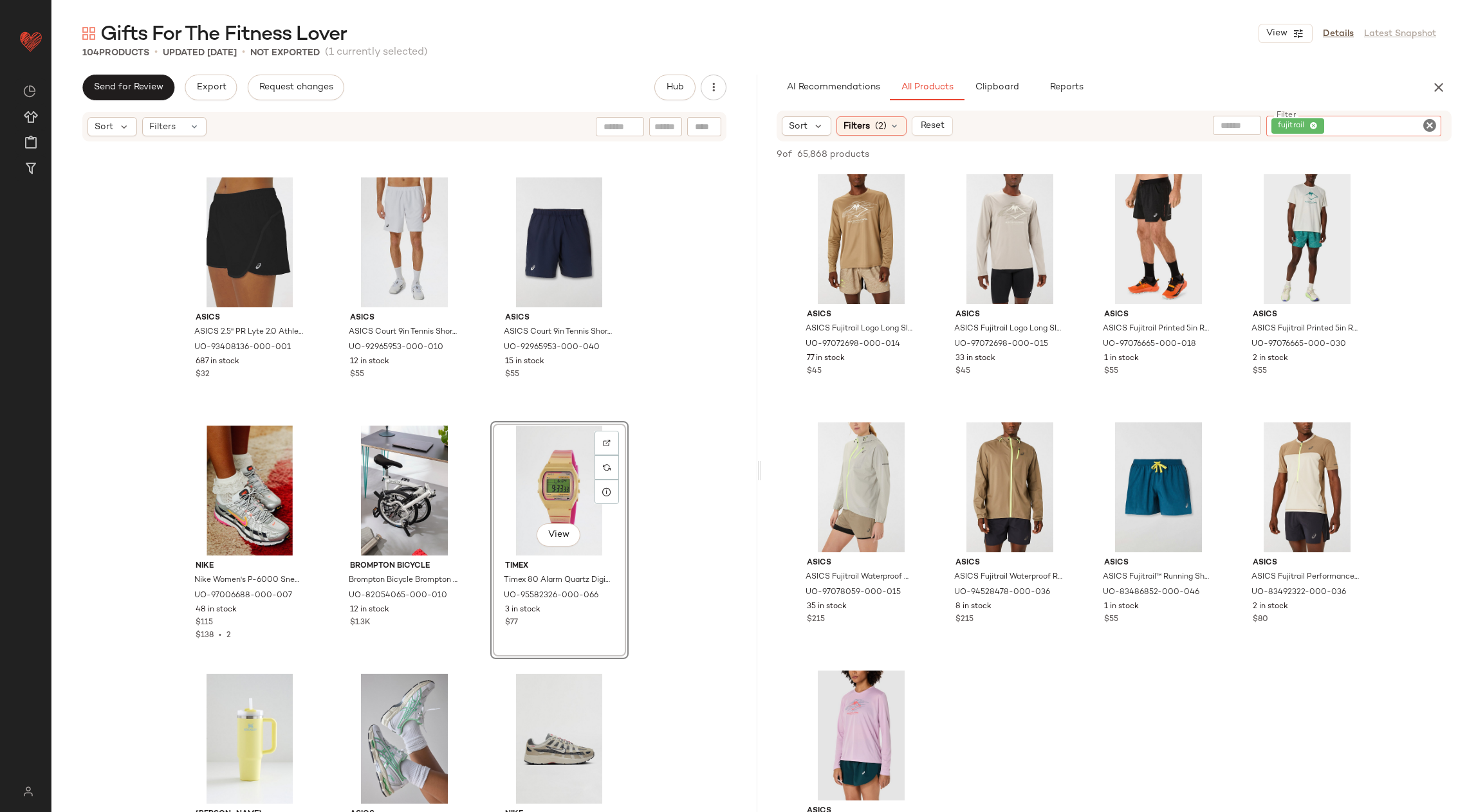
click at [1429, 120] on icon "Clear Filter" at bounding box center [1429, 125] width 16 height 16
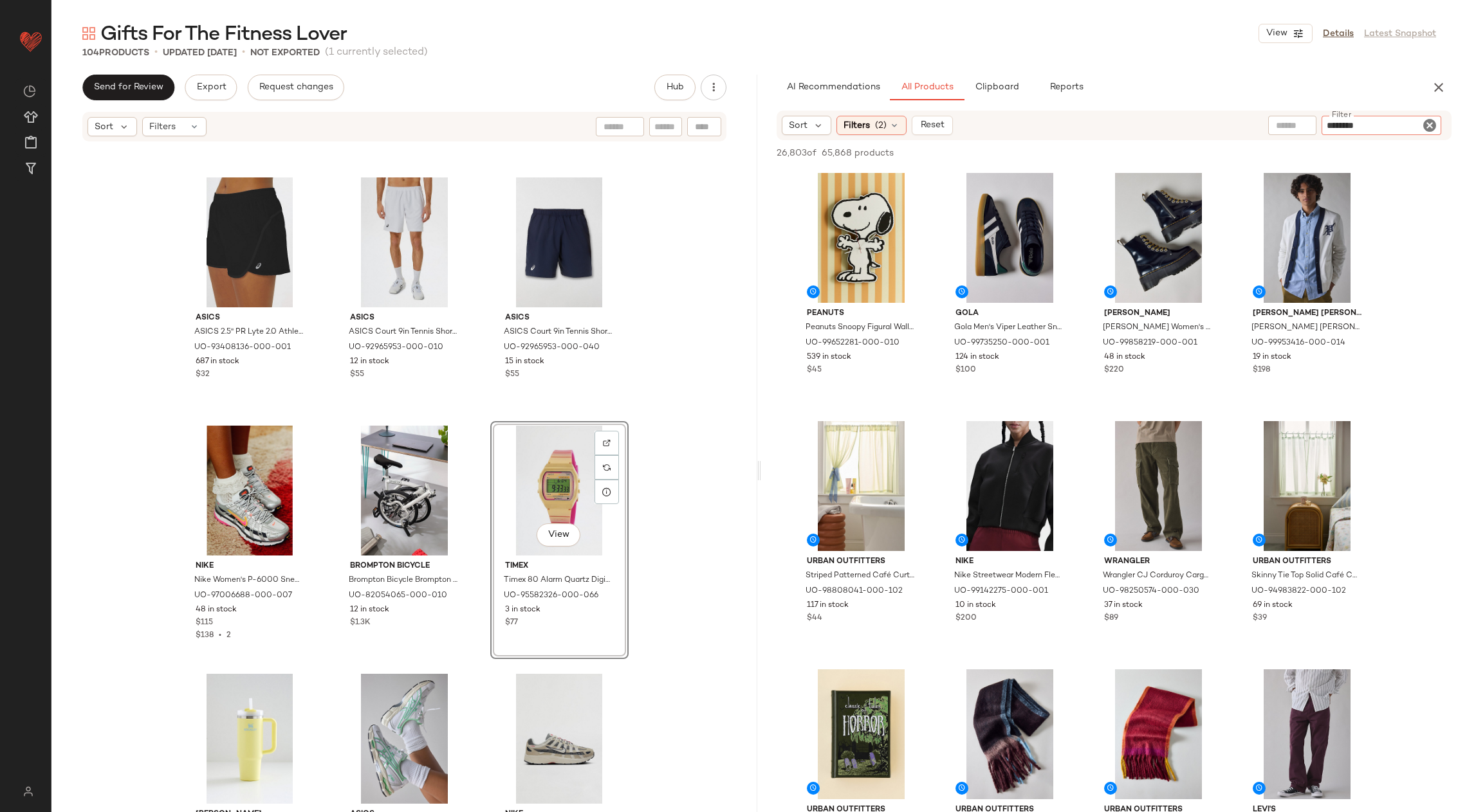
type input "*********"
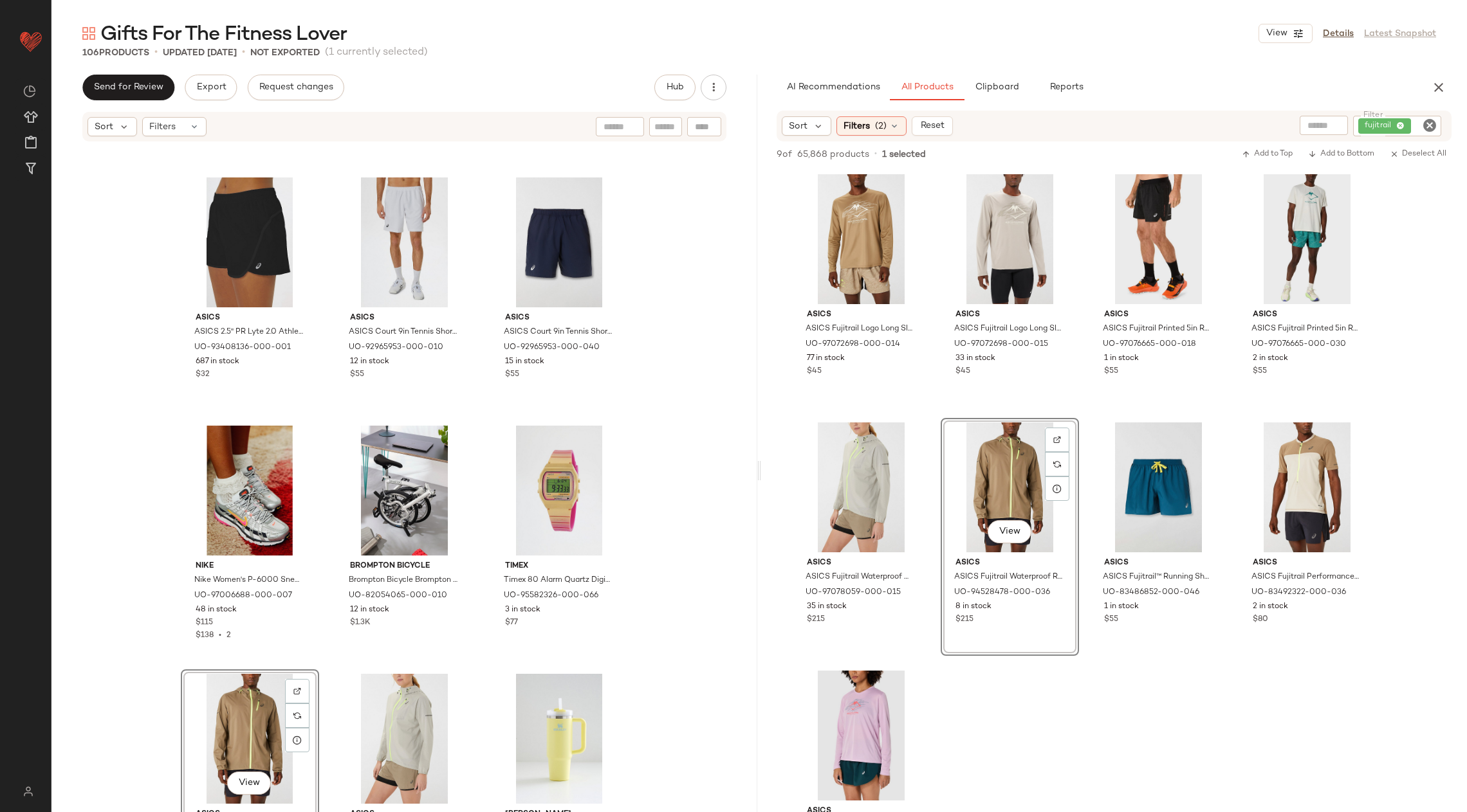
drag, startPoint x: 1032, startPoint y: 489, endPoint x: 597, endPoint y: 118, distance: 571.7
click at [1430, 123] on icon "Clear Filter" at bounding box center [1429, 125] width 16 height 16
click at [1290, 119] on input "text" at bounding box center [1292, 126] width 33 height 14
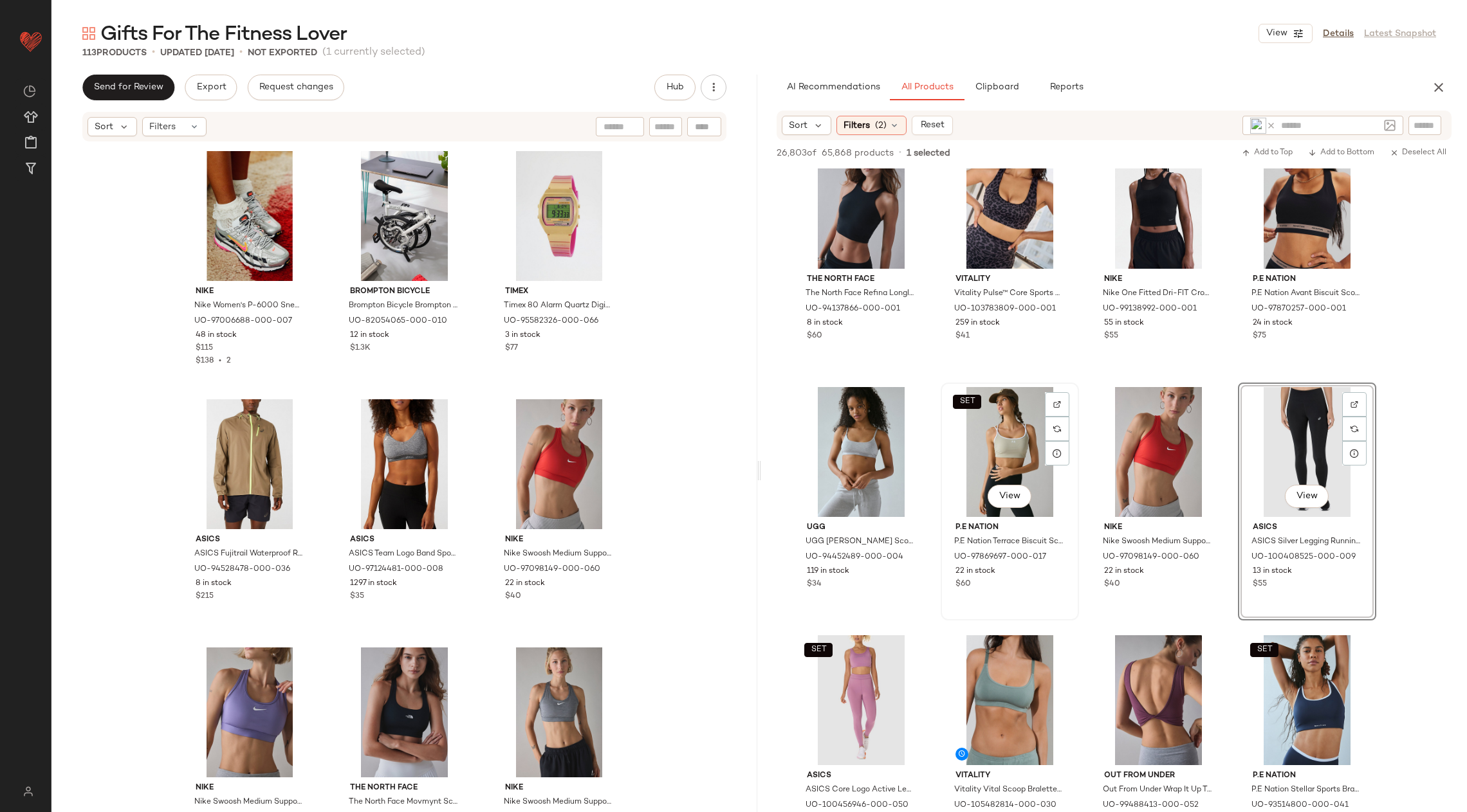
scroll to position [1353, 0]
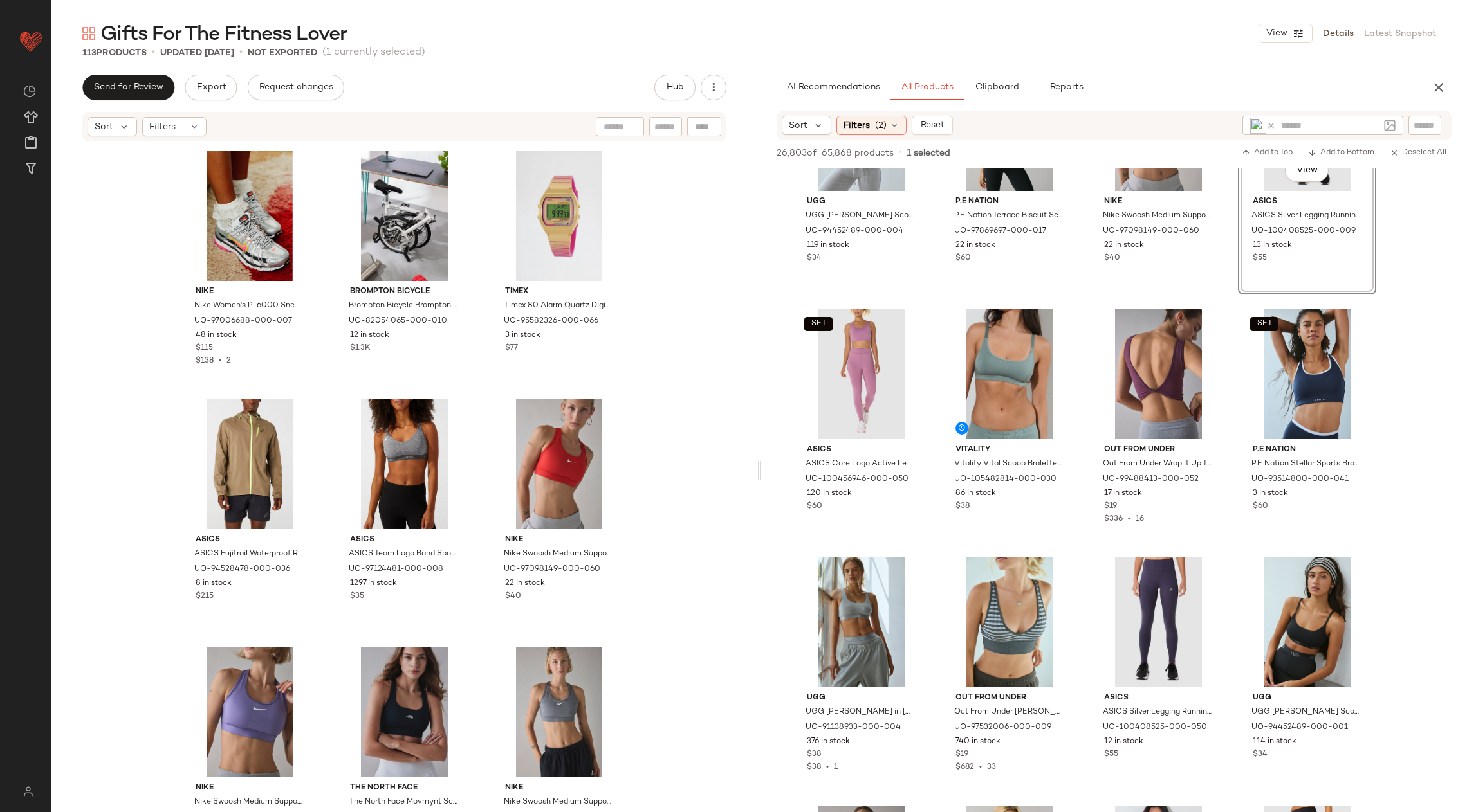
drag, startPoint x: 1313, startPoint y: 567, endPoint x: 515, endPoint y: 11, distance: 972.6
click at [1321, 114] on div "Sort Filters (2) Reset" at bounding box center [1114, 125] width 675 height 29
click at [1326, 121] on input "text" at bounding box center [1330, 126] width 98 height 14
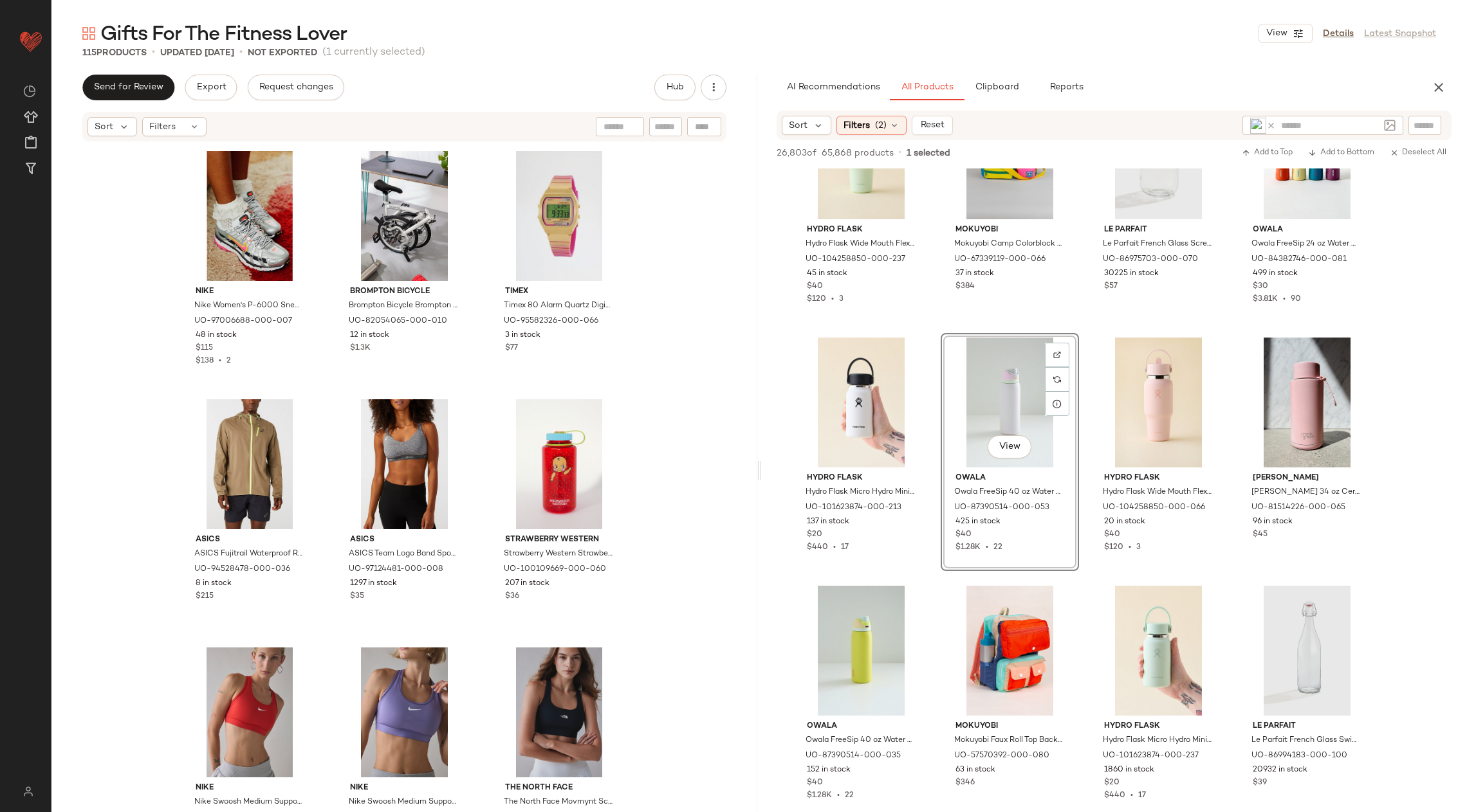
scroll to position [734, 0]
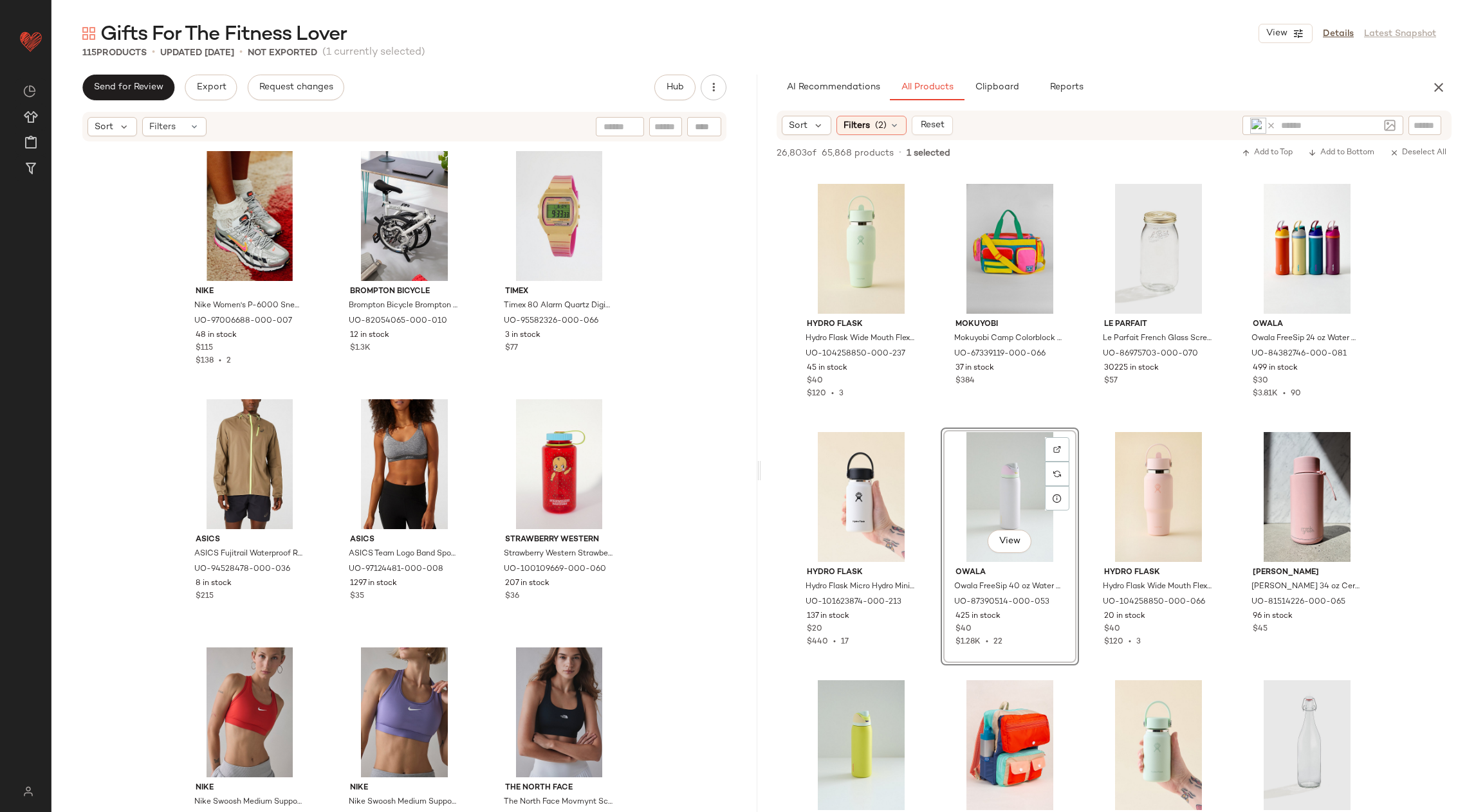
drag, startPoint x: 1044, startPoint y: 317, endPoint x: 770, endPoint y: 7, distance: 413.7
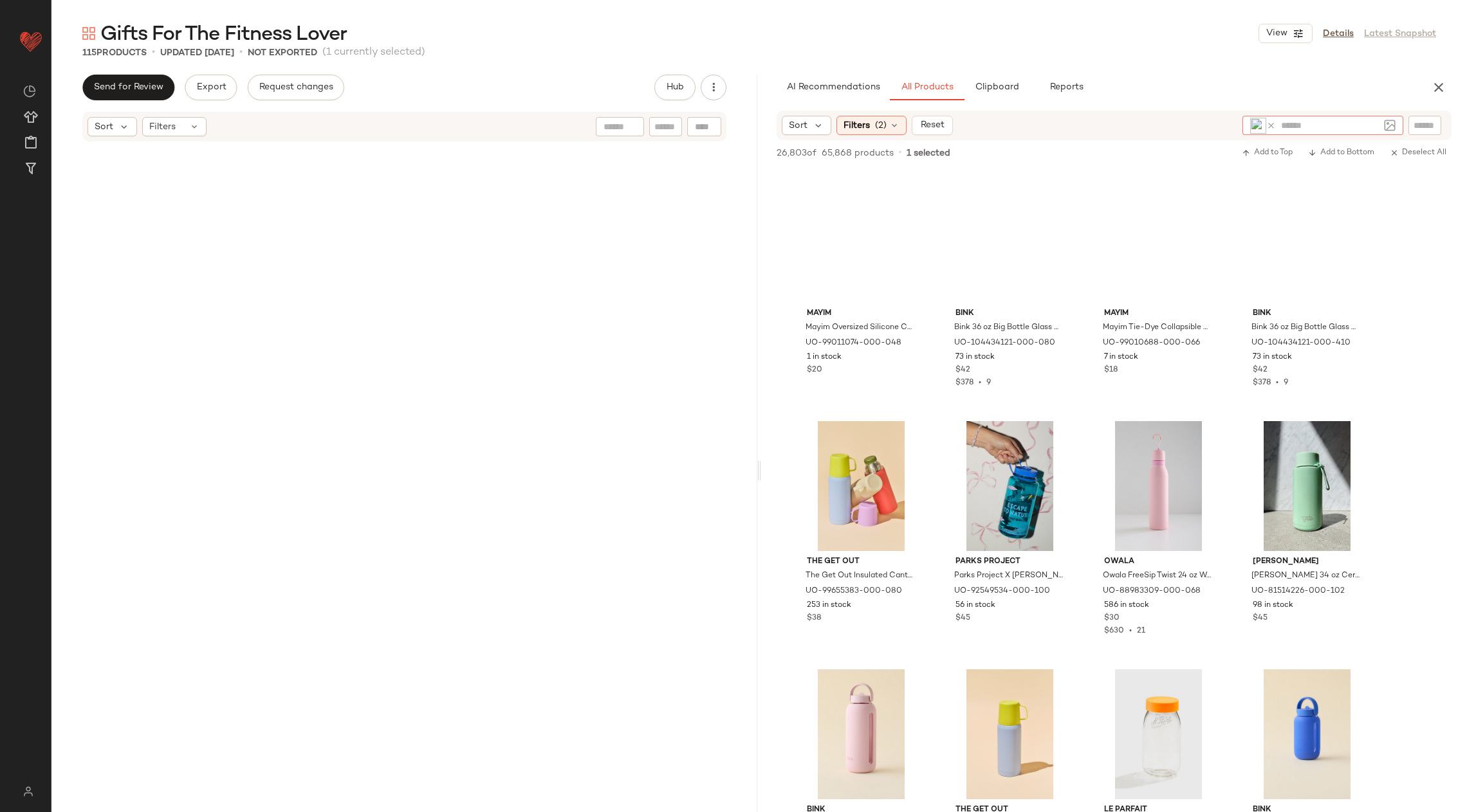
scroll to position [734, 0]
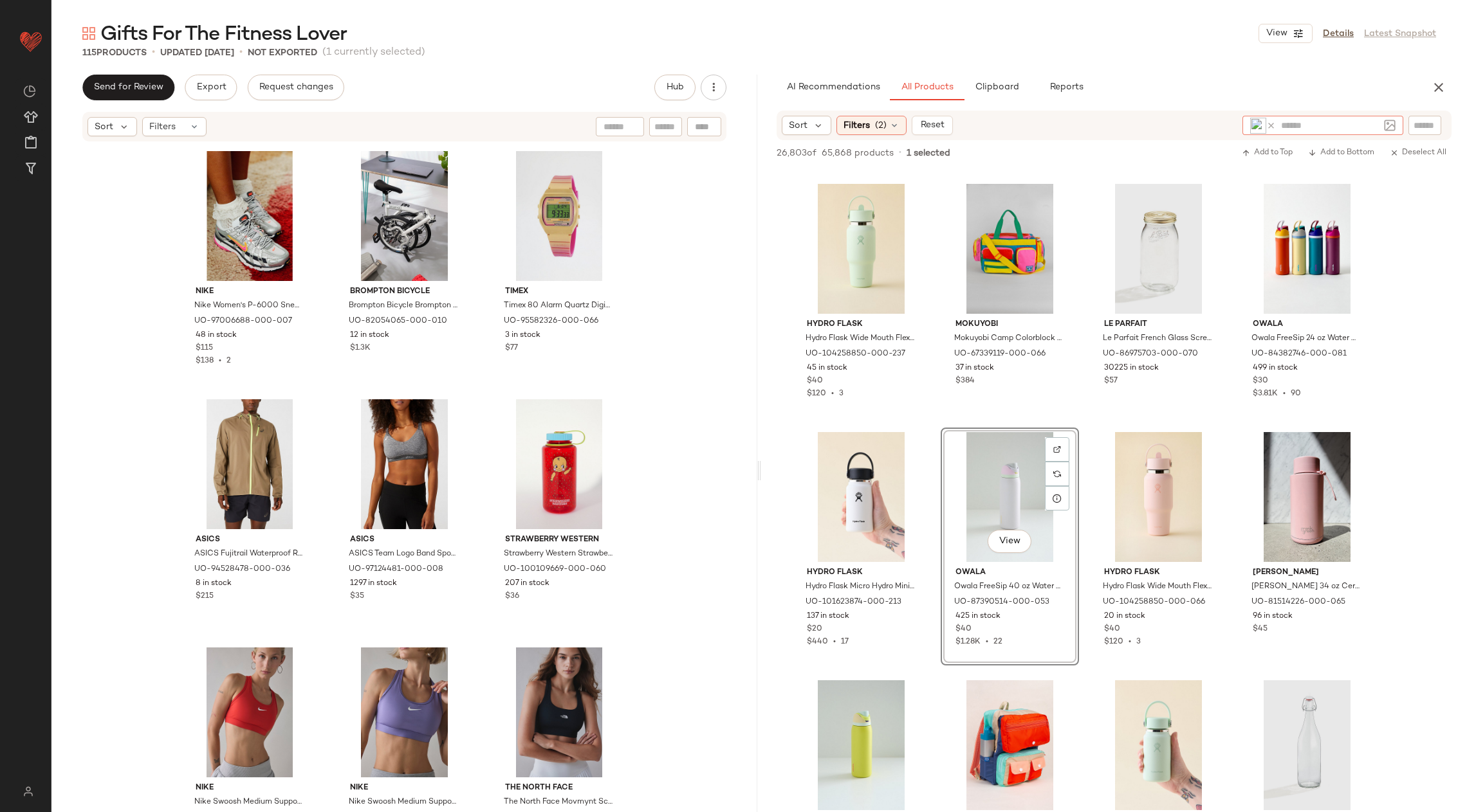
drag, startPoint x: 0, startPoint y: 0, endPoint x: 1313, endPoint y: 14, distance: 1313.1
click at [1313, 14] on main "Gifts For The Fitness Lover View Details Latest Snapshot 115 Products • updated…" at bounding box center [733, 406] width 1467 height 812
click at [1324, 123] on input "text" at bounding box center [1330, 126] width 98 height 14
click at [1336, 123] on input "text" at bounding box center [1330, 126] width 98 height 14
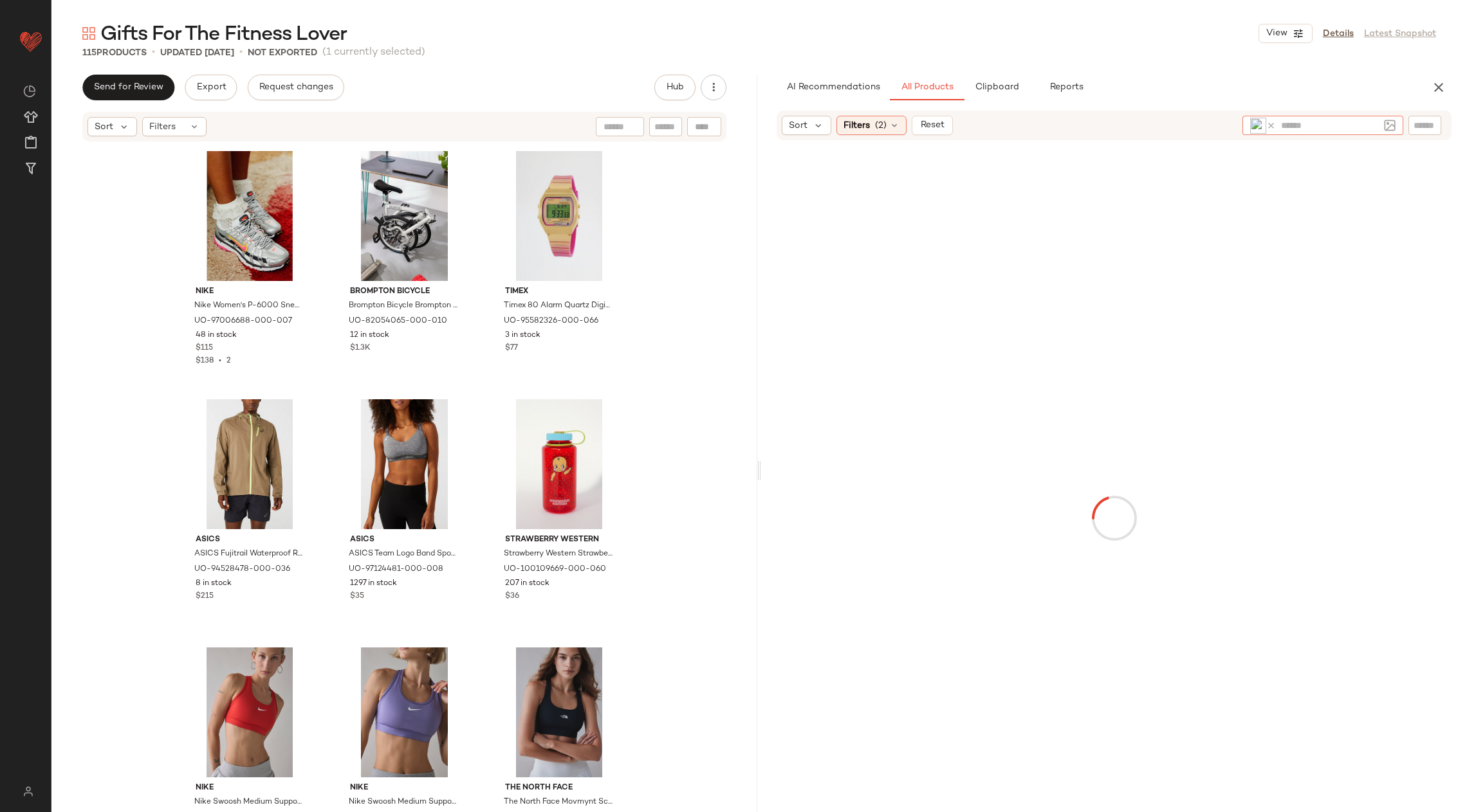
drag, startPoint x: 1336, startPoint y: 123, endPoint x: 1125, endPoint y: 0, distance: 244.2
click at [0, 0] on div "Urban Outfitters ** Dashboard All Products Global Clipboards (49) Curations (17…" at bounding box center [733, 406] width 1467 height 812
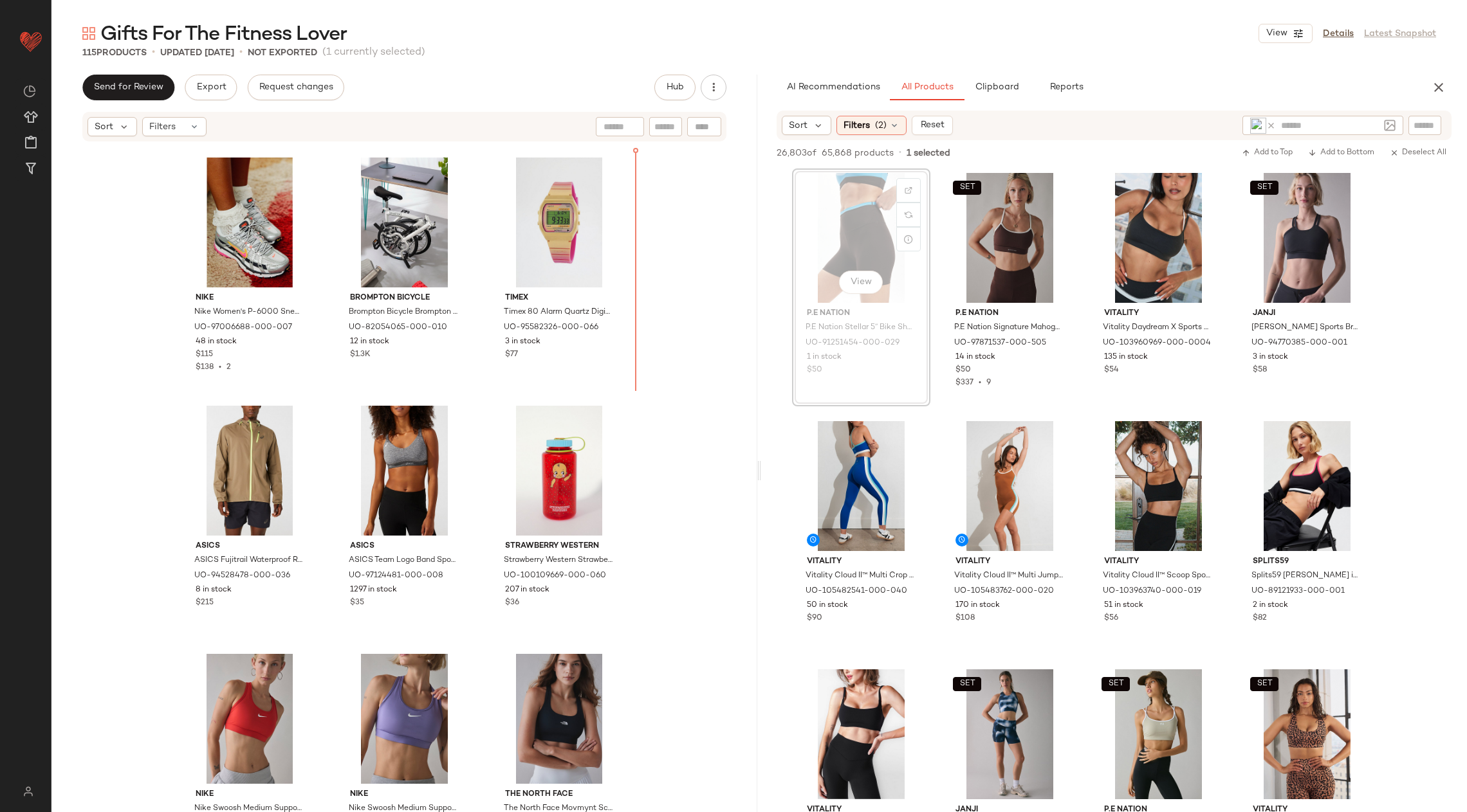
scroll to position [7945, 0]
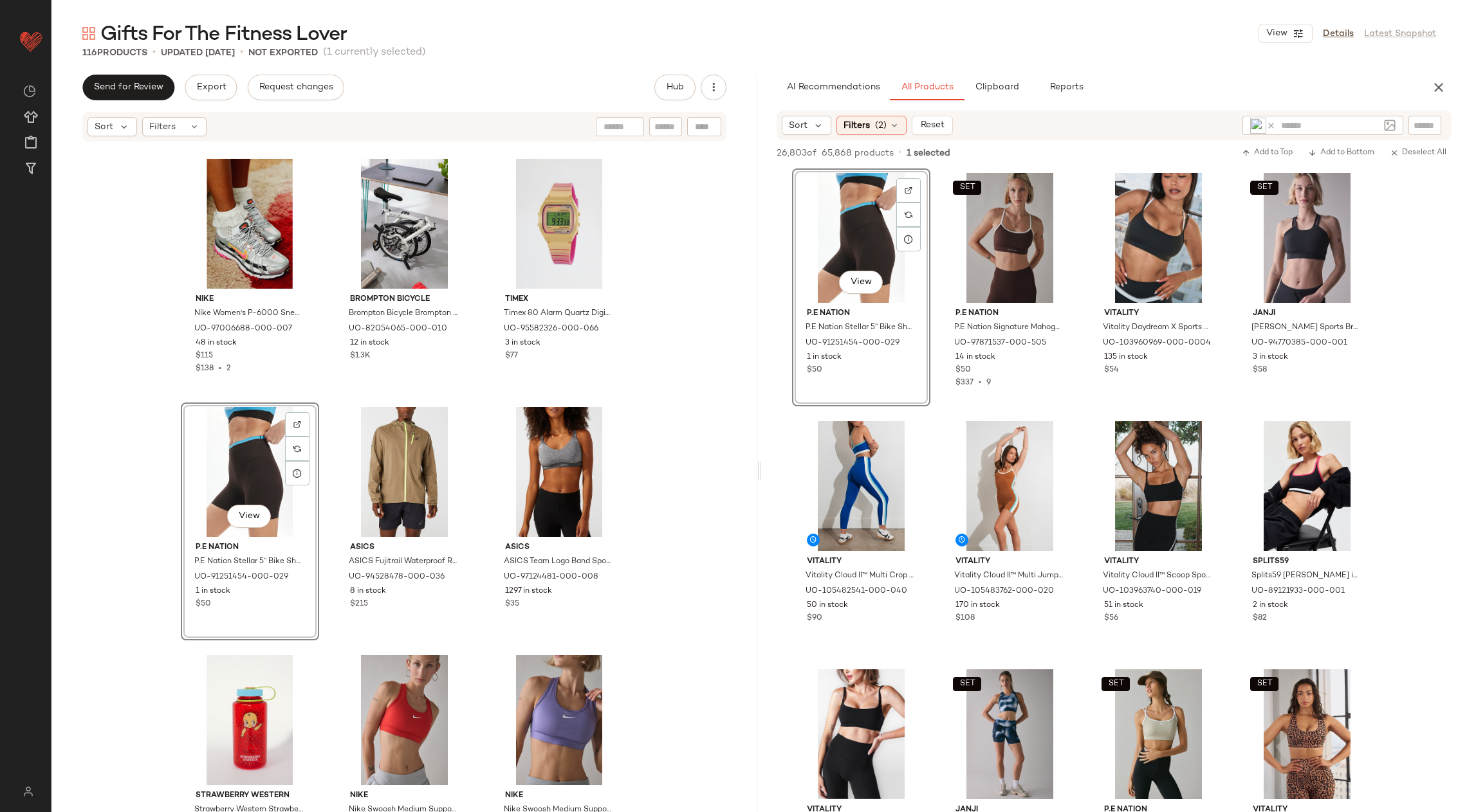
click at [217, 445] on div "View" at bounding box center [250, 471] width 129 height 130
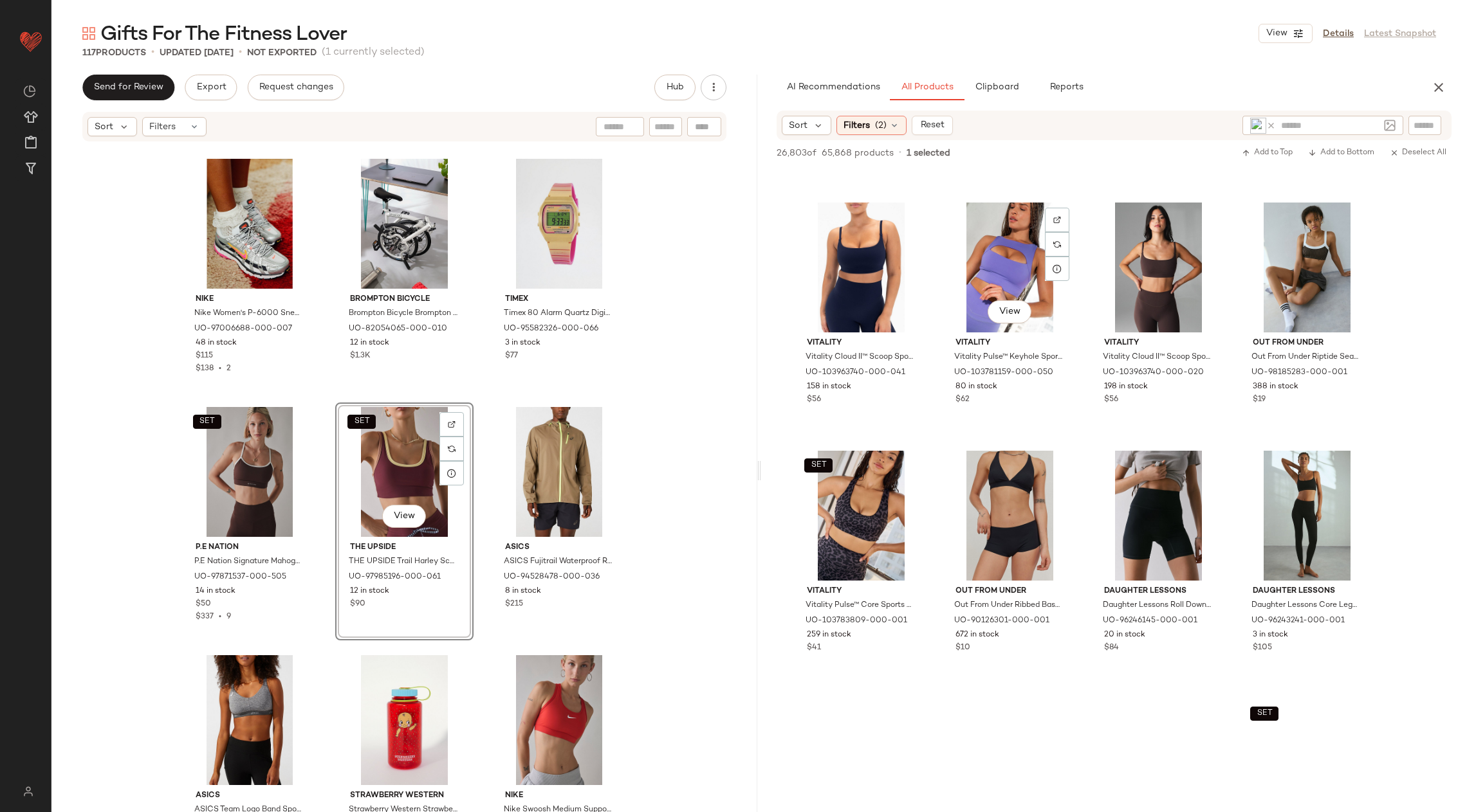
scroll to position [2527, 0]
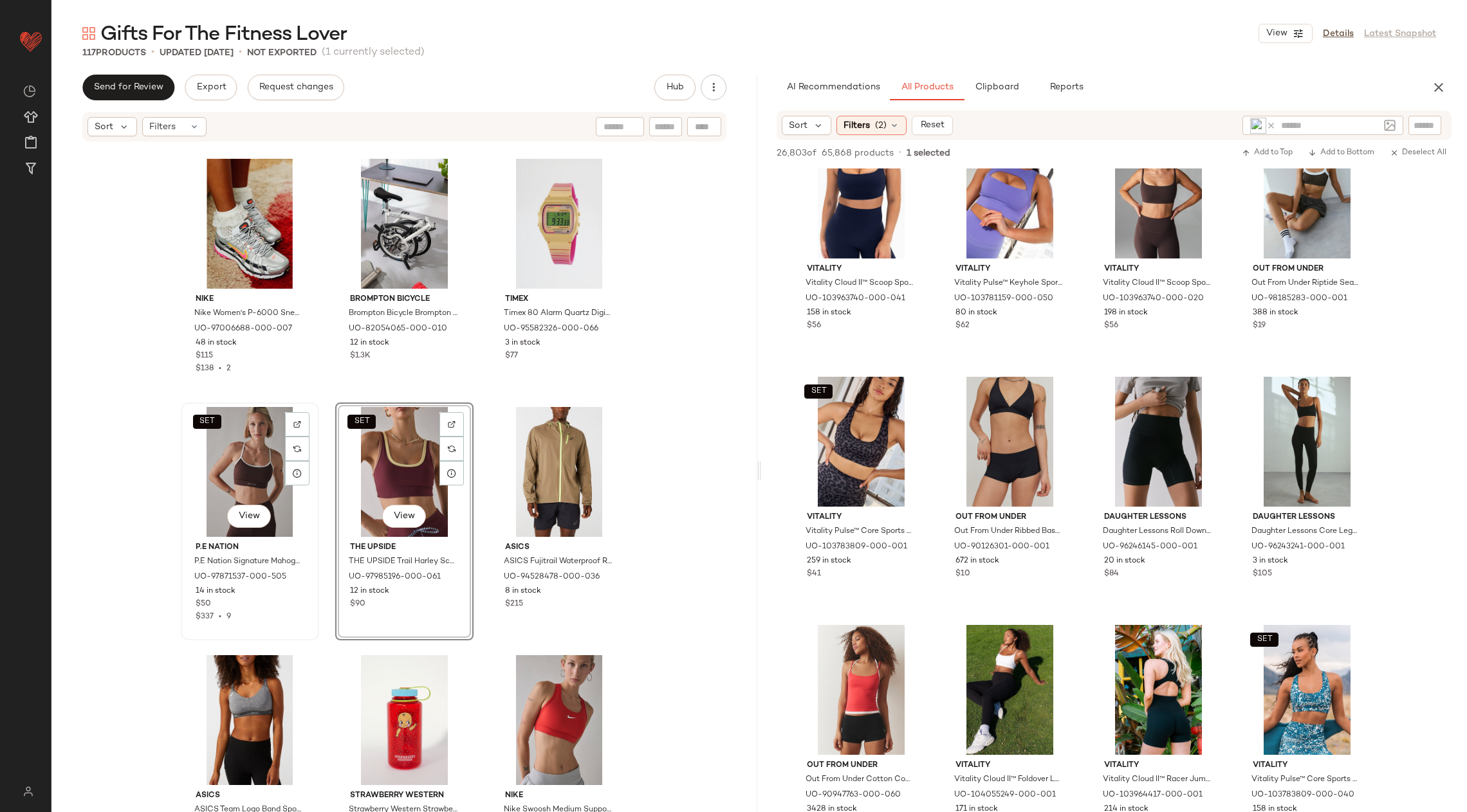
click at [245, 479] on div "SET View" at bounding box center [250, 471] width 129 height 130
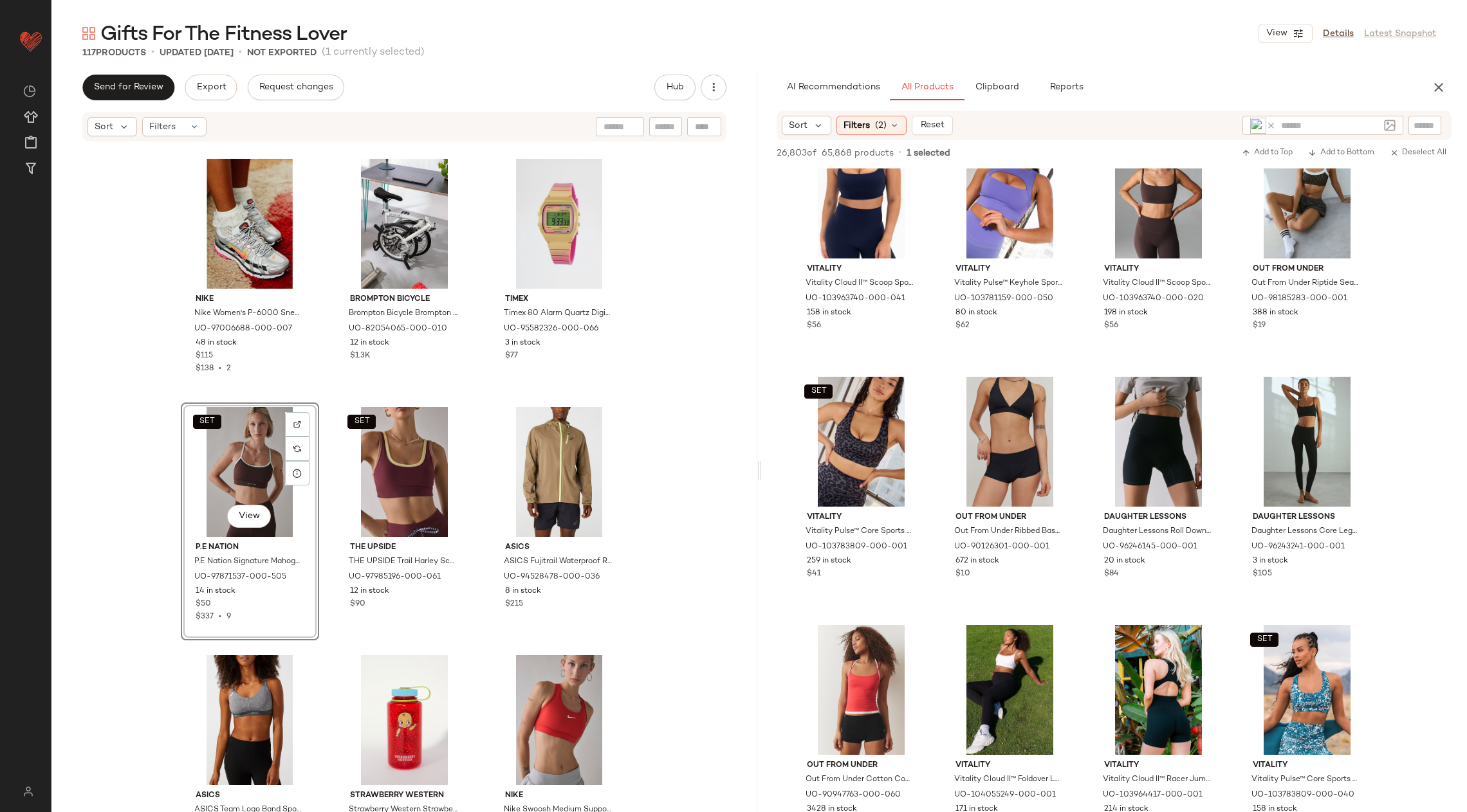
click at [245, 479] on div "SET View" at bounding box center [250, 471] width 129 height 130
click at [250, 511] on span "View" at bounding box center [248, 516] width 22 height 11
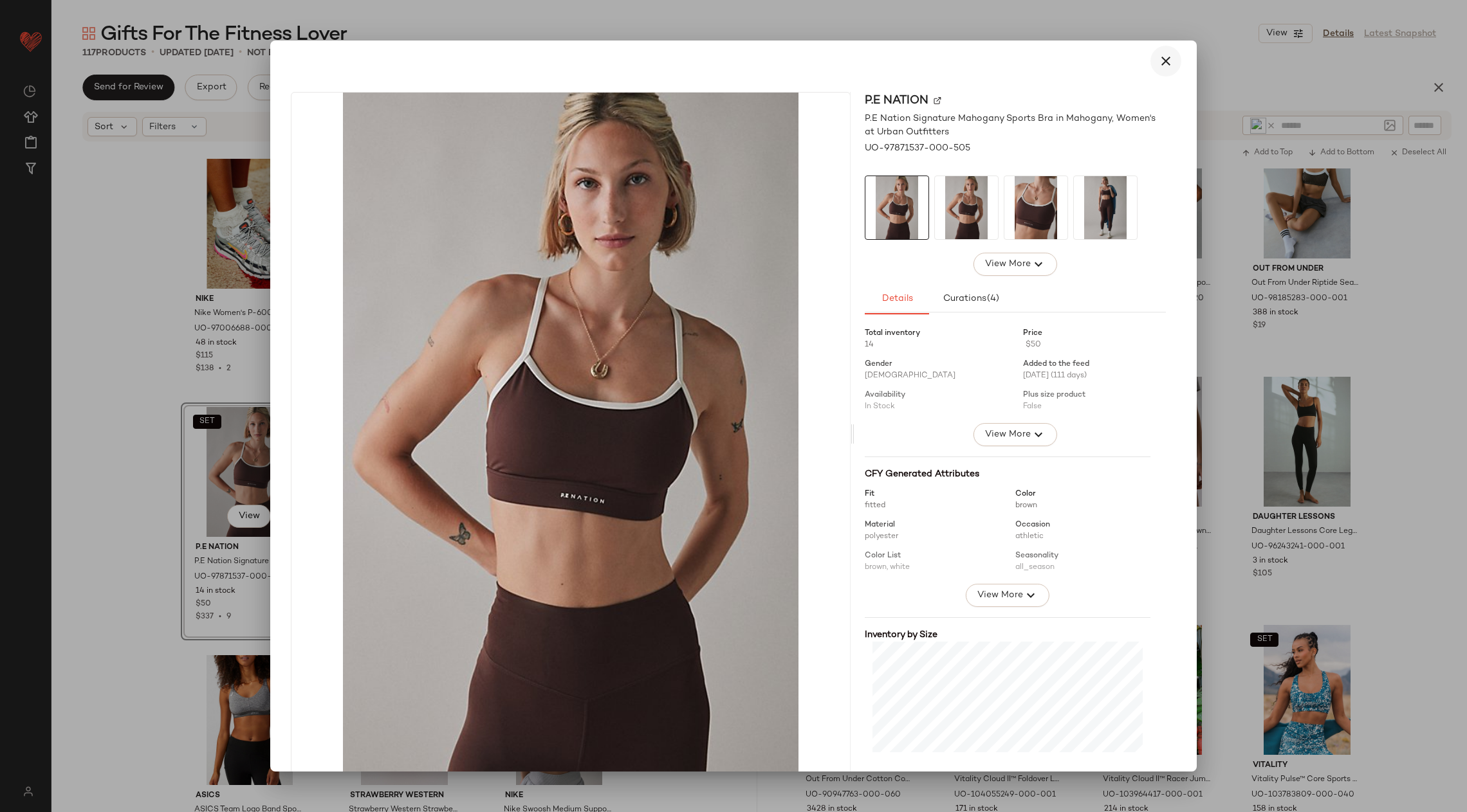
click at [1158, 65] on icon "button" at bounding box center [1165, 60] width 16 height 16
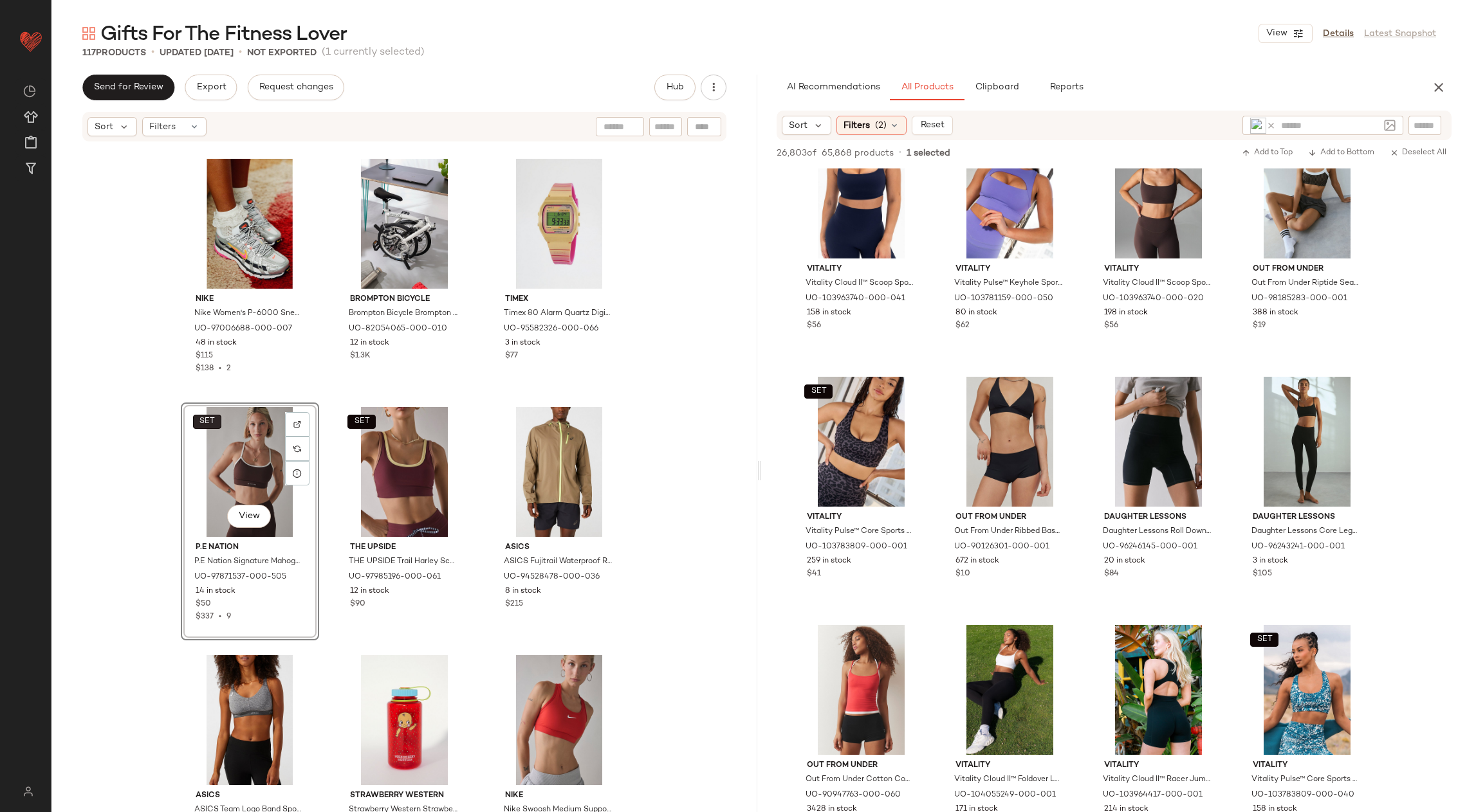
click at [200, 421] on span "SET" at bounding box center [207, 422] width 16 height 9
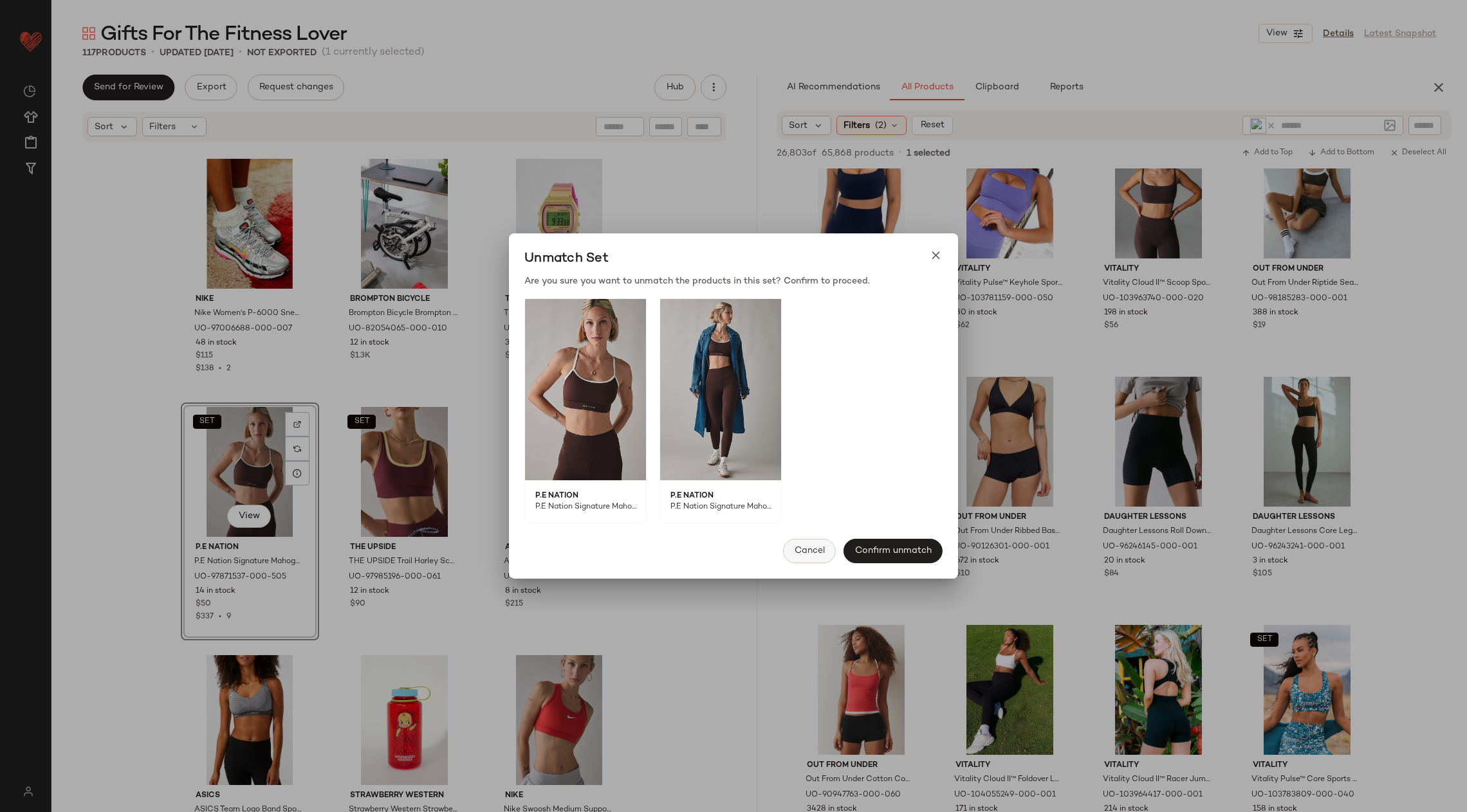
click at [791, 545] on button "Cancel" at bounding box center [809, 551] width 53 height 25
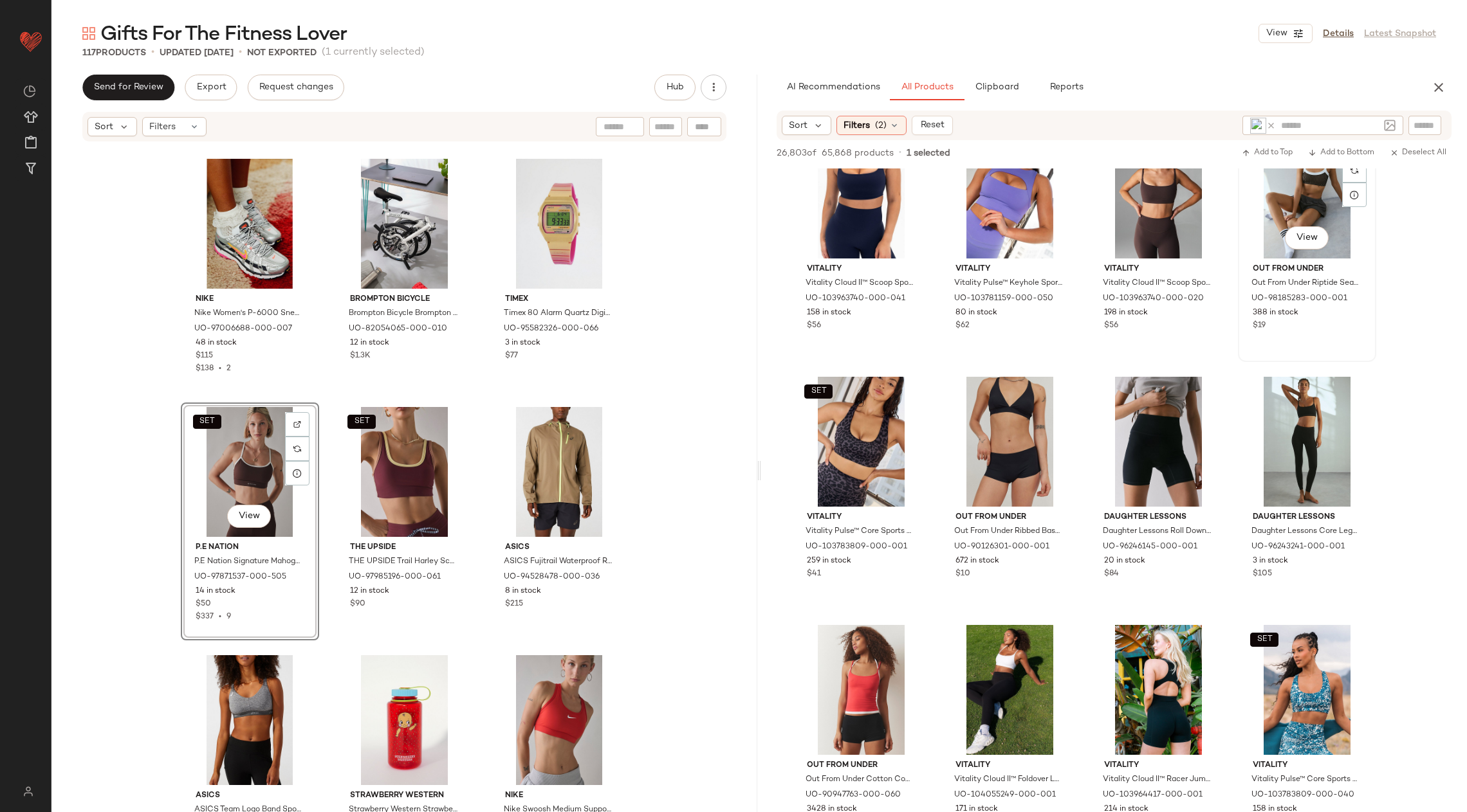
scroll to position [1860, 0]
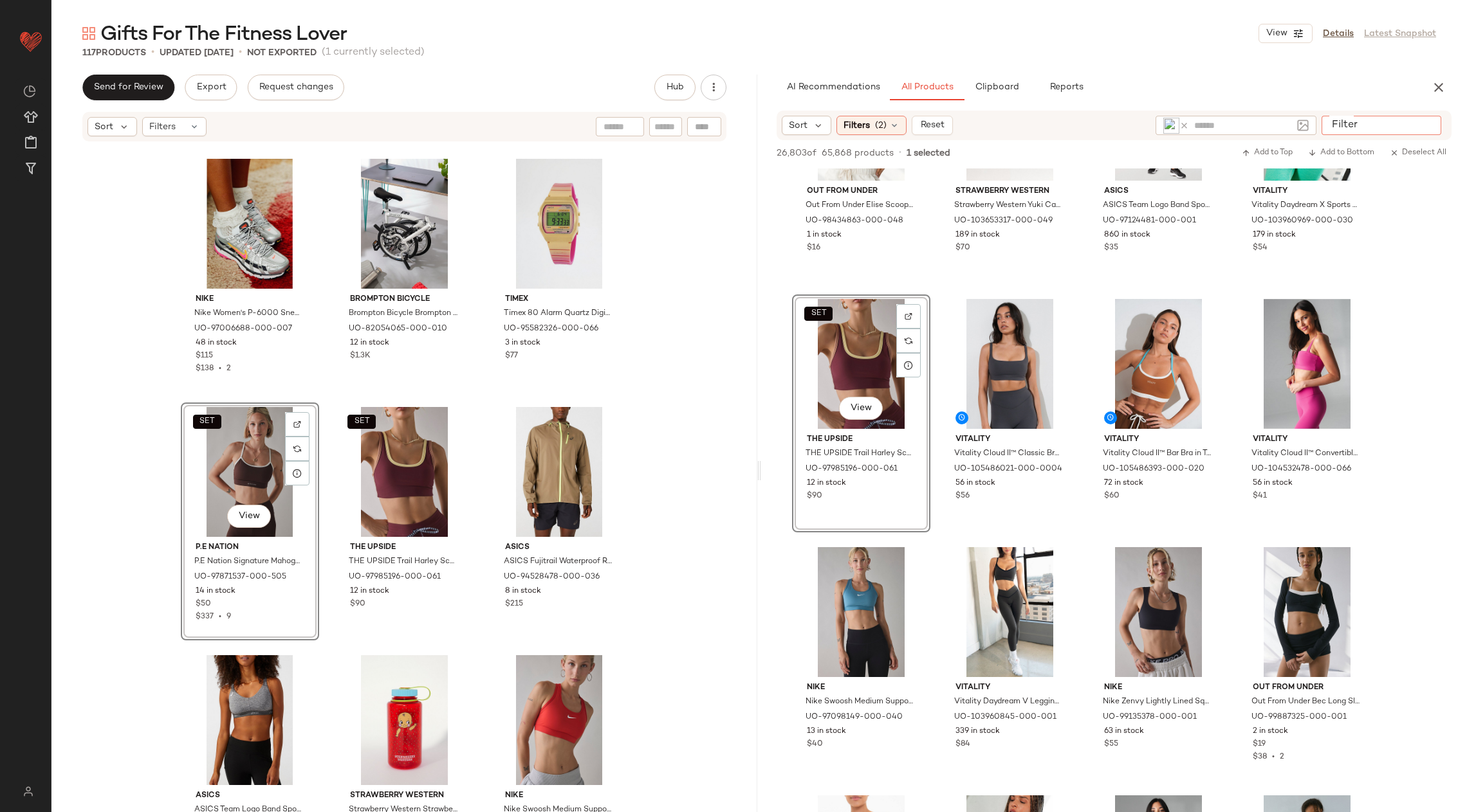
click at [1426, 124] on input "Filter" at bounding box center [1381, 126] width 110 height 14
type input "**********"
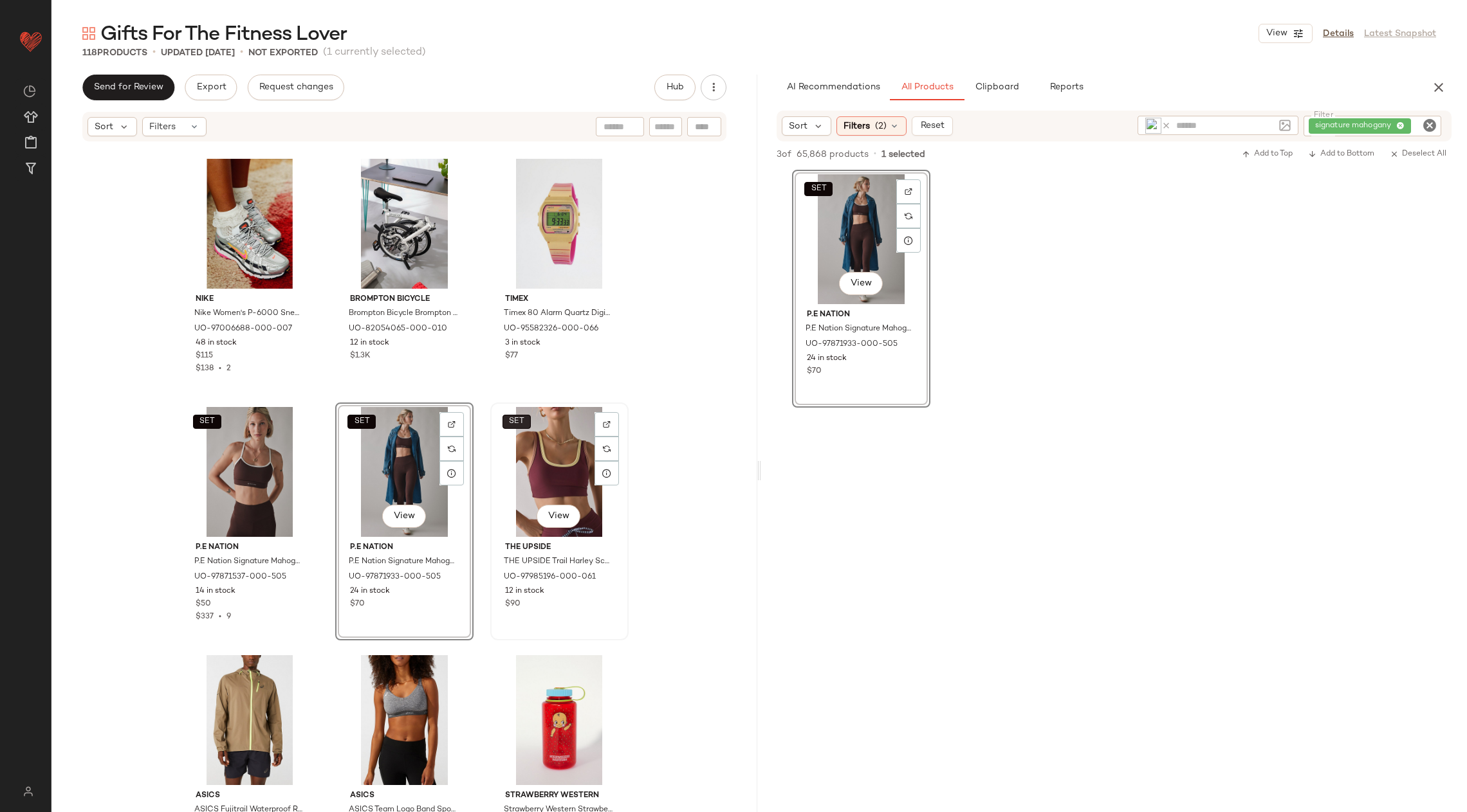
click at [518, 420] on span "SET" at bounding box center [517, 422] width 16 height 9
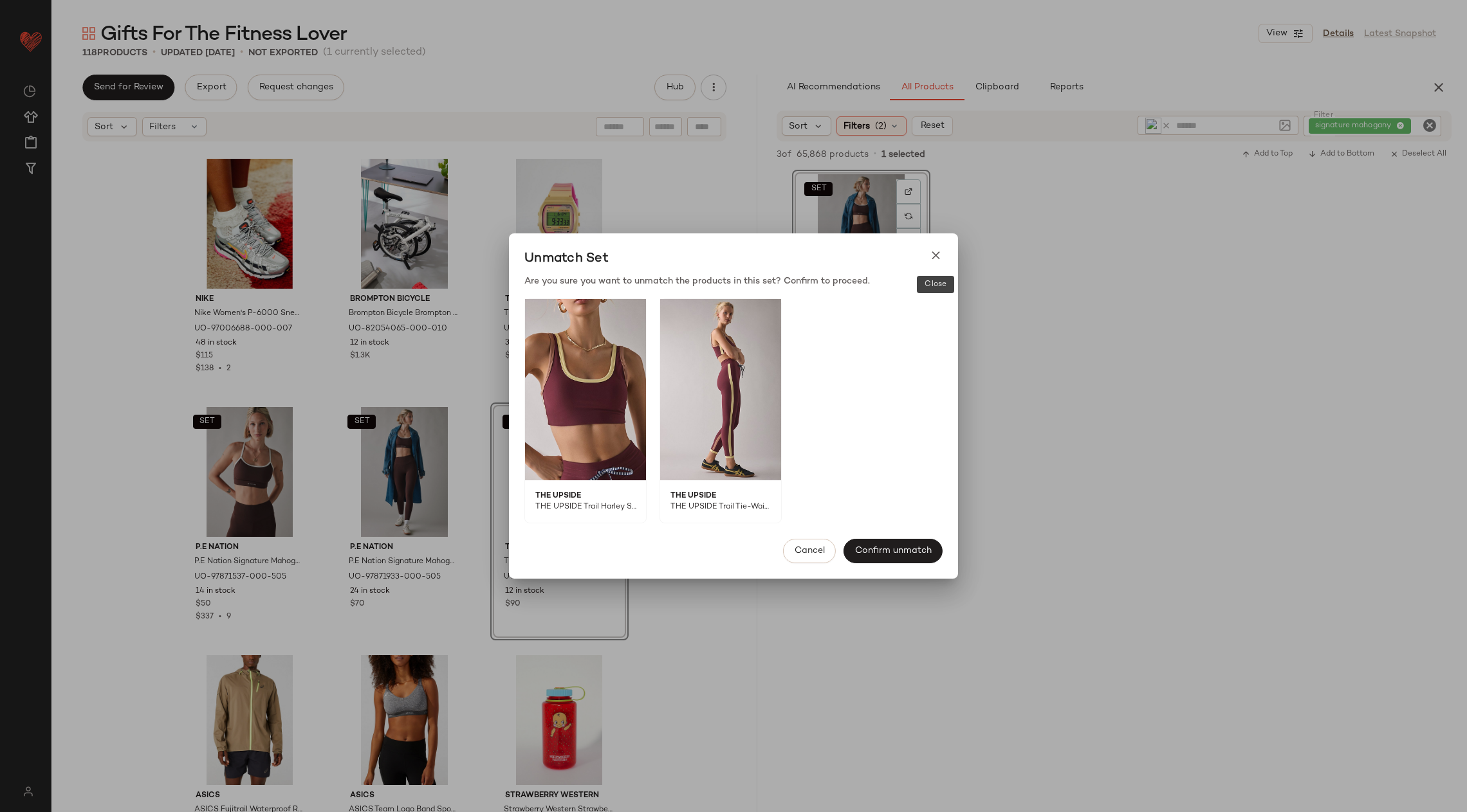
click at [927, 256] on div "Unmatch Set" at bounding box center [734, 259] width 449 height 31
click at [944, 258] on div "Unmatch Set" at bounding box center [734, 259] width 449 height 31
click at [933, 256] on icon at bounding box center [936, 256] width 14 height 14
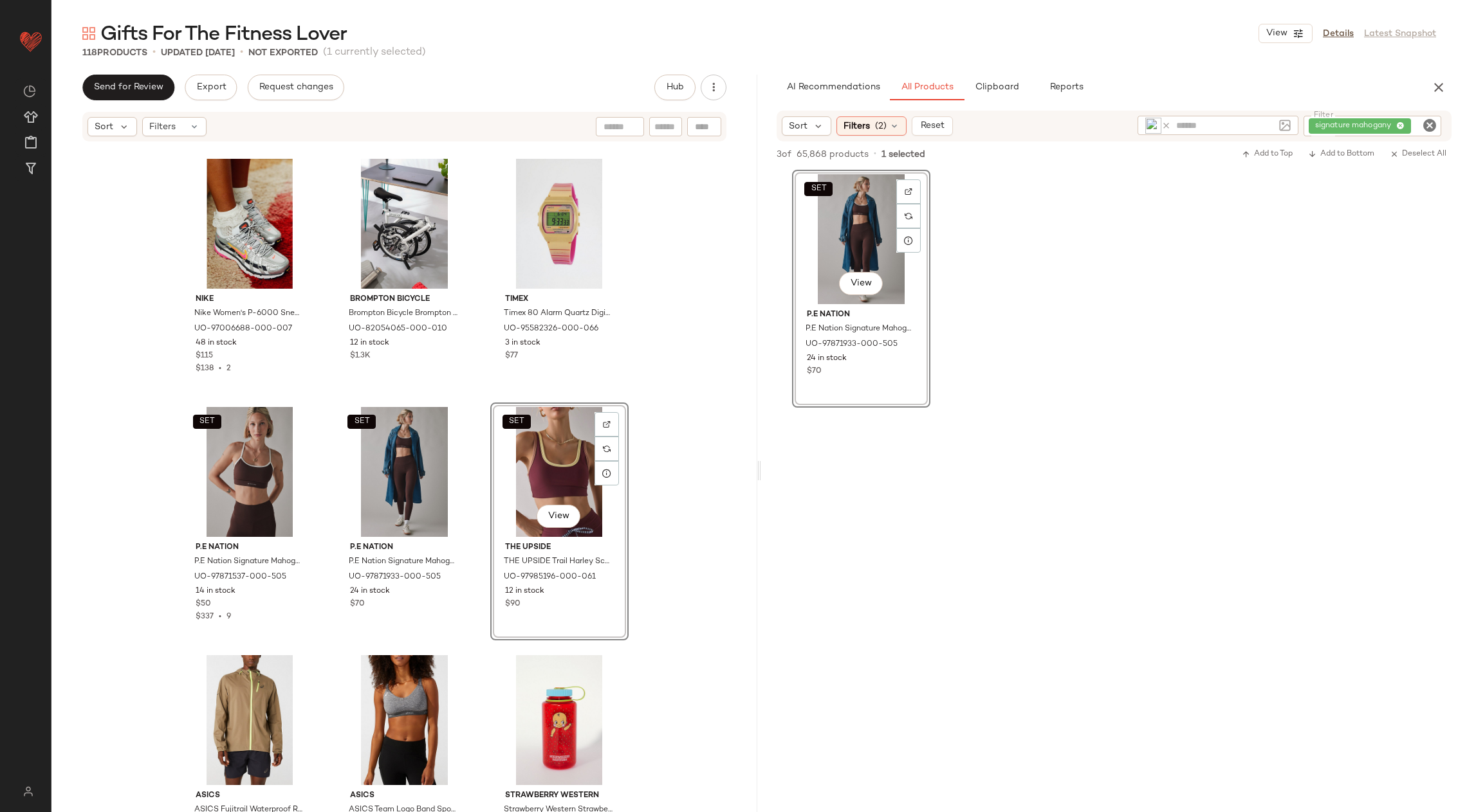
click at [1433, 128] on icon "Clear Filter" at bounding box center [1429, 125] width 16 height 16
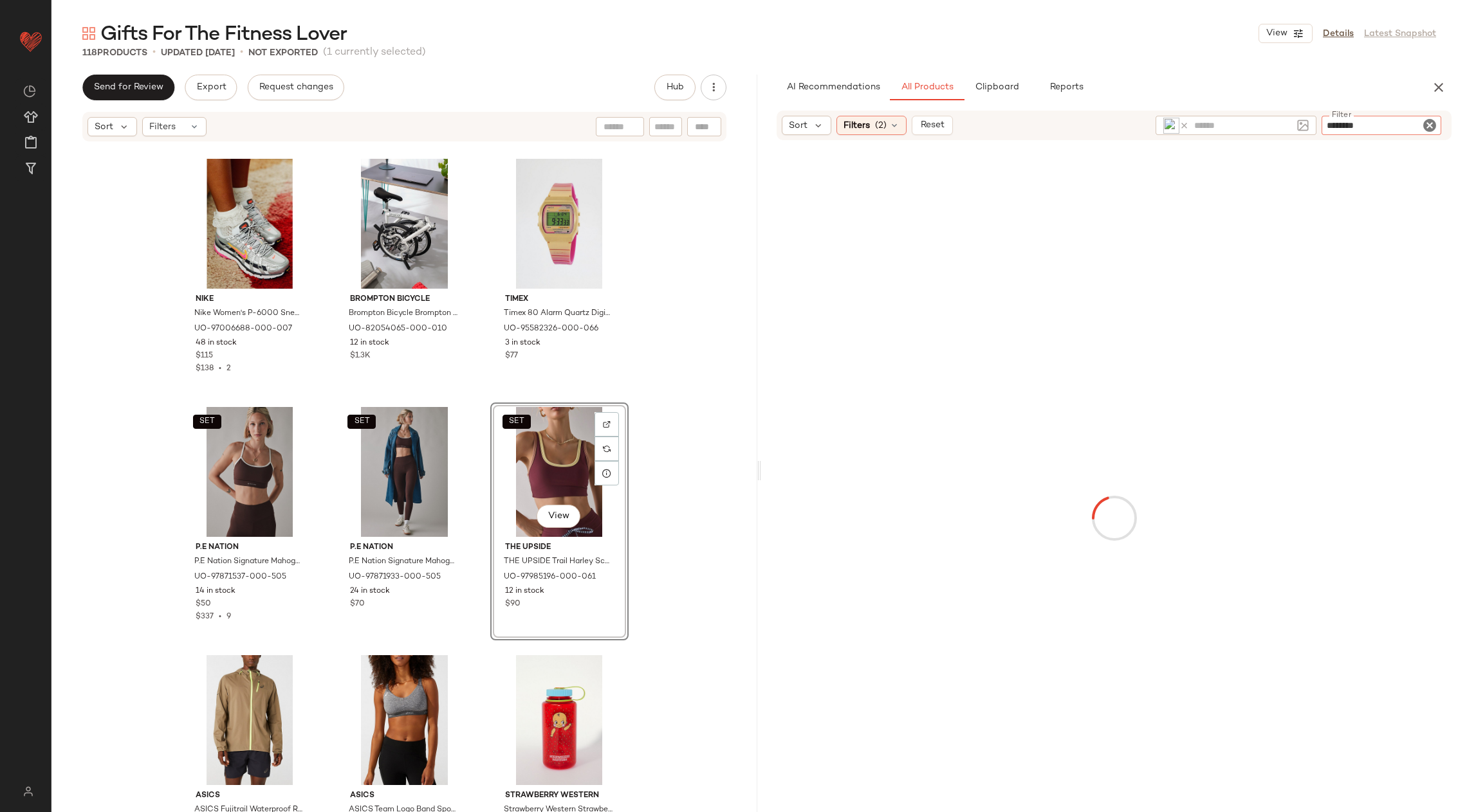
type input "*********"
